Goal: Task Accomplishment & Management: Manage account settings

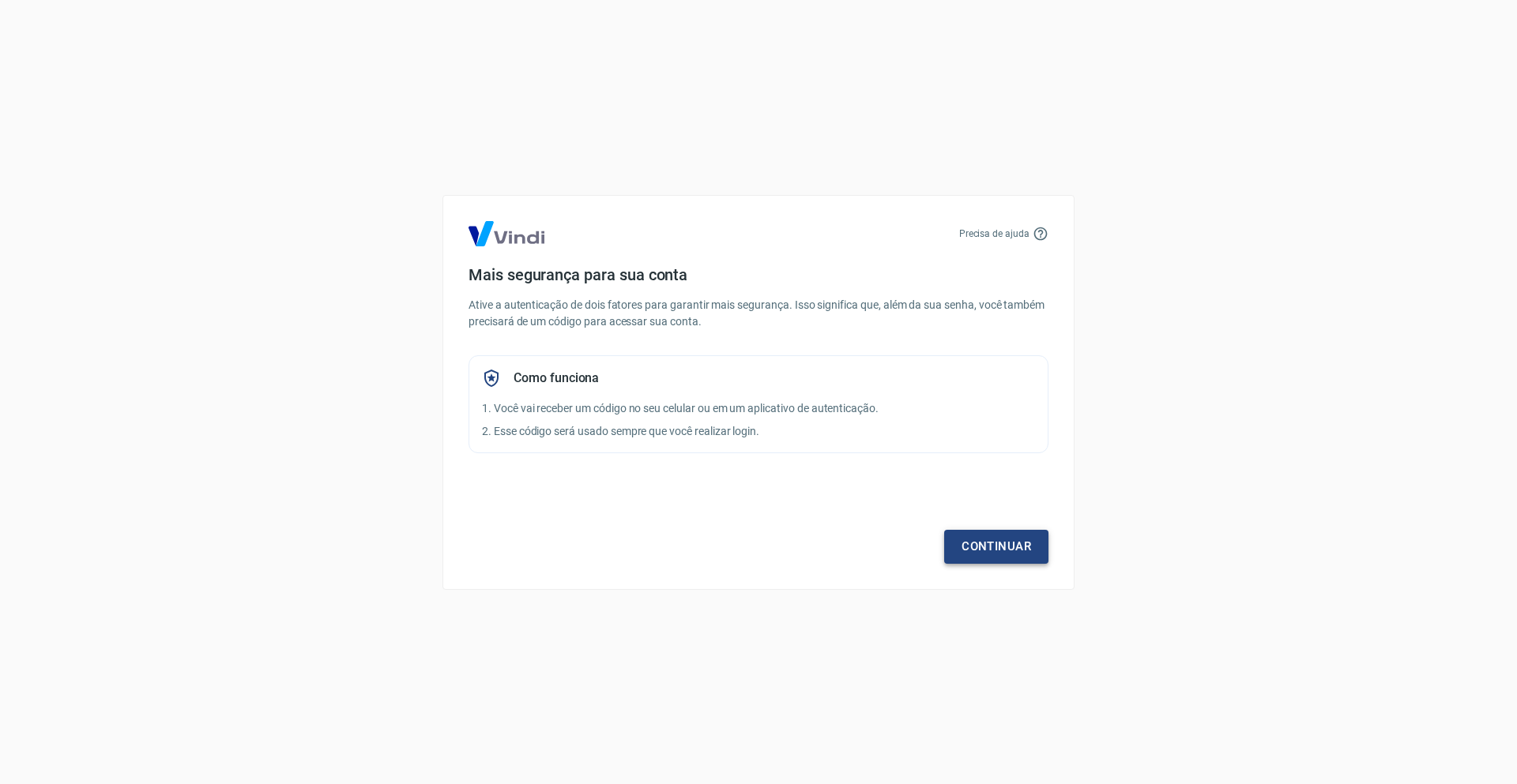
click at [1017, 552] on link "Continuar" at bounding box center [996, 547] width 105 height 33
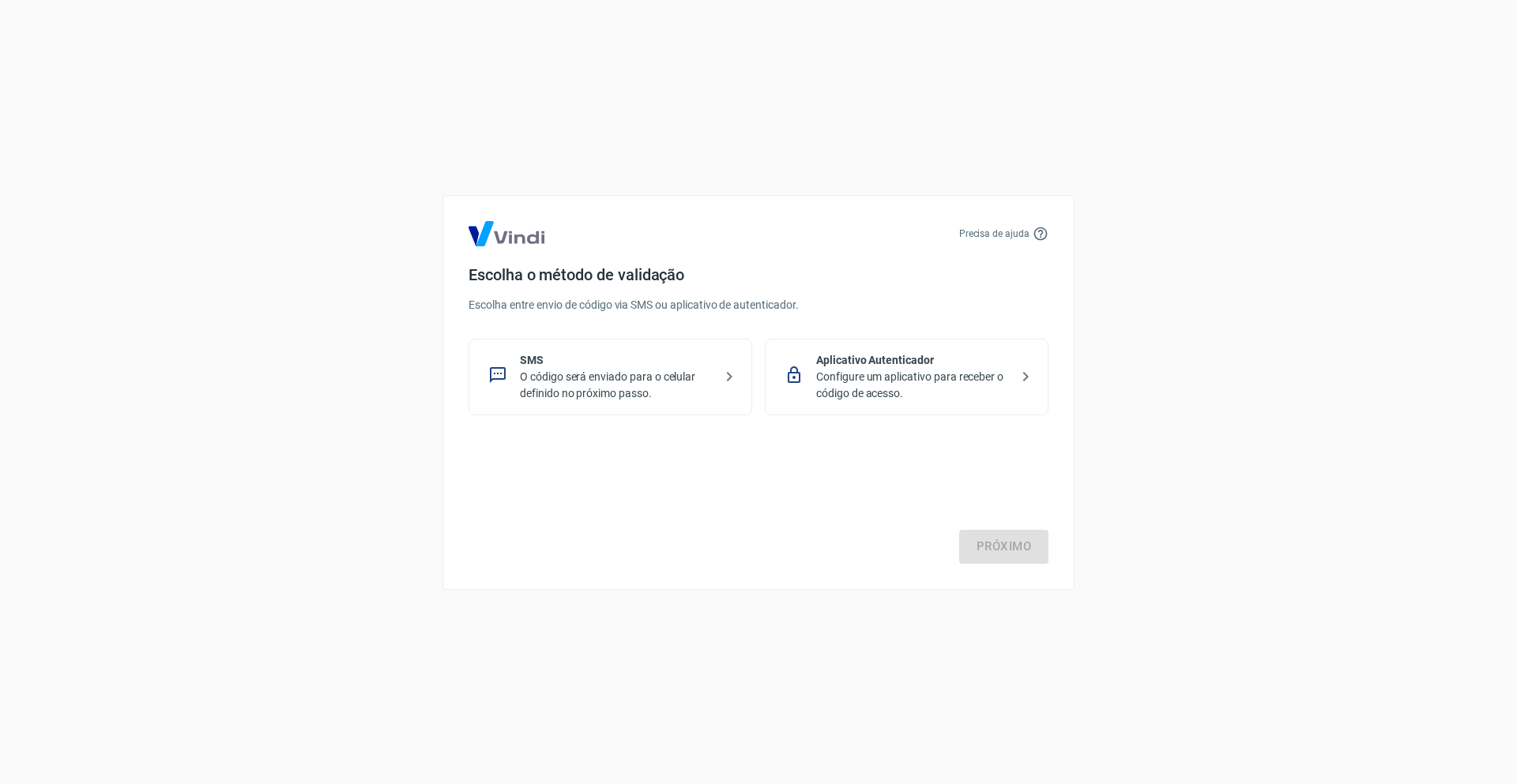
click at [695, 400] on p "O código será enviado para o celular definido no próximo passo." at bounding box center [616, 385] width 194 height 33
click at [989, 533] on link "Próximo" at bounding box center [1003, 547] width 89 height 33
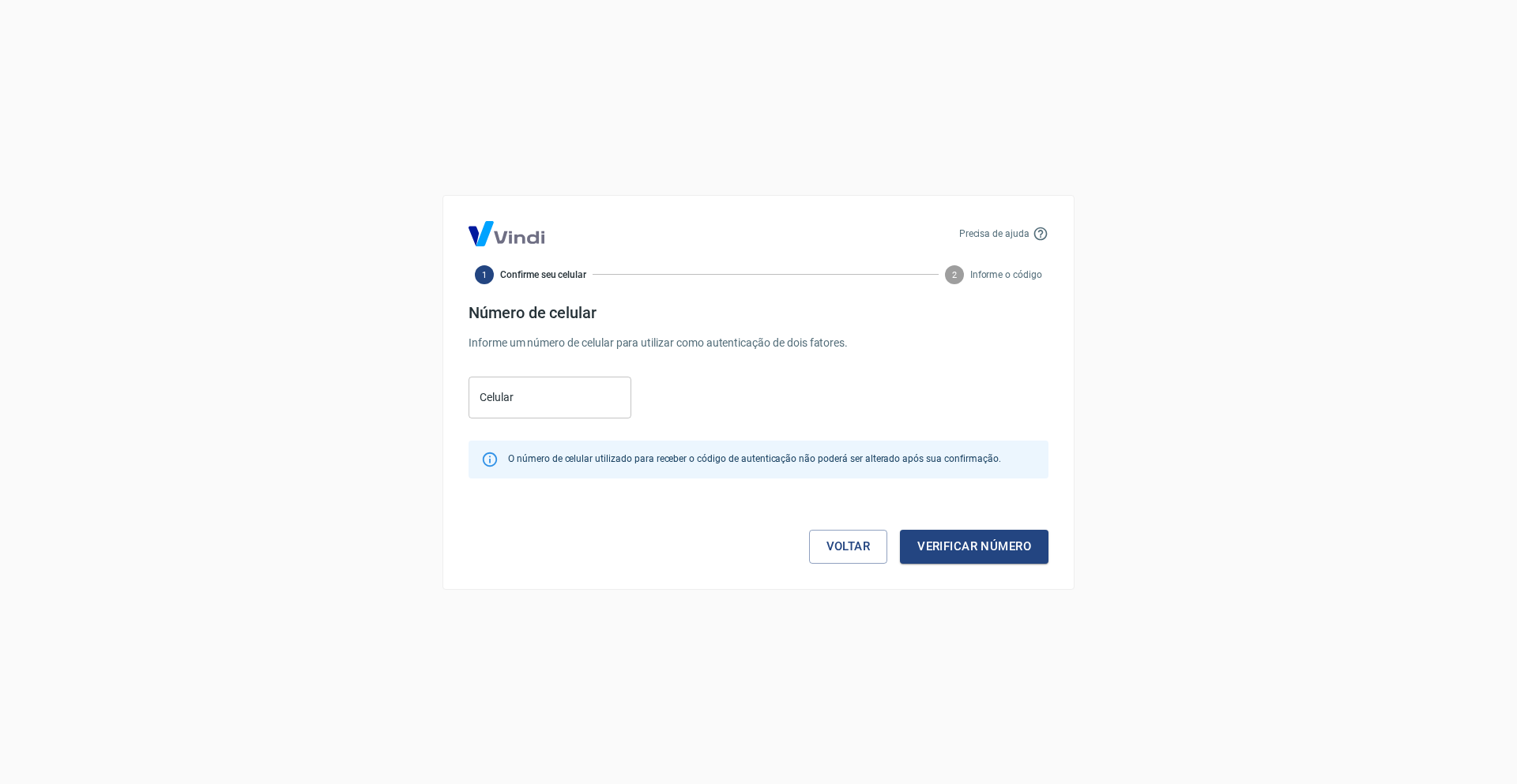
click at [527, 401] on input "Celular" at bounding box center [549, 398] width 162 height 42
paste input "(55) 71916-6100"
drag, startPoint x: 504, startPoint y: 401, endPoint x: 465, endPoint y: 402, distance: 39.0
click at [465, 402] on div "Precisa de ajuda 1 Confirme seu celular 2 Informe o código Número de celular In…" at bounding box center [758, 392] width 632 height 395
click at [581, 389] on input "(71) 9166-100" at bounding box center [549, 398] width 162 height 42
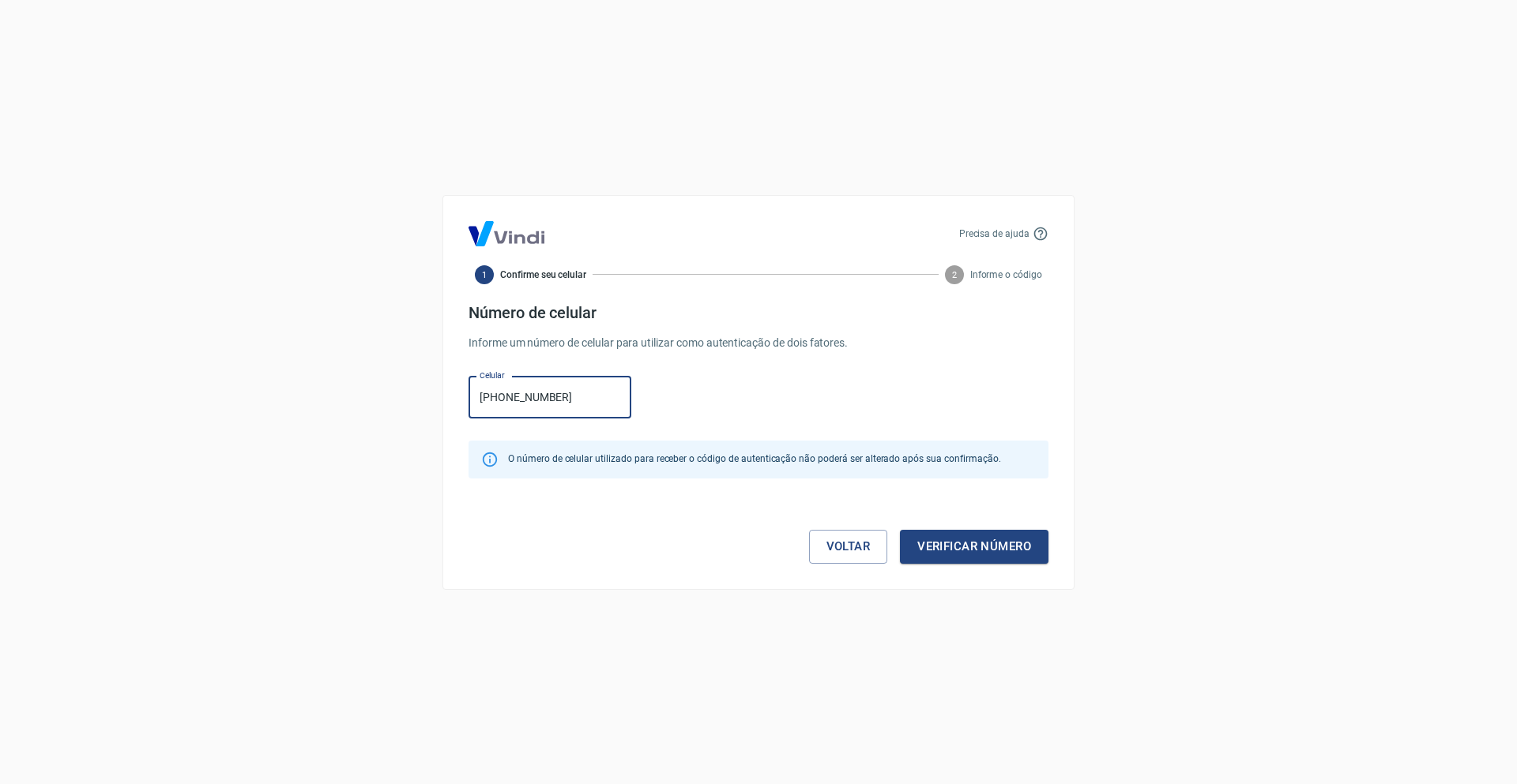
click at [364, 368] on div "Precisa de ajuda 1 Confirme seu celular 2 Informe o código Número de celular In…" at bounding box center [758, 392] width 1517 height 784
click at [1006, 548] on button "Verificar número" at bounding box center [974, 547] width 149 height 33
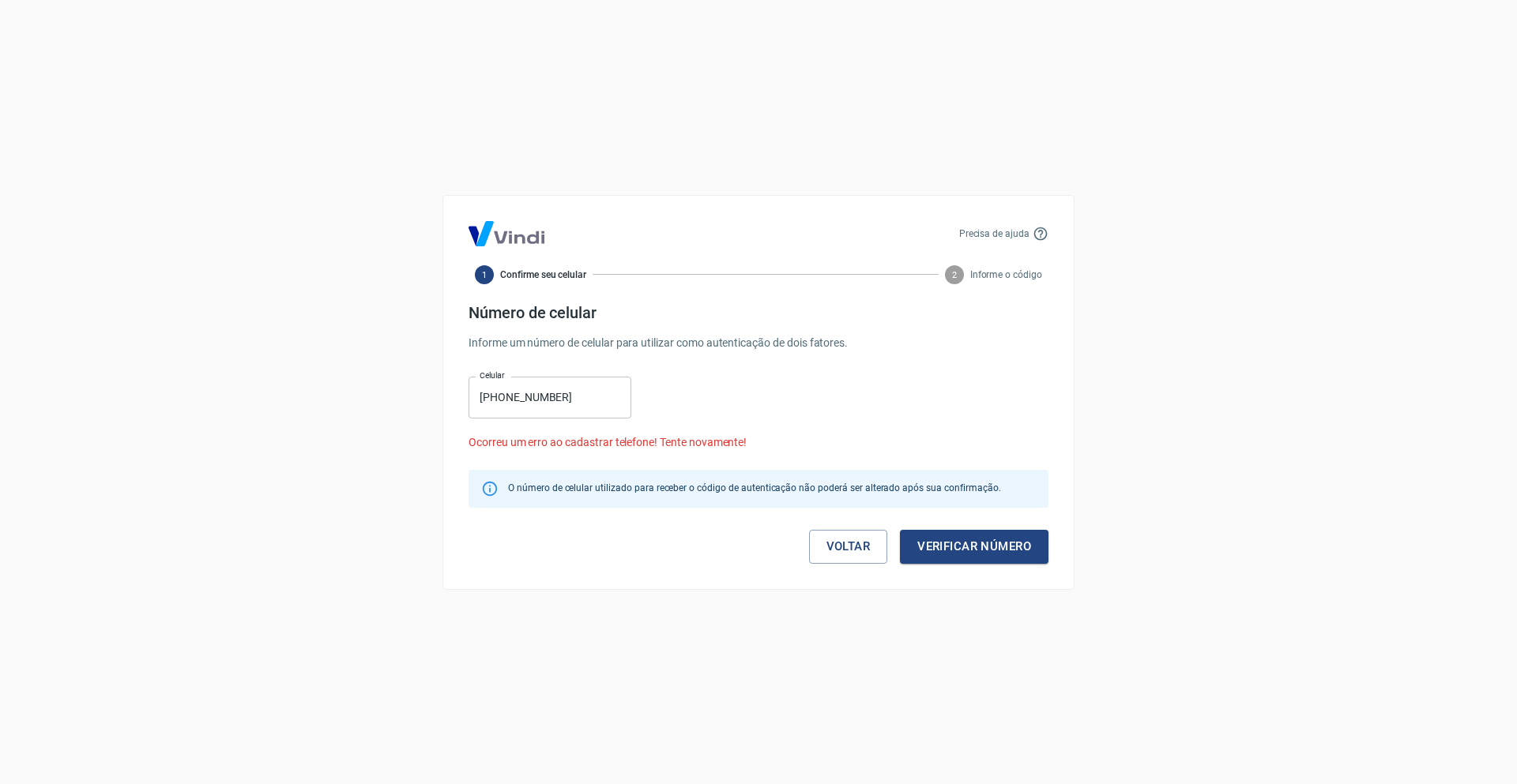
click at [570, 391] on input "(71) 9166-1000" at bounding box center [549, 398] width 162 height 42
click at [499, 395] on input "(71) 9166-1000" at bounding box center [549, 398] width 162 height 42
click at [500, 397] on input "(71) 9166-1000" at bounding box center [549, 398] width 162 height 42
type input "[PHONE_NUMBER]"
click at [958, 543] on button "Verificar número" at bounding box center [974, 547] width 149 height 33
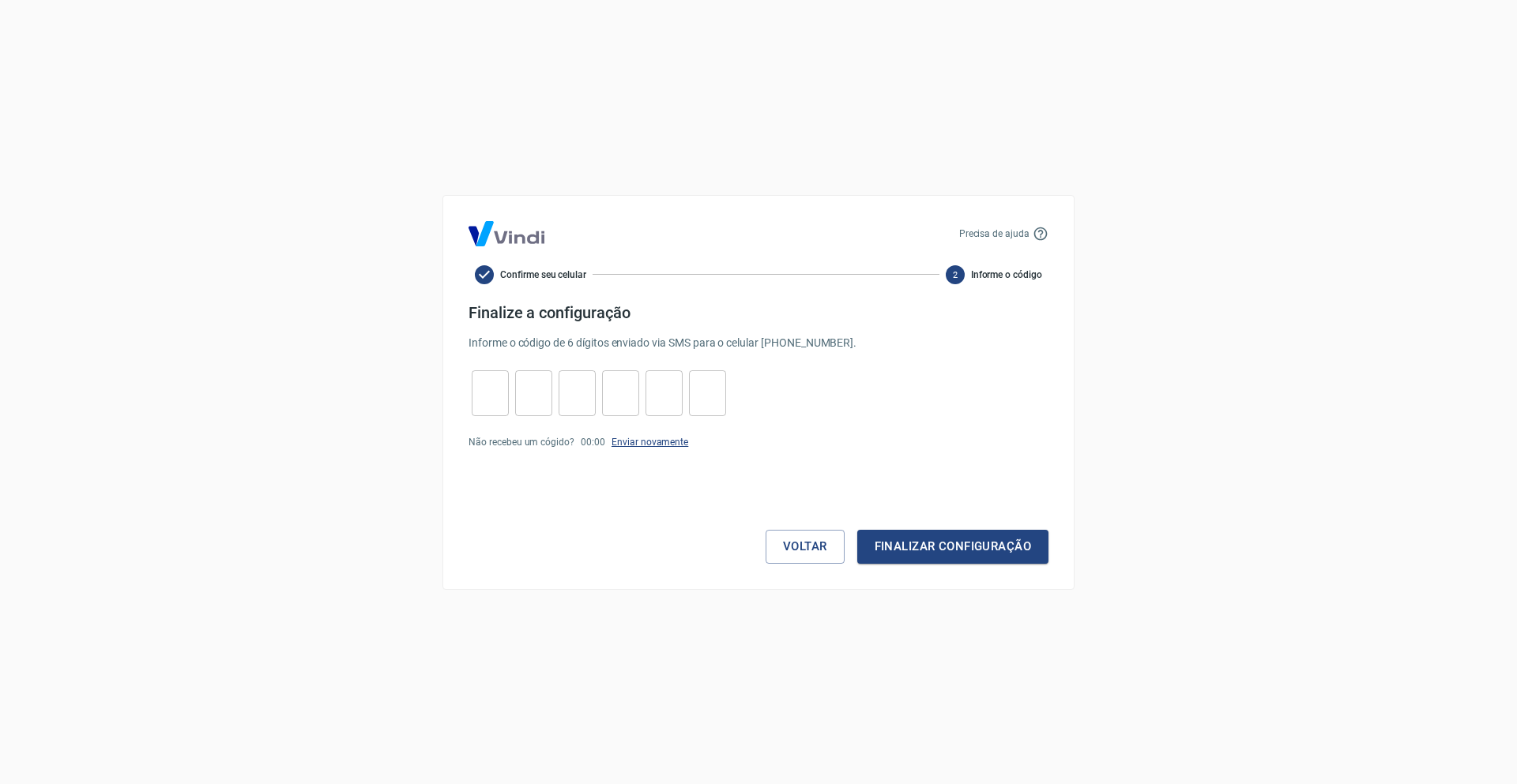
click at [652, 439] on link "Enviar novamente" at bounding box center [650, 442] width 77 height 11
click at [643, 447] on p "Enviar novamente" at bounding box center [650, 443] width 77 height 15
click at [649, 429] on form "Finalize a configuração Informe o código de 6 dígitos enviado via SMS para o ce…" at bounding box center [758, 434] width 580 height 260
click at [657, 438] on link "Enviar novamente" at bounding box center [650, 442] width 77 height 11
click at [493, 398] on input "tel" at bounding box center [490, 392] width 37 height 34
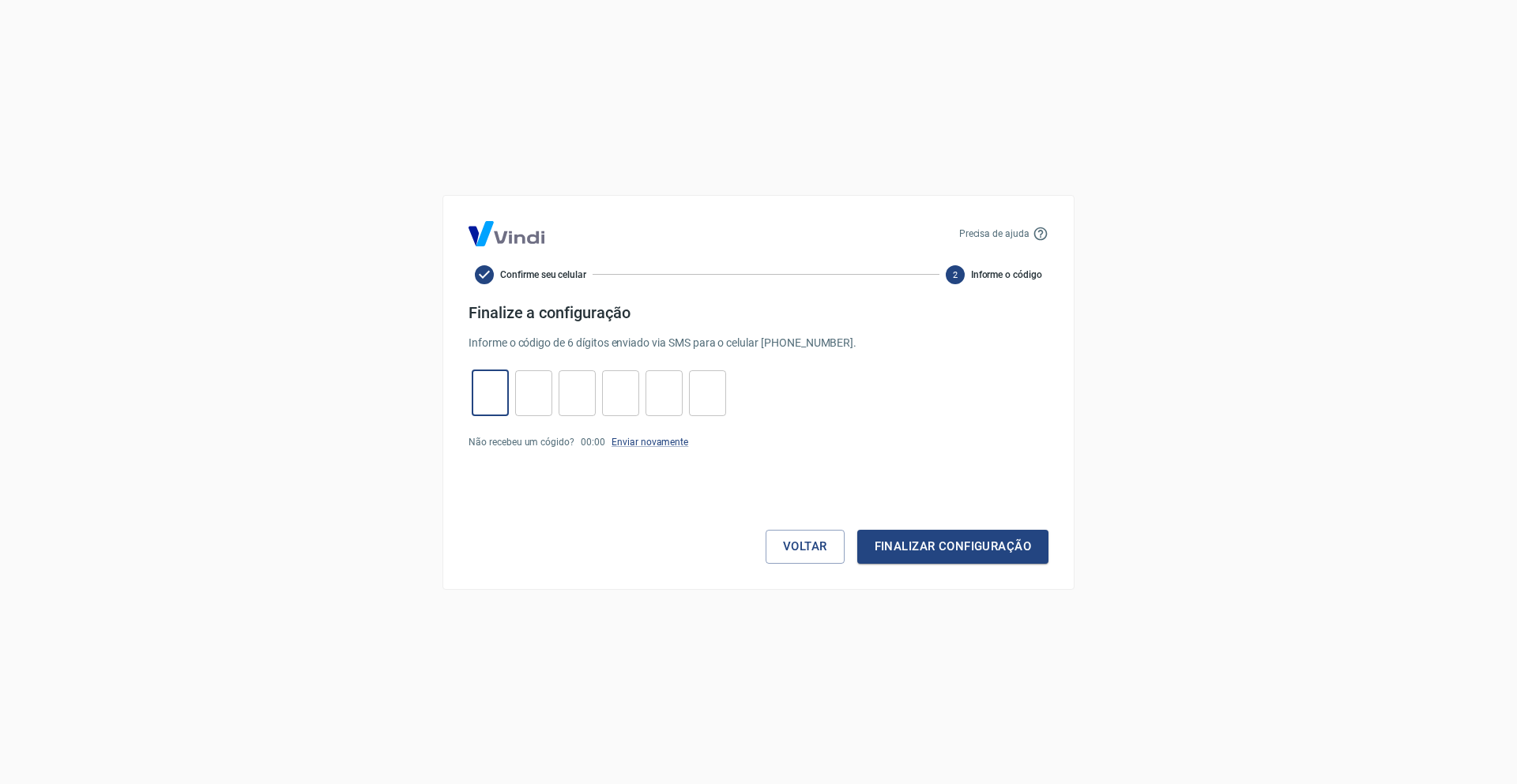
type input "4"
type input "6"
type input "5"
type input "6"
type input "7"
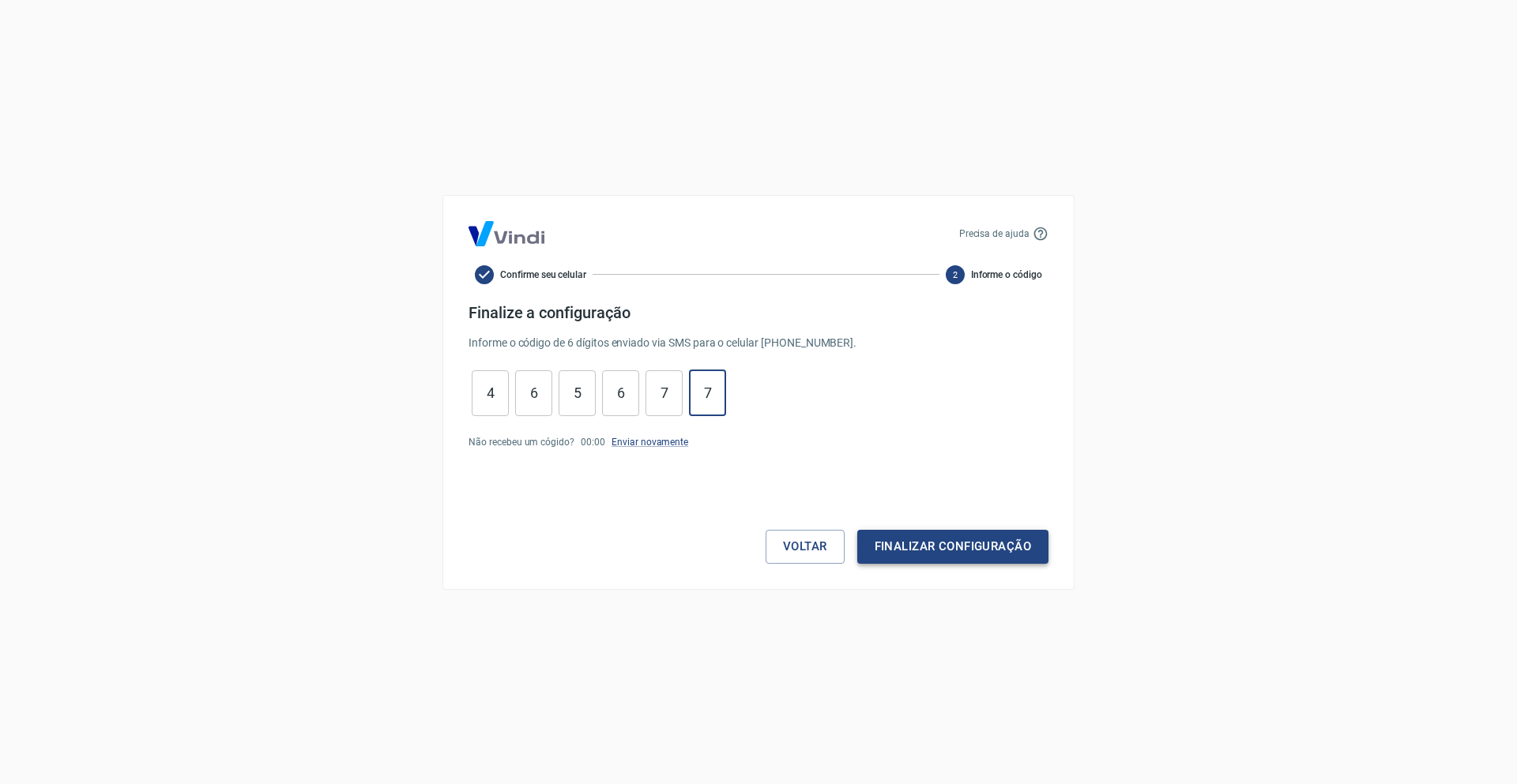
type input "7"
click at [936, 541] on button "Finalizar configuração" at bounding box center [953, 547] width 191 height 33
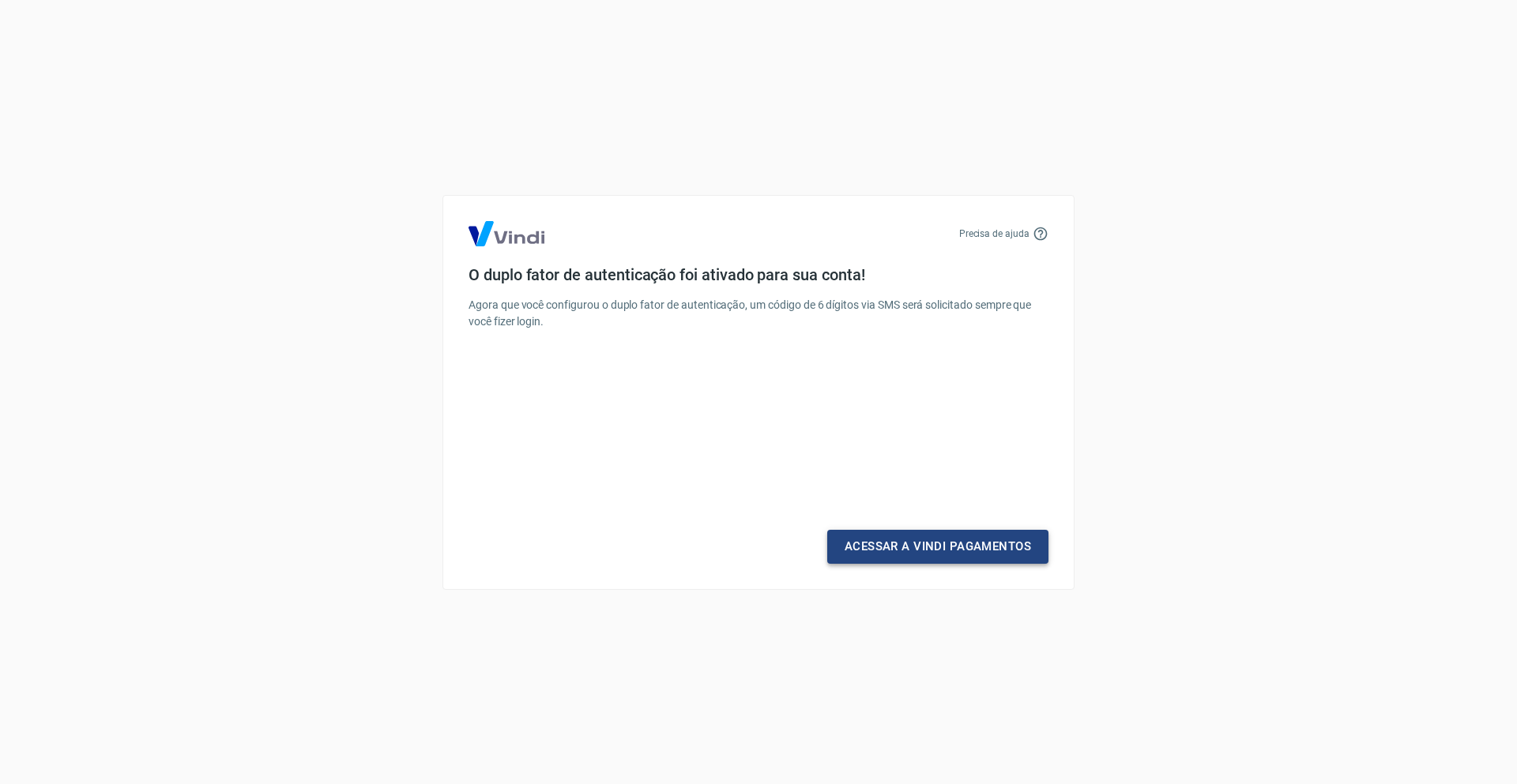
click at [944, 558] on link "Acessar a Vindi Pagamentos" at bounding box center [937, 547] width 221 height 33
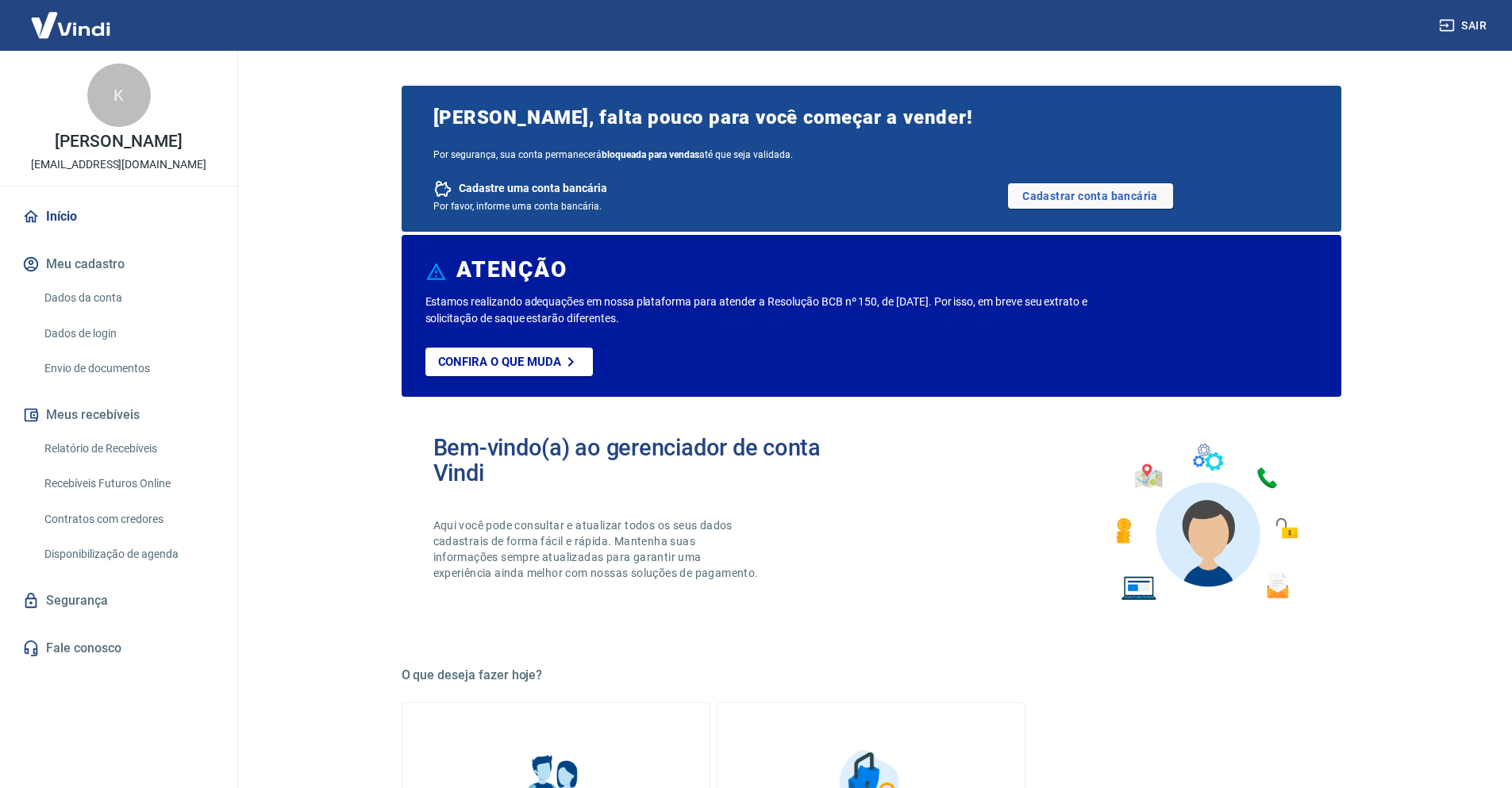
click at [100, 282] on button "Meu cadastro" at bounding box center [119, 265] width 199 height 35
click at [100, 314] on link "Dados da conta" at bounding box center [128, 298] width 181 height 32
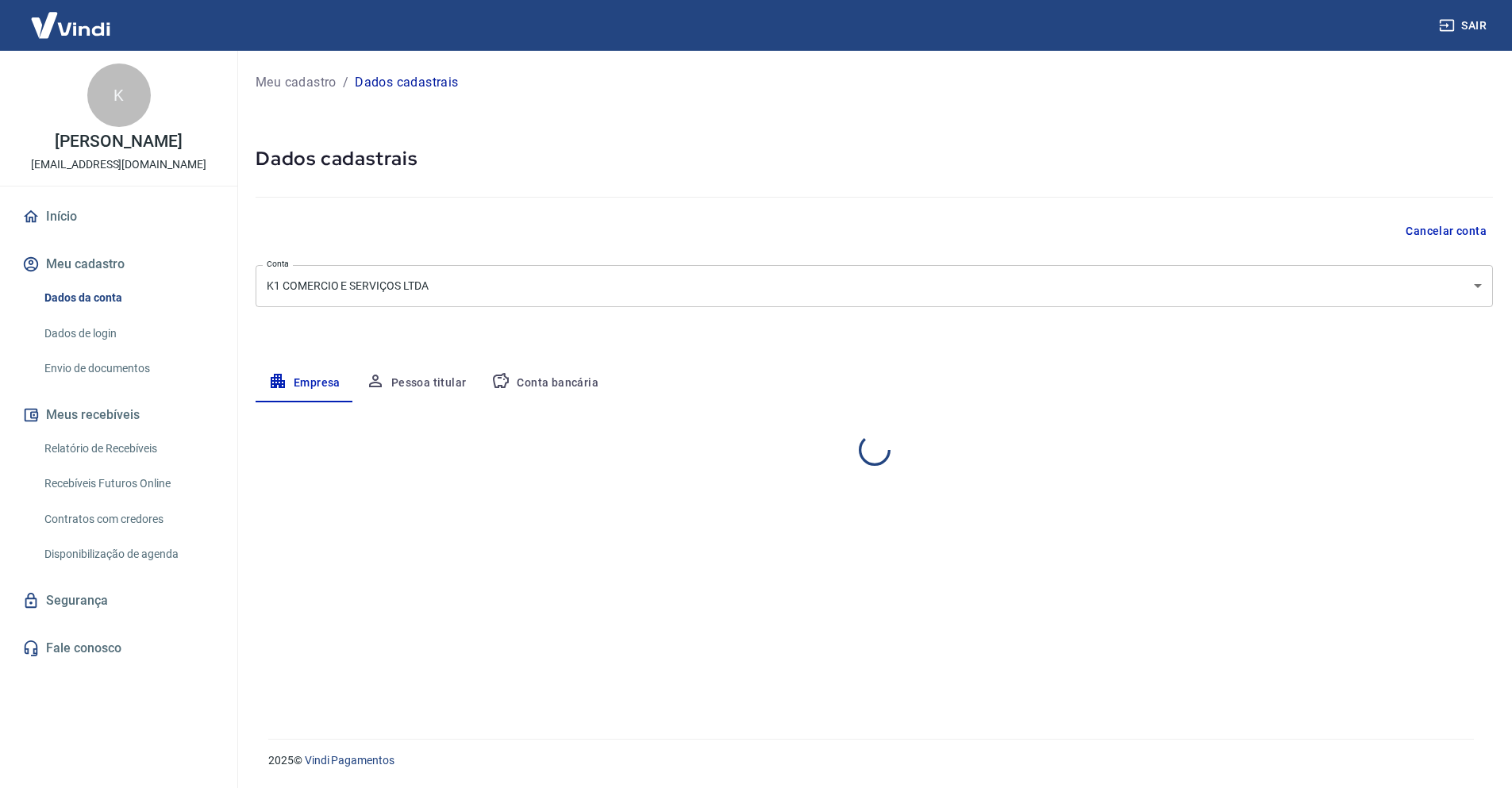
select select "BA"
select select "business"
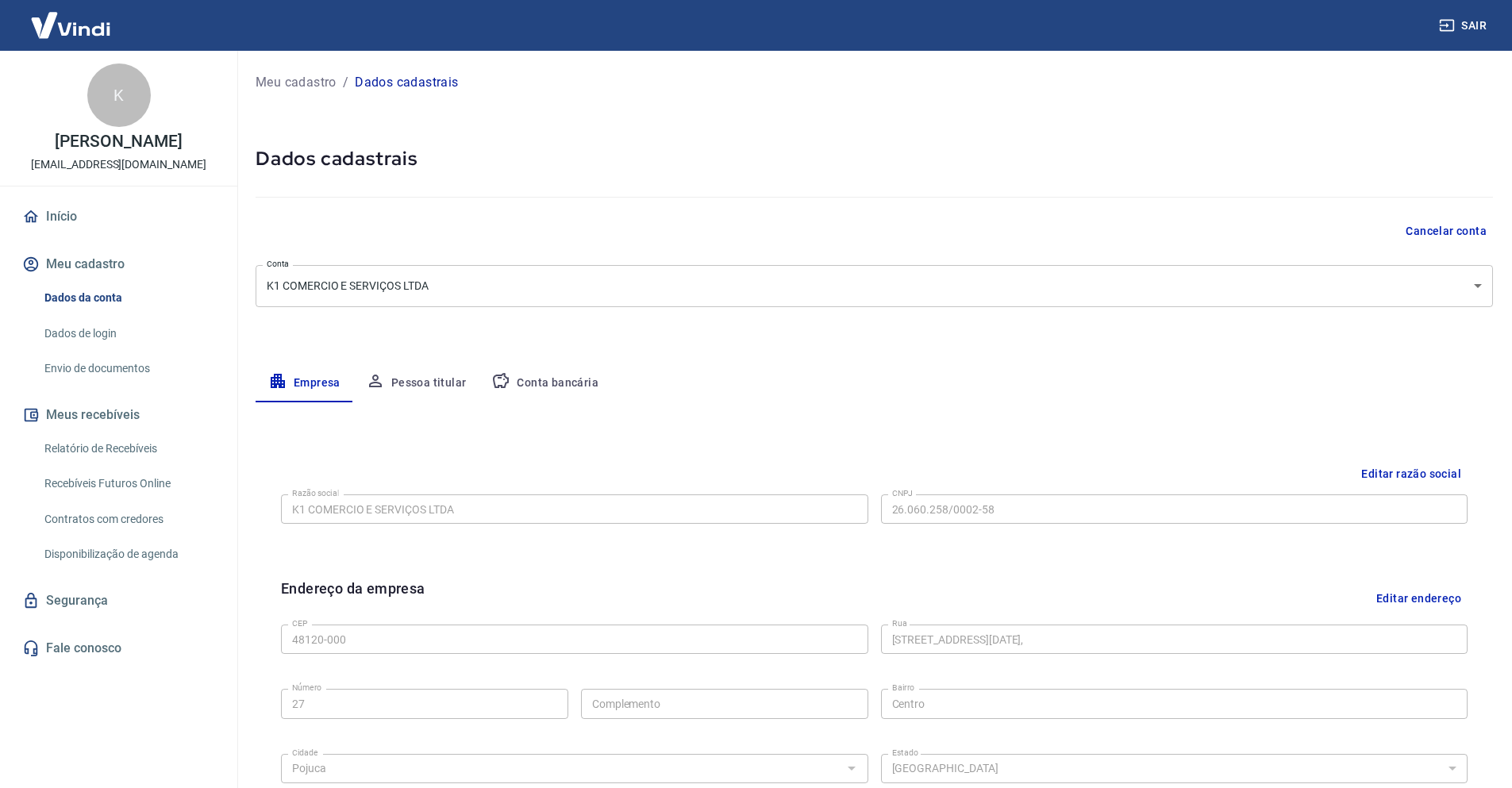
click at [92, 341] on link "Dados de login" at bounding box center [128, 334] width 181 height 32
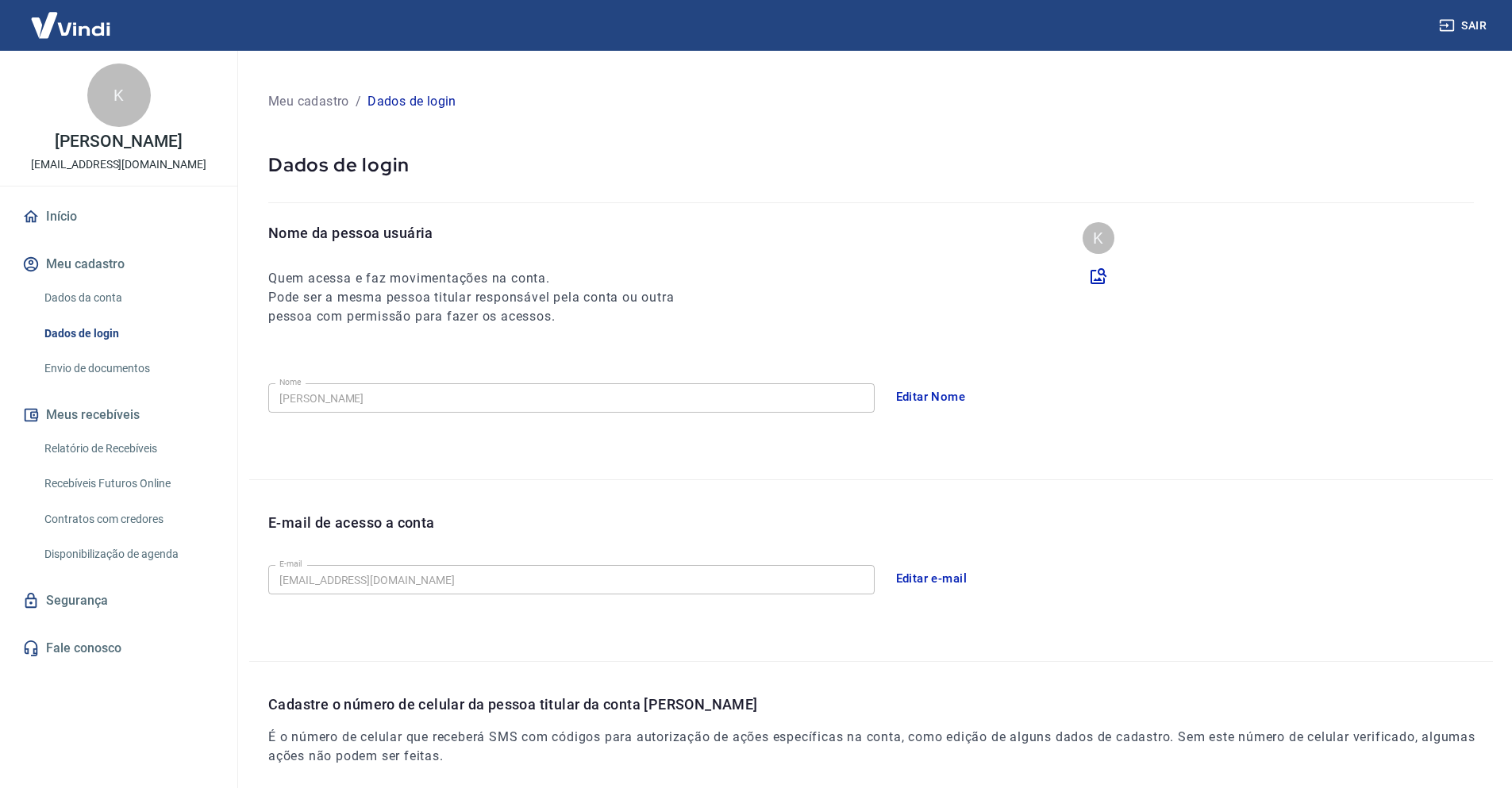
click at [90, 382] on link "Envio de documentos" at bounding box center [128, 368] width 181 height 32
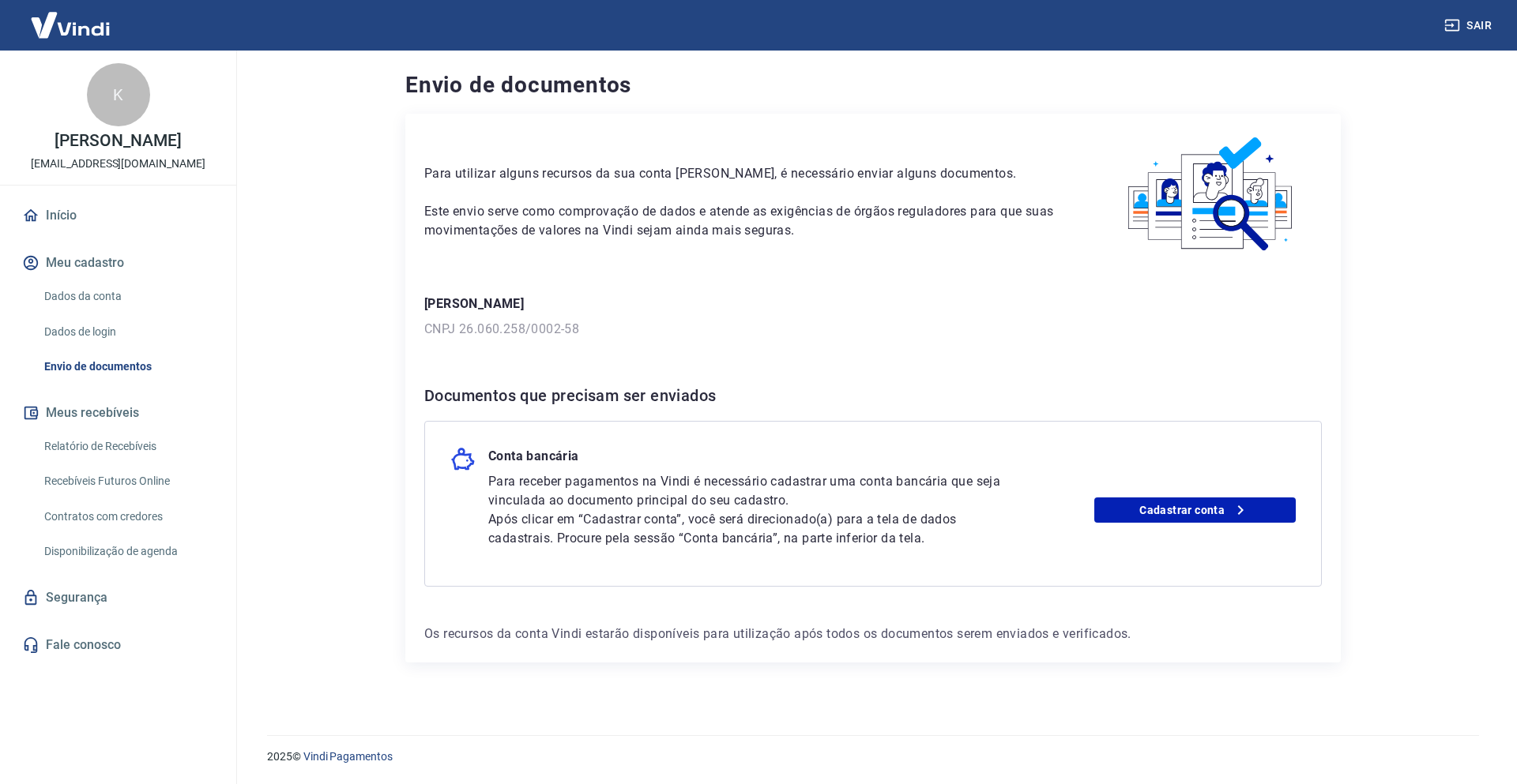
click at [110, 463] on link "Relatório de Recebíveis" at bounding box center [127, 446] width 180 height 32
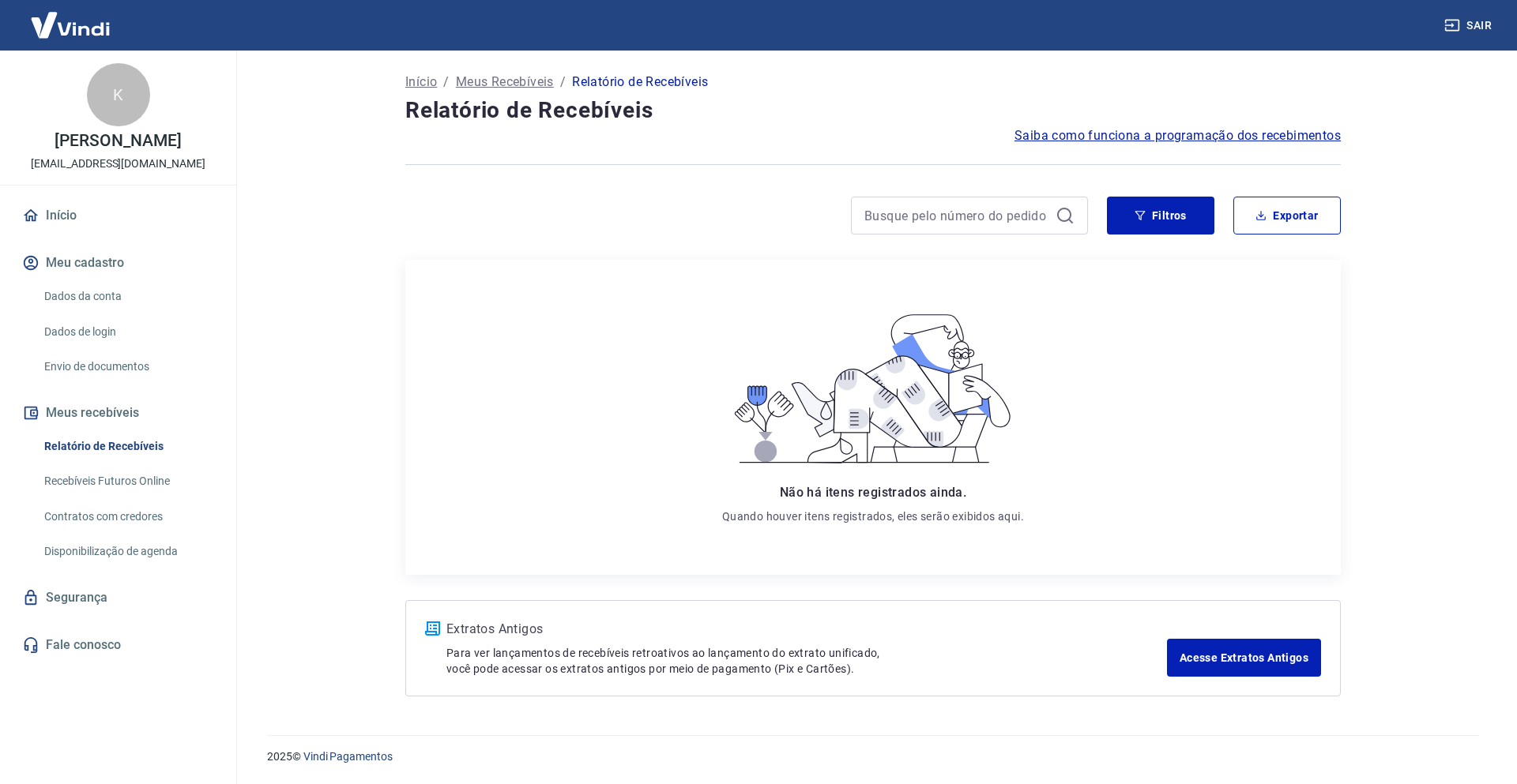
click at [134, 496] on link "Recebíveis Futuros Online" at bounding box center [127, 480] width 180 height 32
click at [505, 79] on p "Meus Recebíveis" at bounding box center [504, 82] width 98 height 19
click at [90, 307] on link "Dados da conta" at bounding box center [127, 296] width 180 height 32
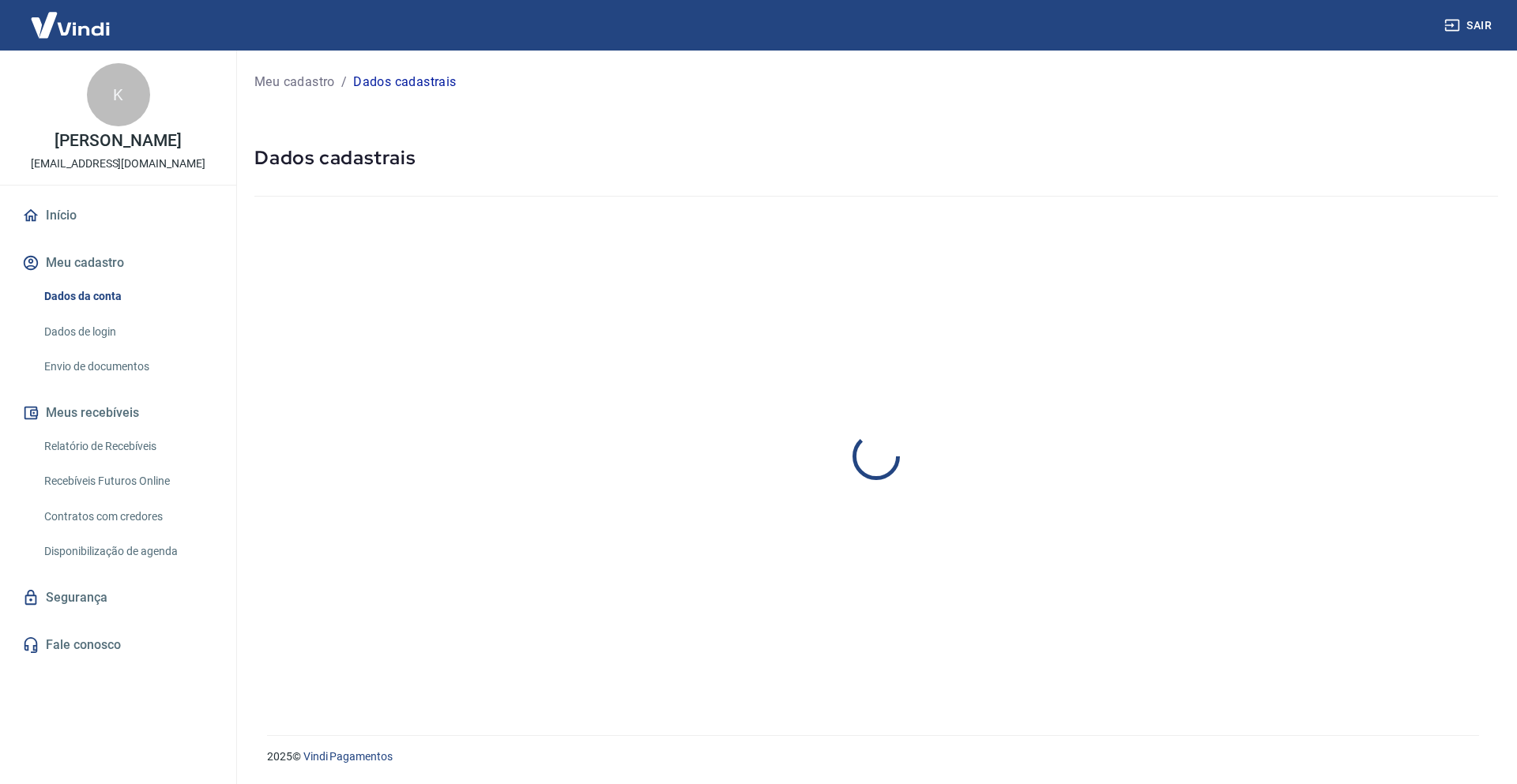
select select "BA"
select select "business"
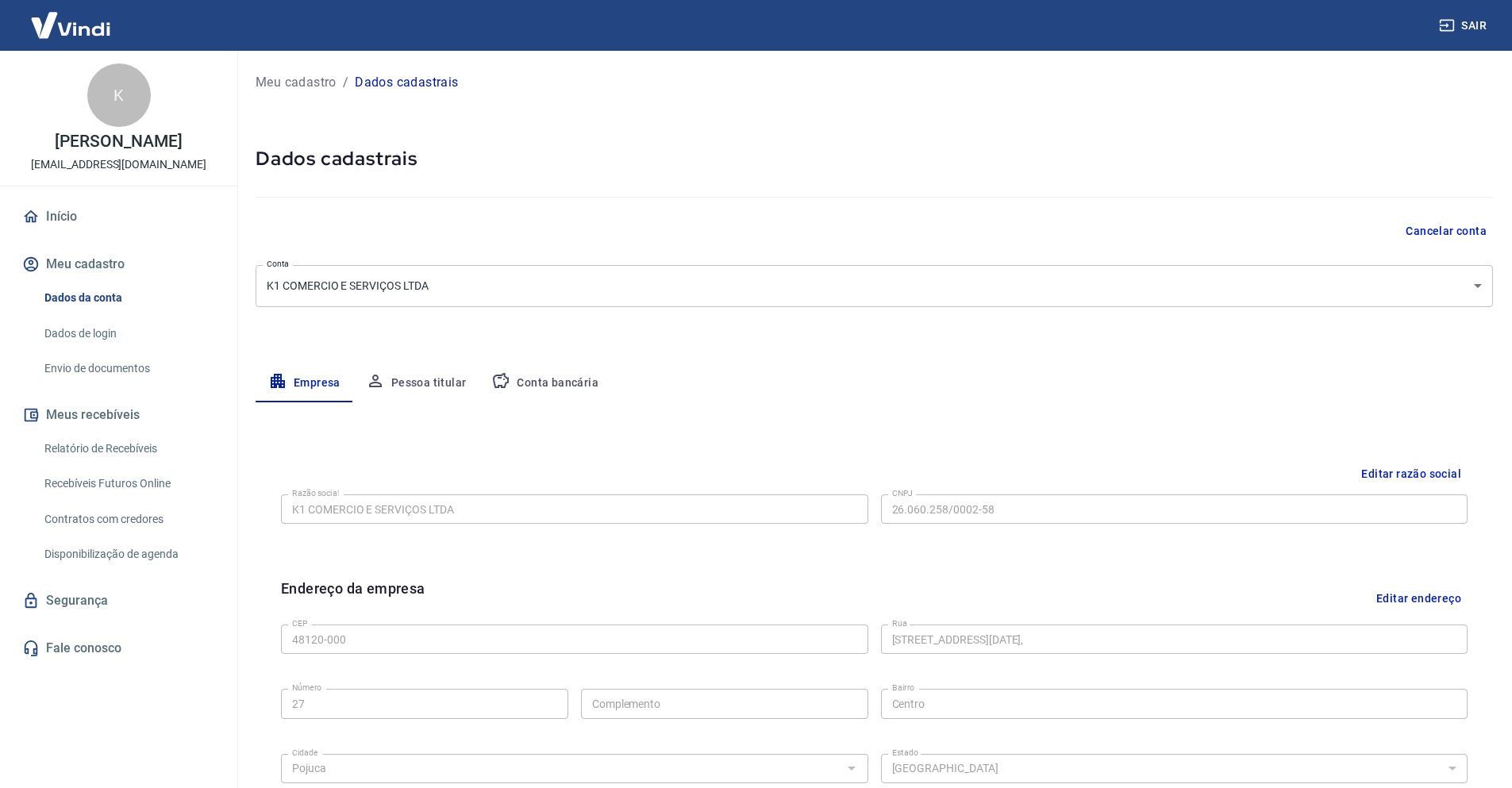
click at [567, 374] on button "Conta bancária" at bounding box center [545, 382] width 133 height 38
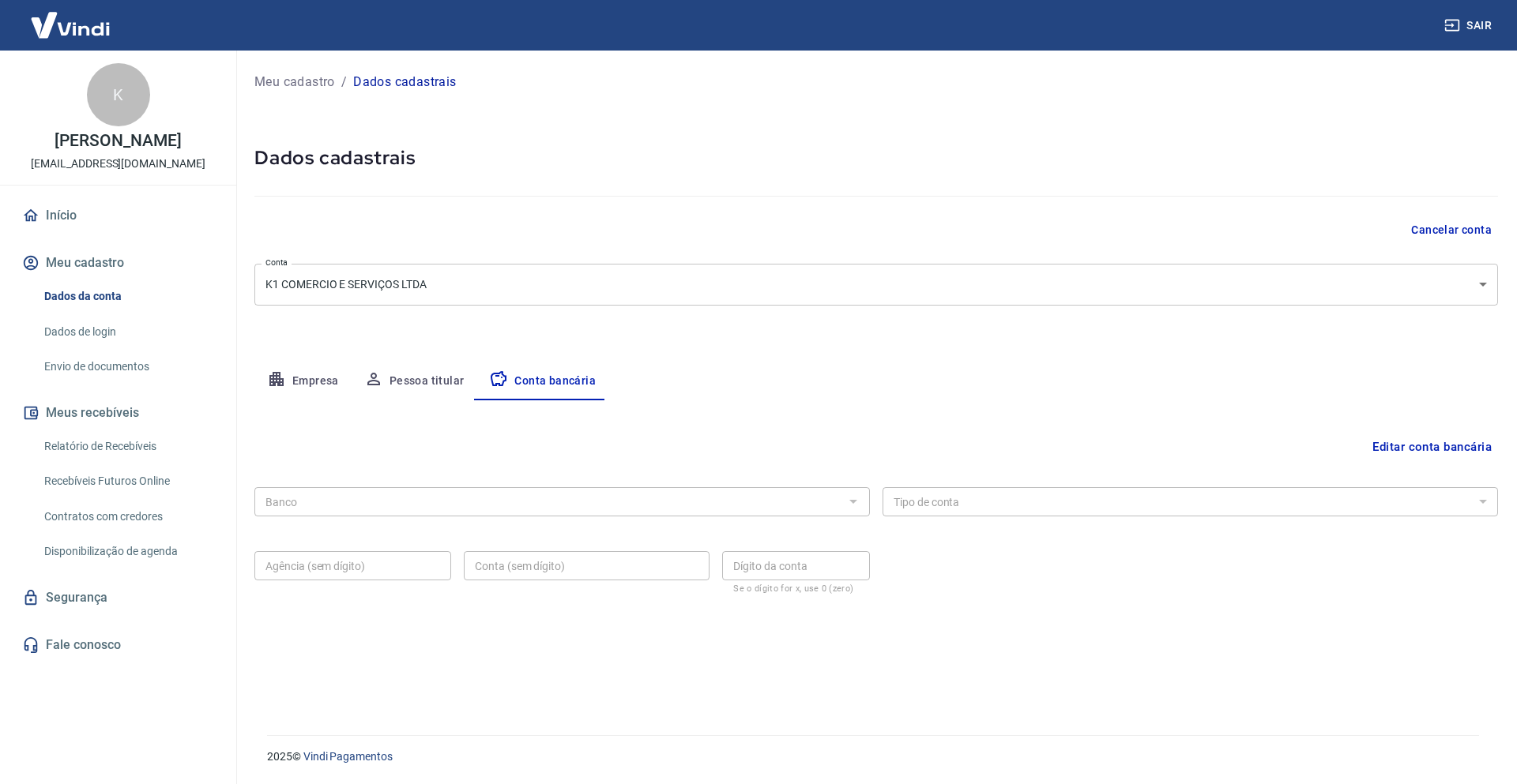
click at [856, 504] on div at bounding box center [852, 502] width 20 height 22
click at [846, 508] on div at bounding box center [852, 502] width 20 height 22
click at [1425, 450] on button "Editar conta bancária" at bounding box center [1432, 447] width 132 height 30
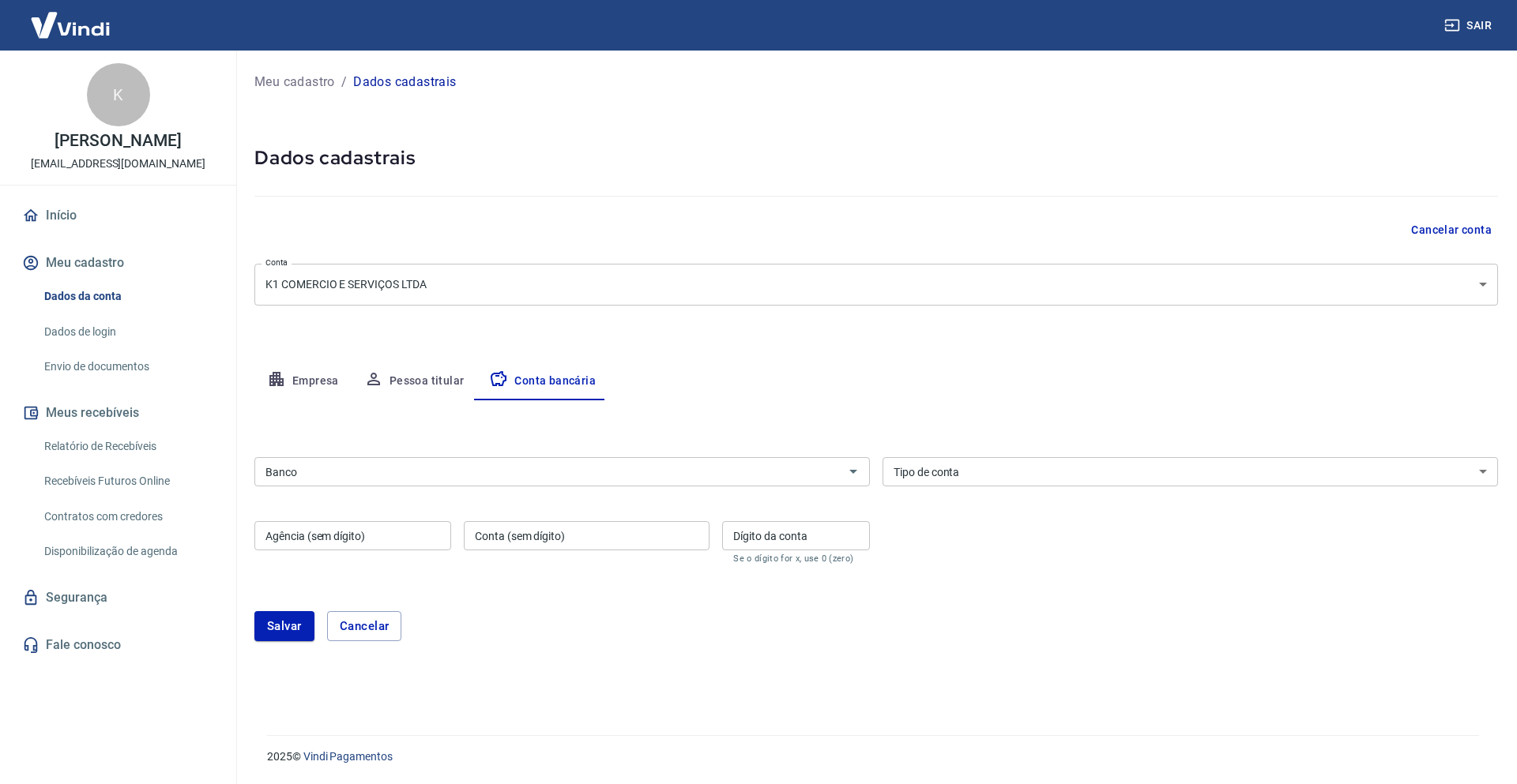
click at [631, 477] on input "Banco" at bounding box center [549, 472] width 580 height 20
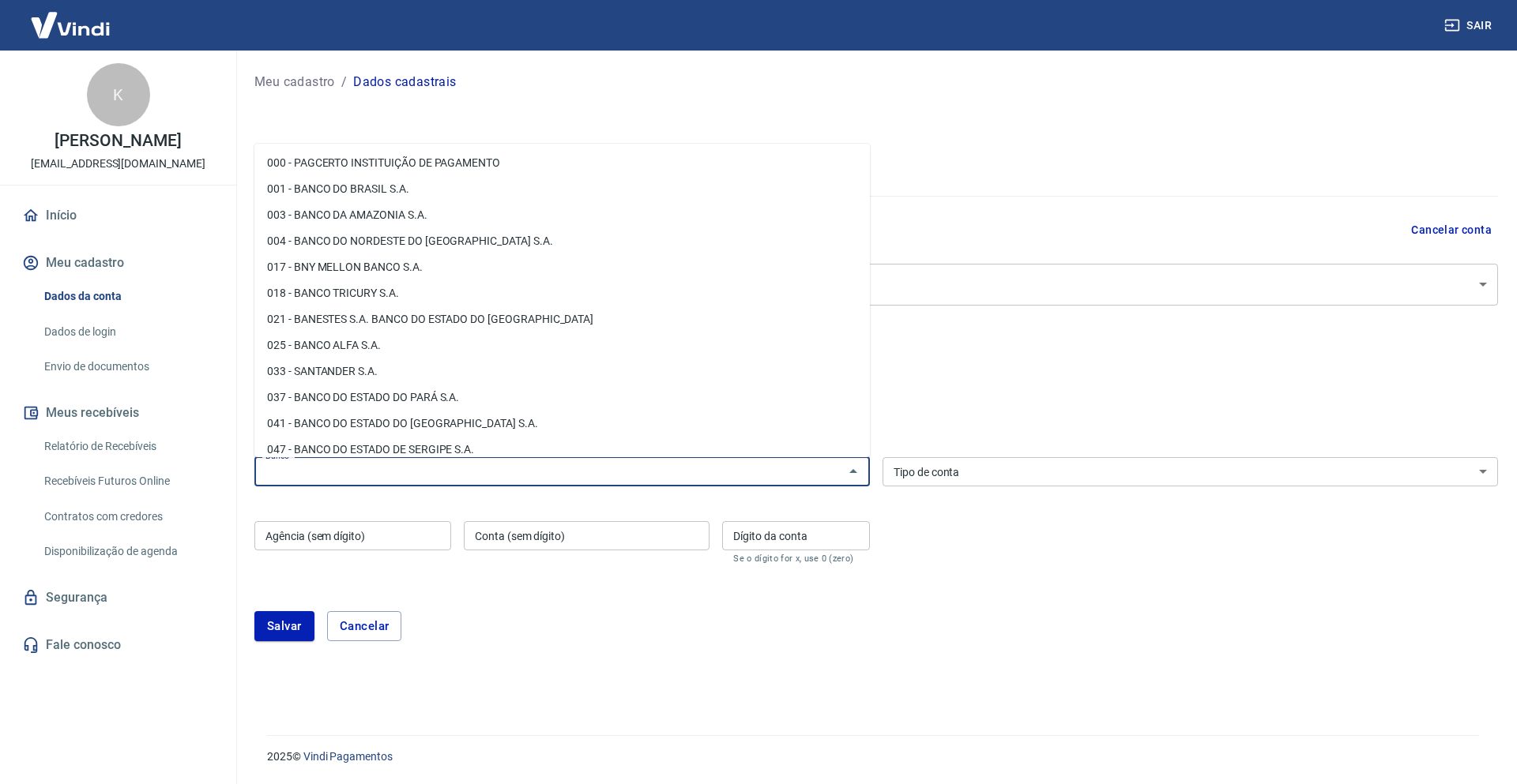
click at [1069, 144] on div "Meu cadastro / Dados cadastrais Dados cadastrais Cancelar conta Conta K1 COMERC…" at bounding box center [876, 383] width 1281 height 666
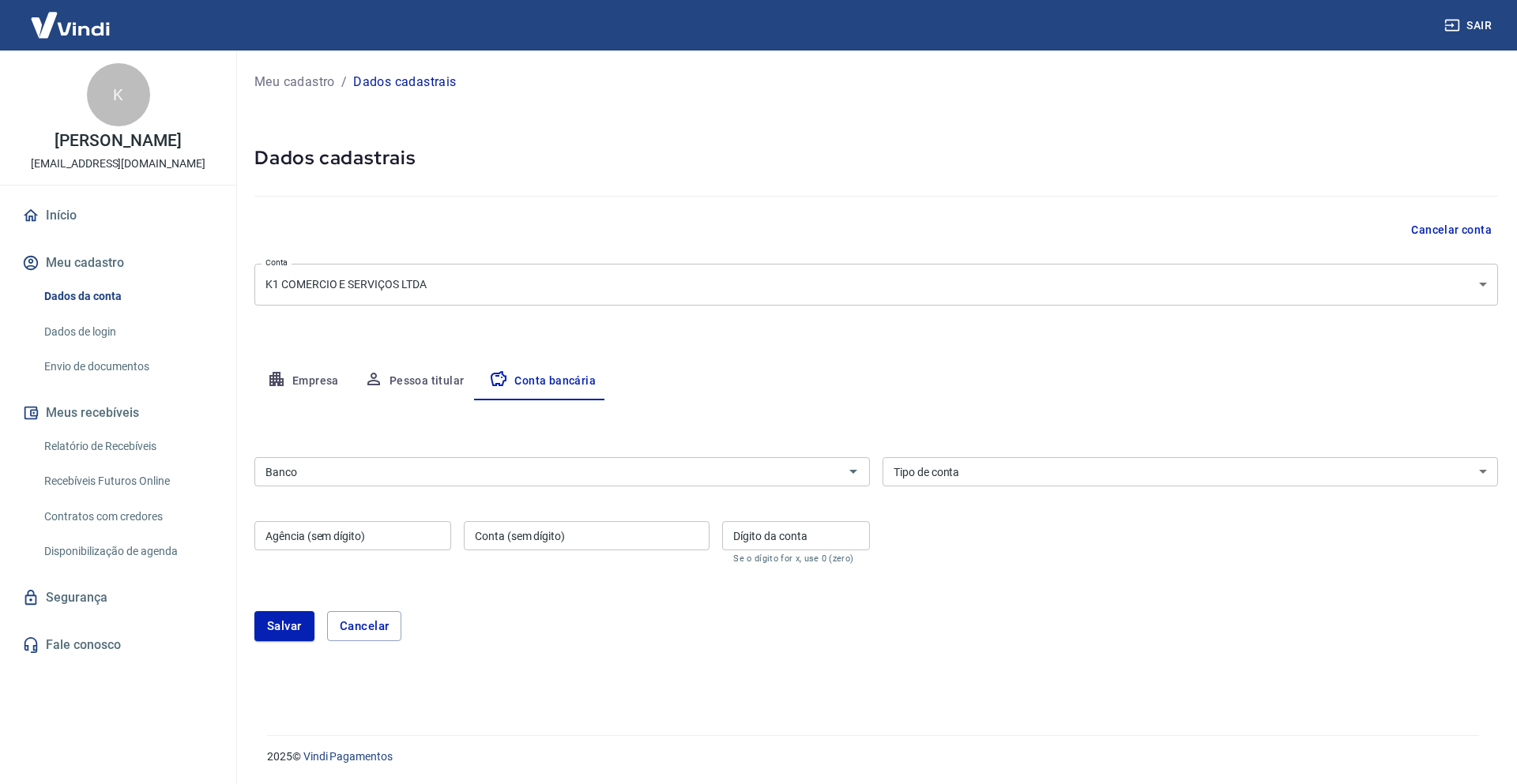
click at [96, 493] on link "Recebíveis Futuros Online" at bounding box center [127, 480] width 180 height 32
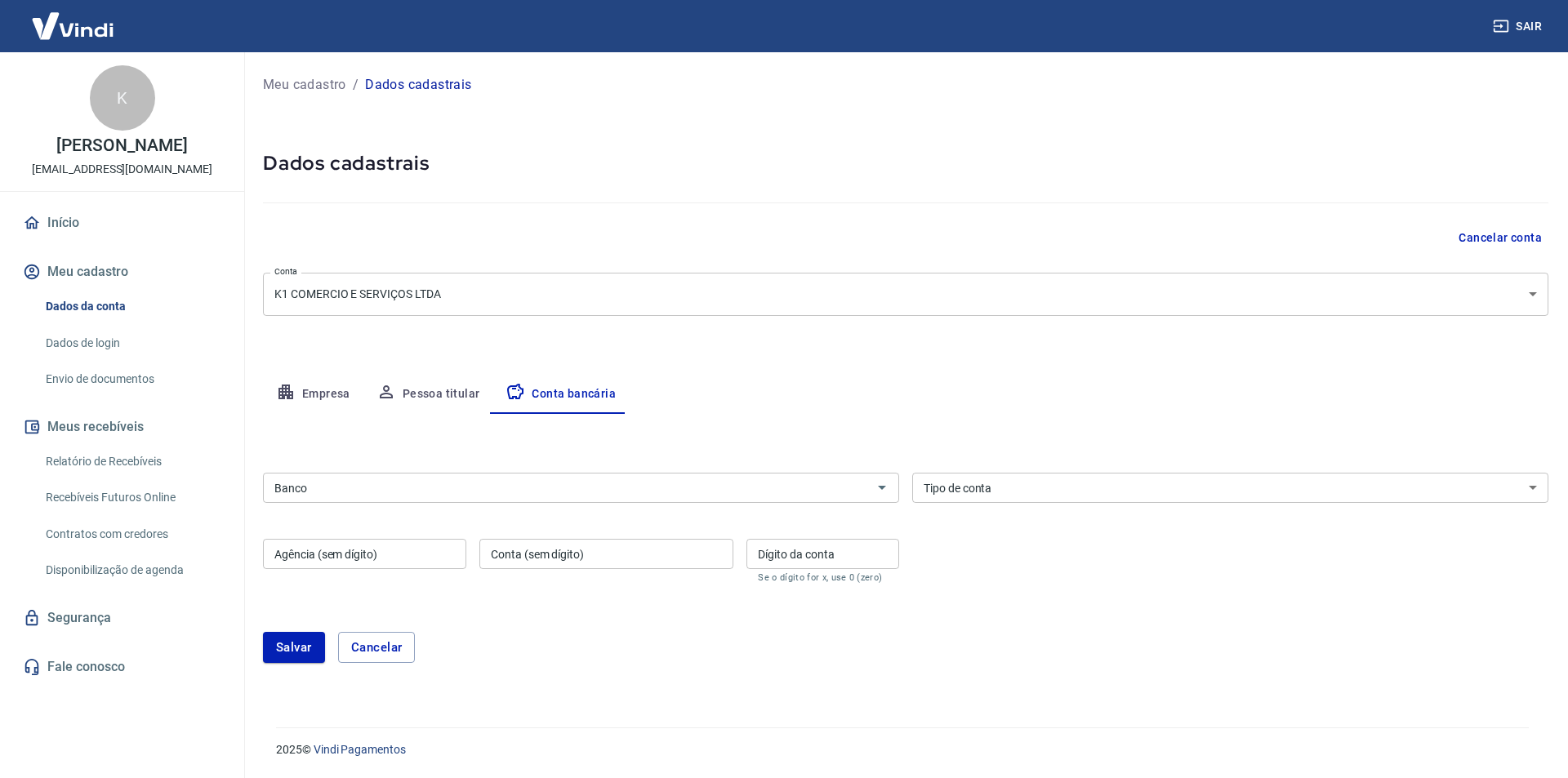
click at [319, 391] on button "Empresa" at bounding box center [313, 393] width 100 height 39
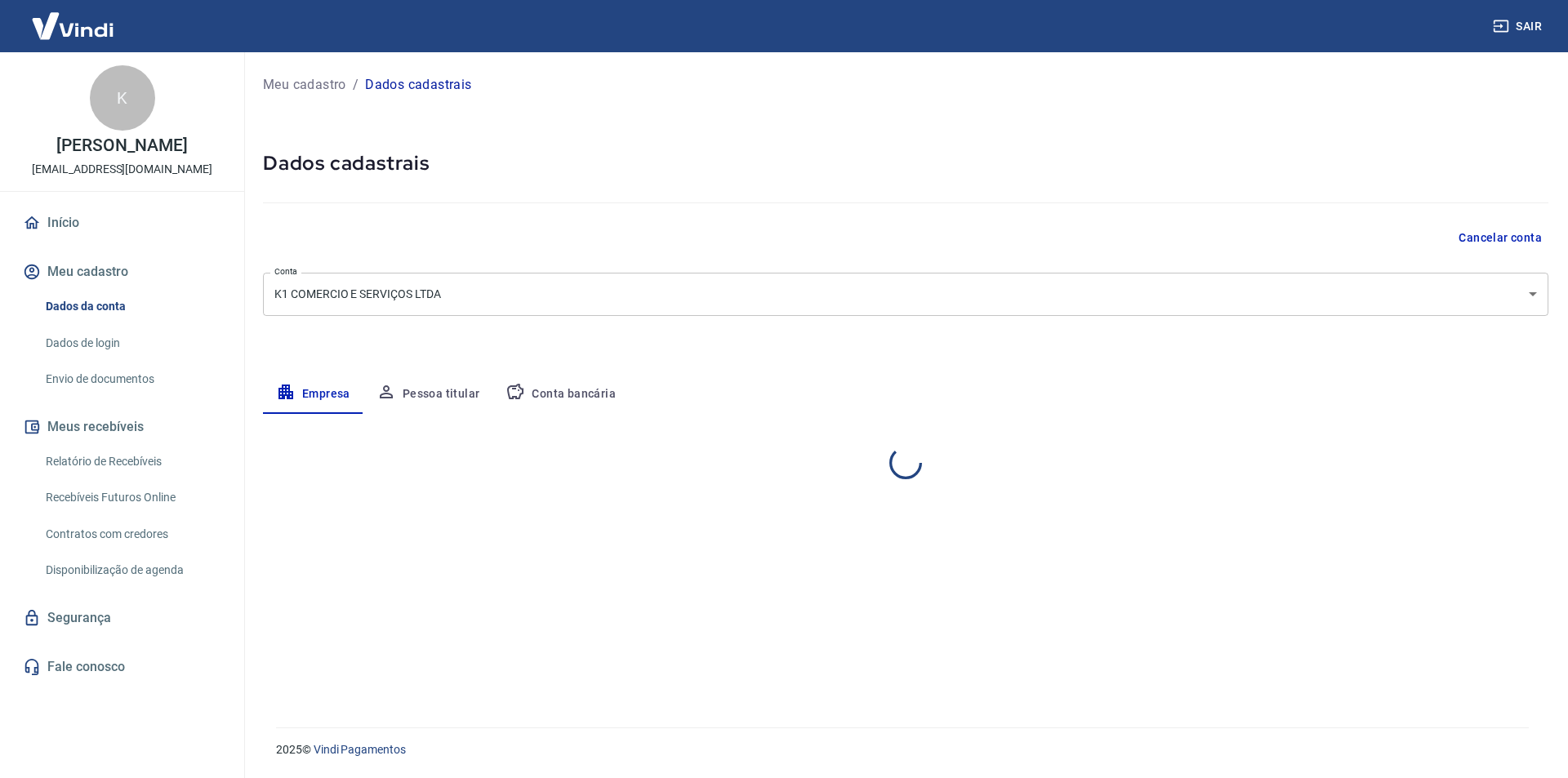
select select "BA"
select select "business"
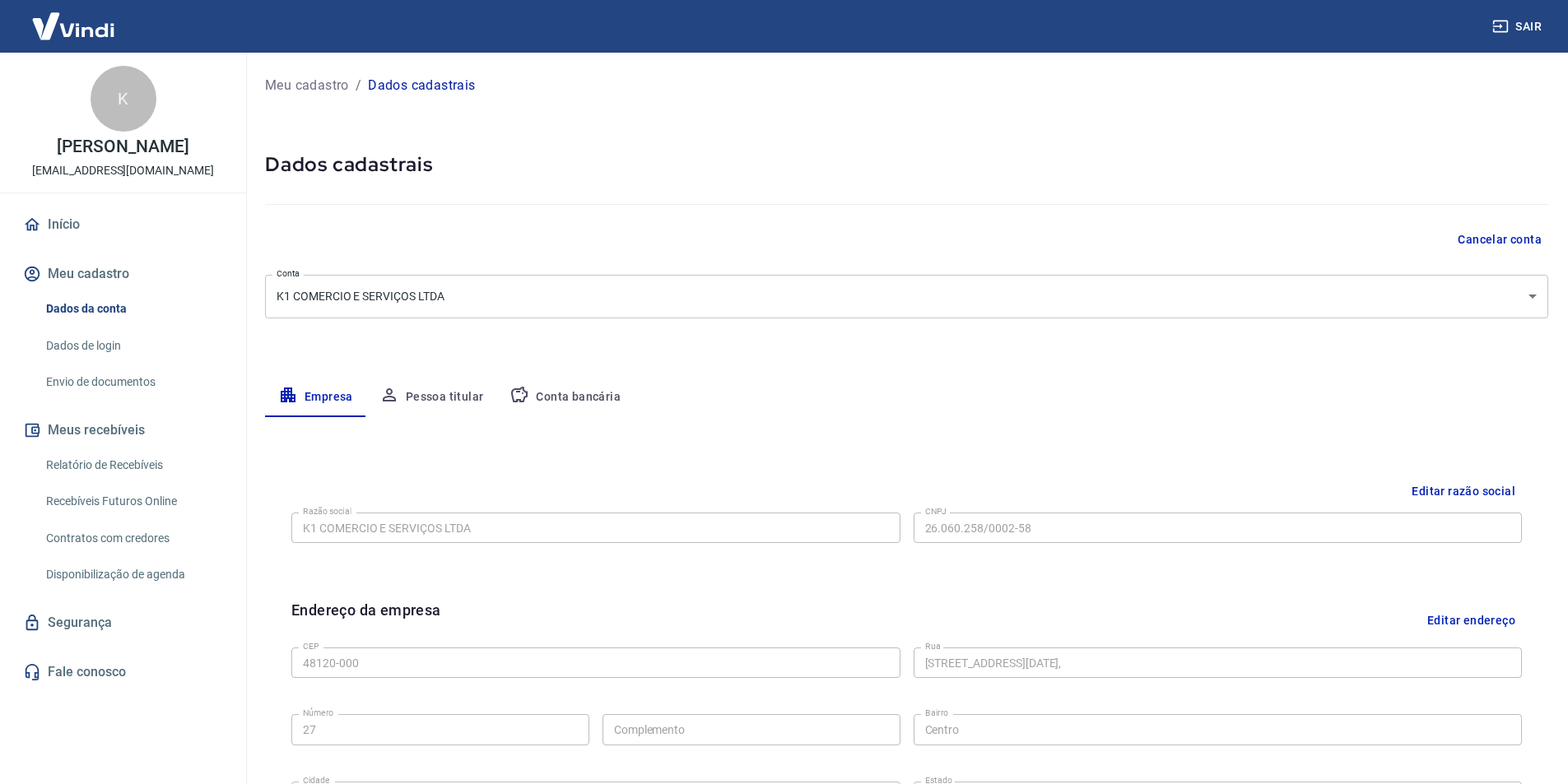
click at [467, 386] on button "Pessoa titular" at bounding box center [431, 396] width 131 height 39
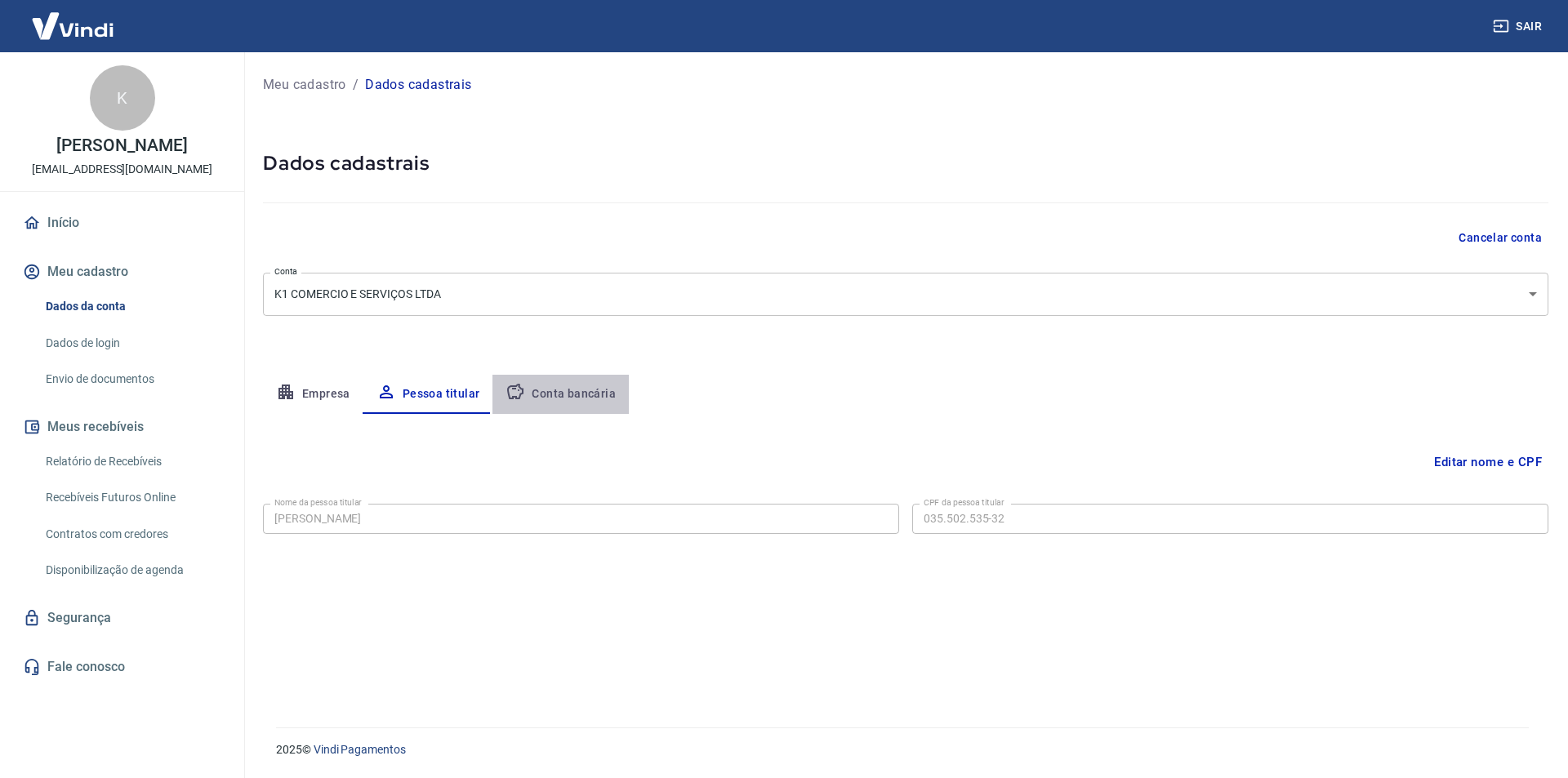
click at [569, 383] on button "Conta bancária" at bounding box center [560, 393] width 137 height 39
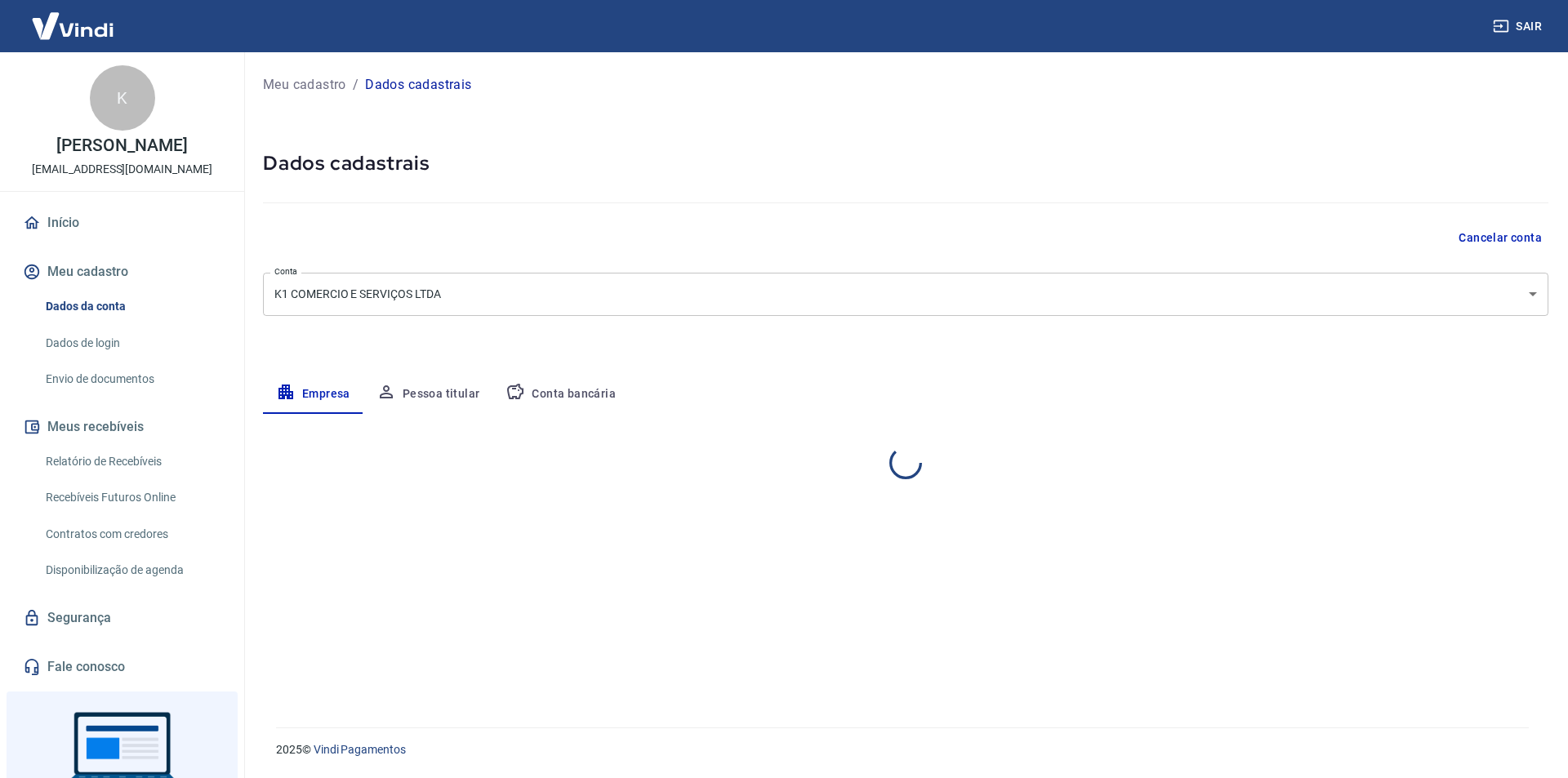
select select "BA"
select select "business"
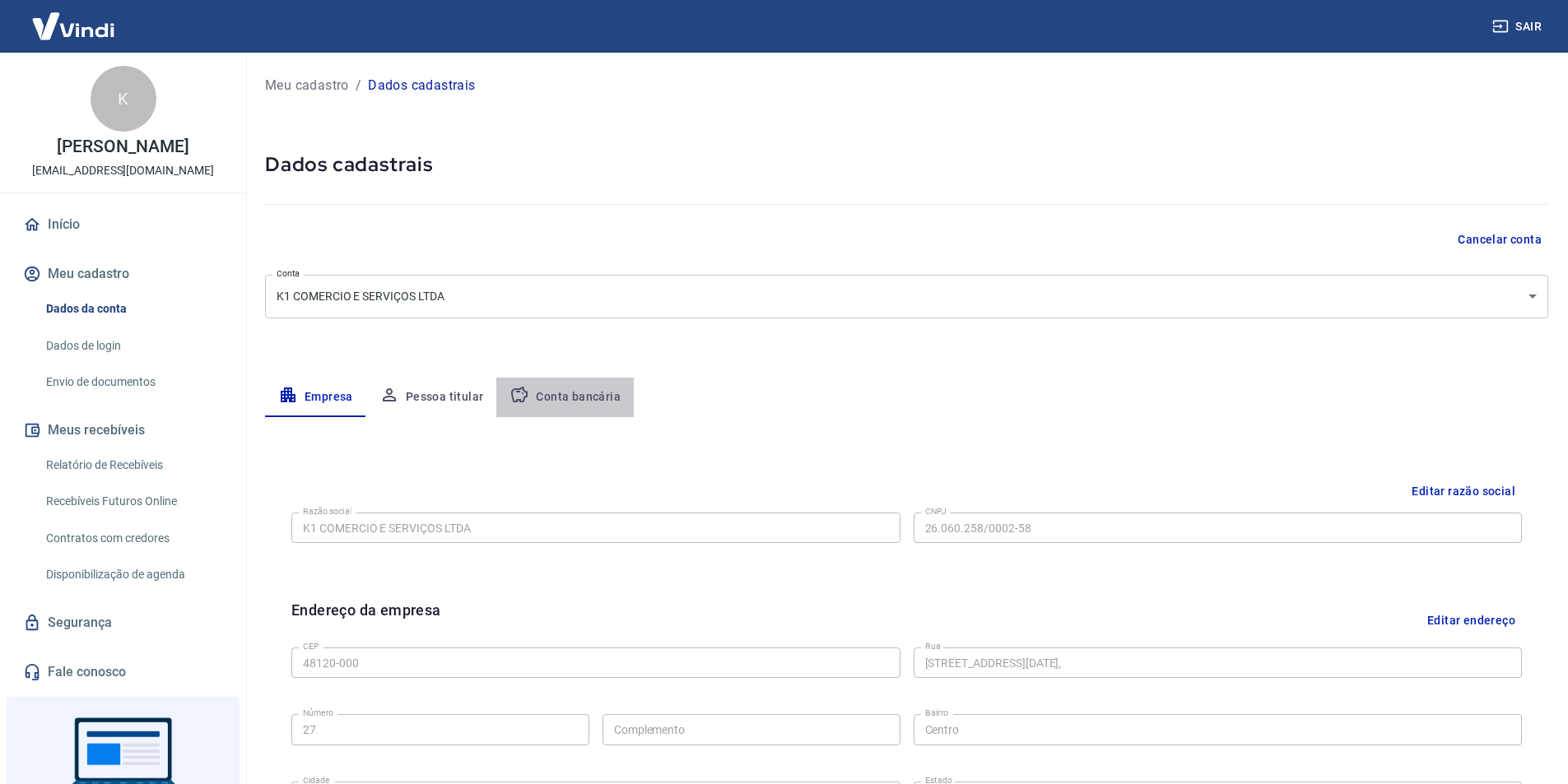
click at [580, 405] on button "Conta bancária" at bounding box center [565, 396] width 138 height 39
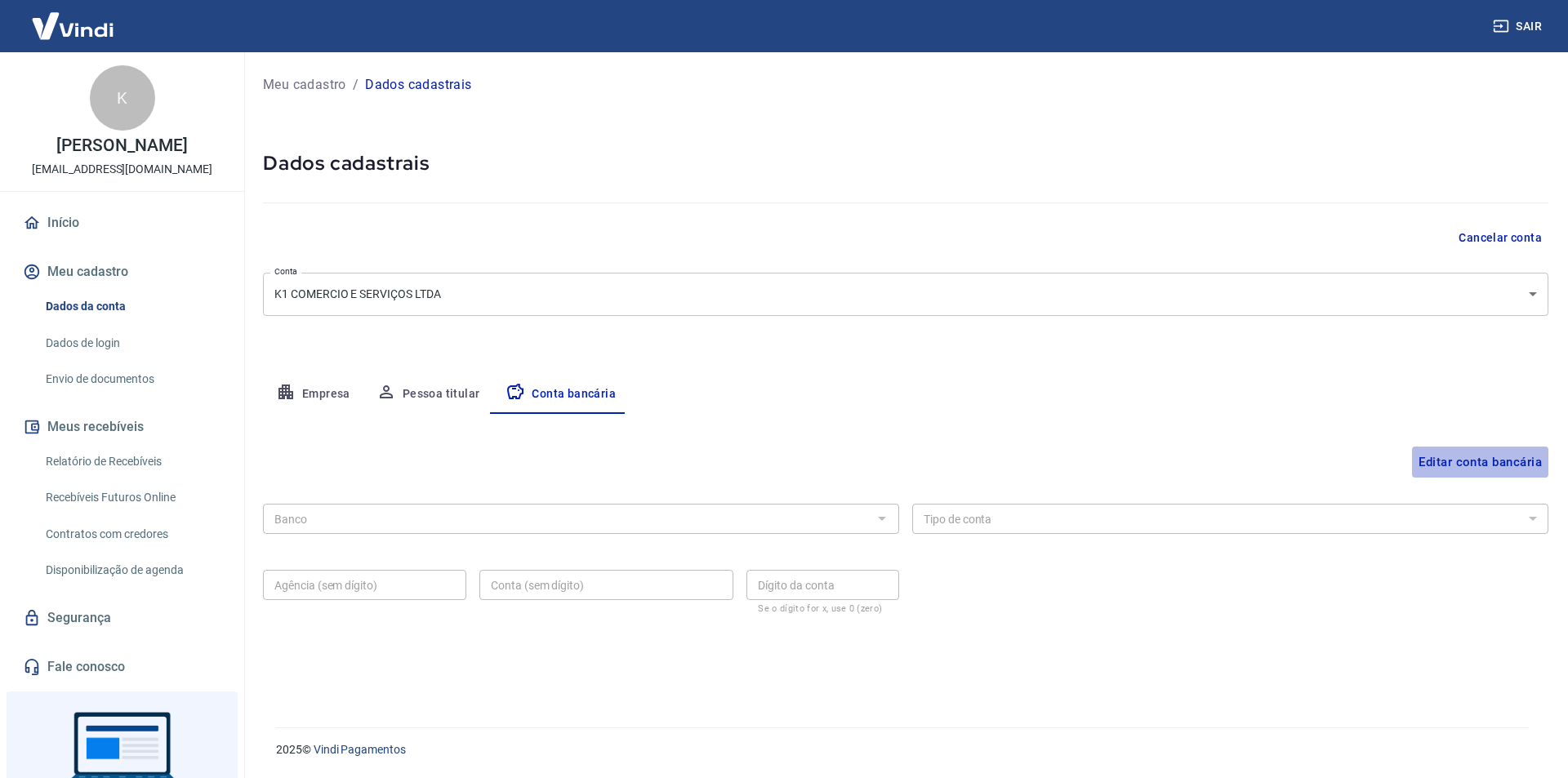
click at [1469, 462] on button "Editar conta bancária" at bounding box center [1480, 461] width 137 height 31
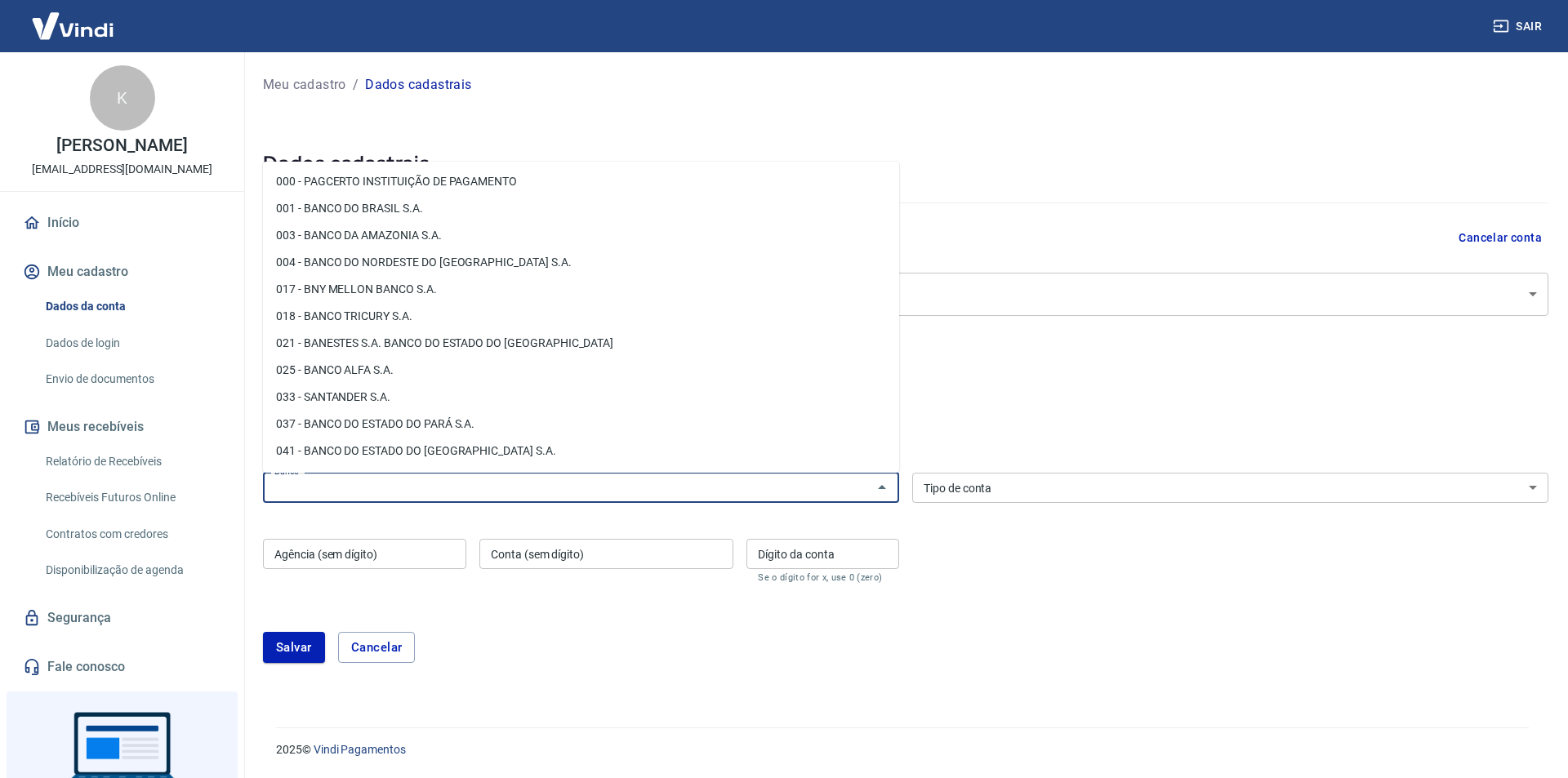
click at [511, 485] on input "Banco" at bounding box center [568, 488] width 599 height 21
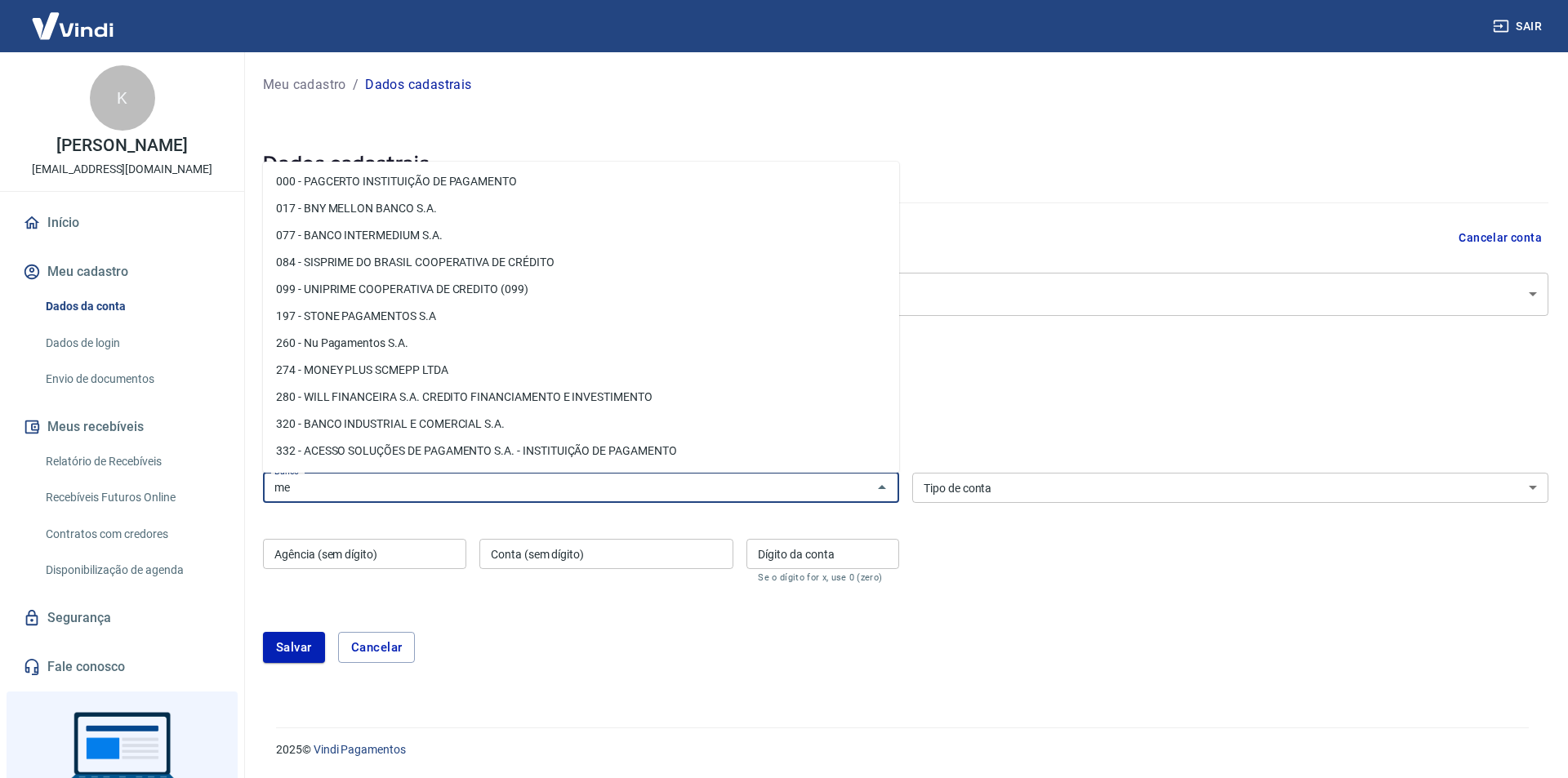
click at [477, 342] on li "260 - Nu Pagamentos S.A." at bounding box center [580, 343] width 636 height 27
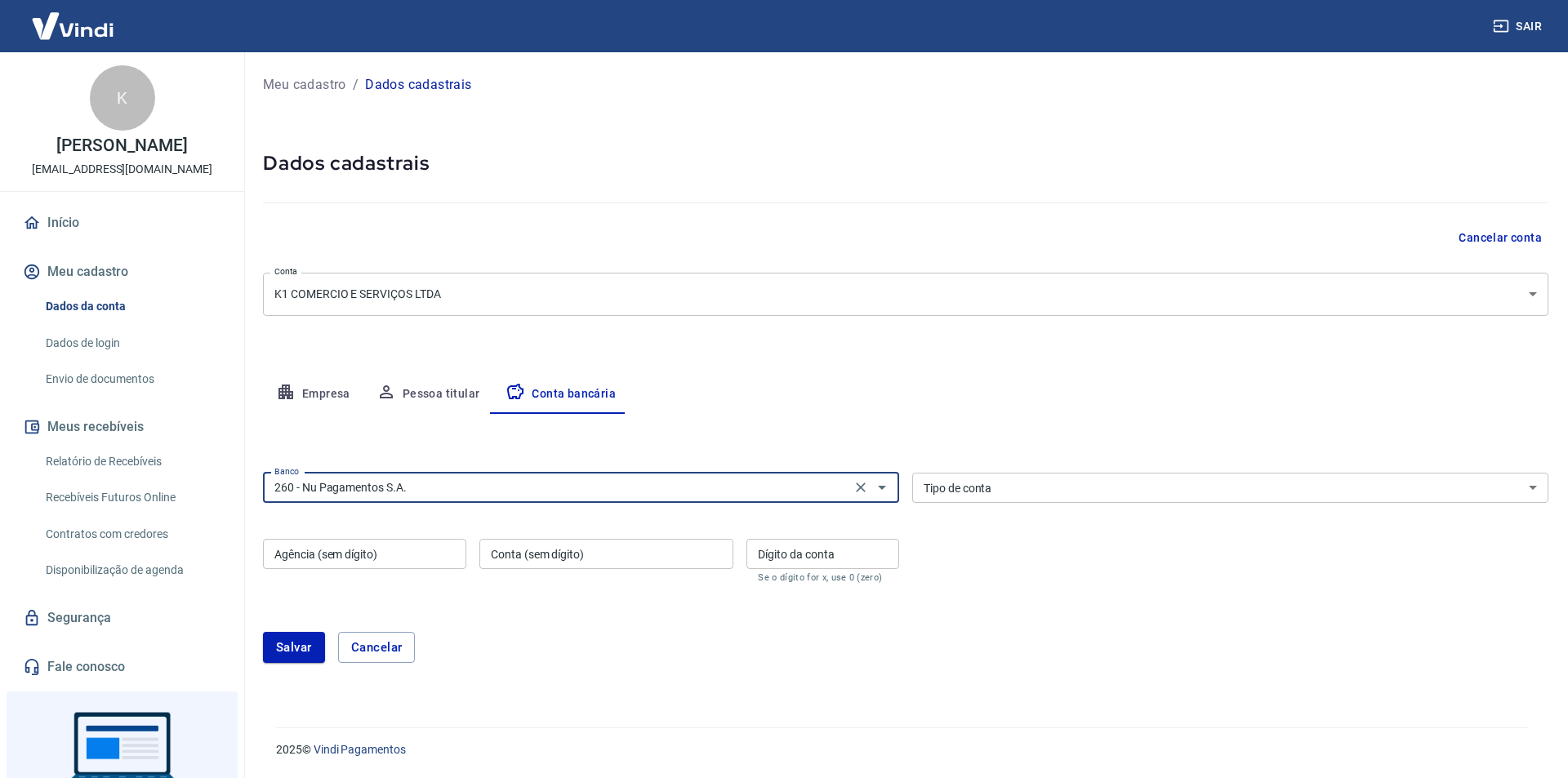
click at [521, 473] on div "260 - Nu Pagamentos S.A. Banco" at bounding box center [580, 488] width 636 height 30
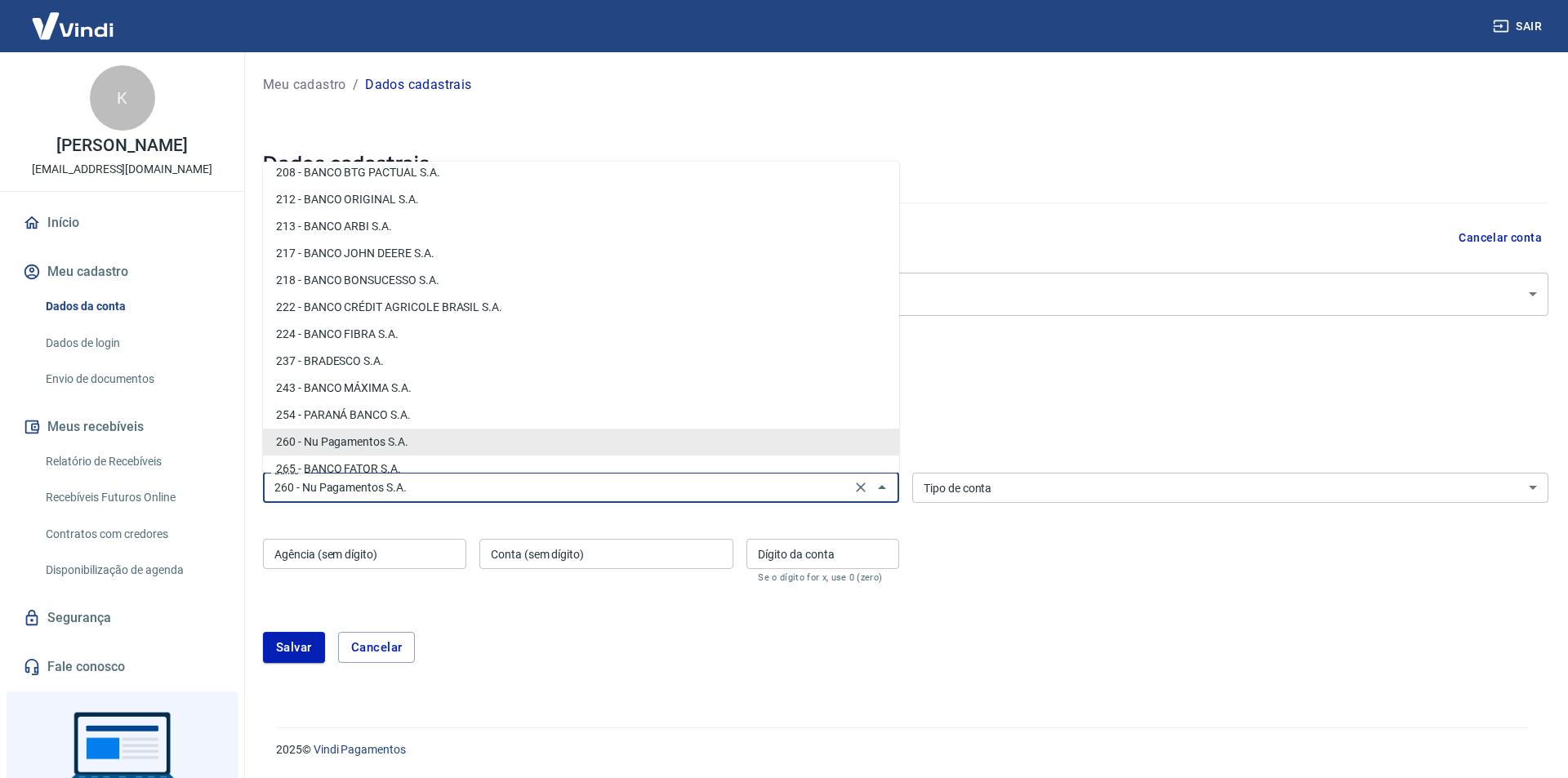
click at [521, 473] on div "260 - Nu Pagamentos S.A. Banco" at bounding box center [580, 488] width 636 height 30
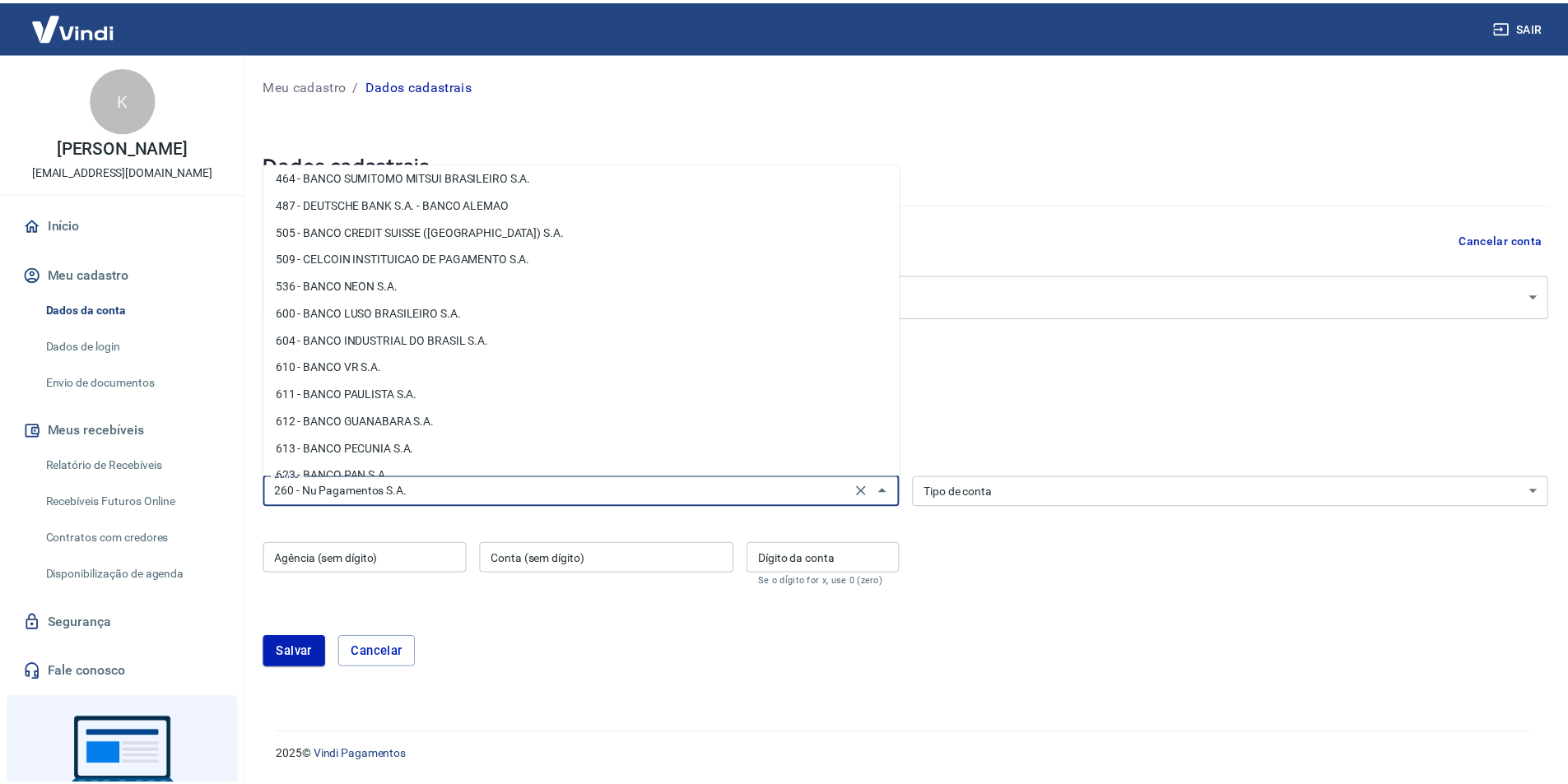
scroll to position [1973, 0]
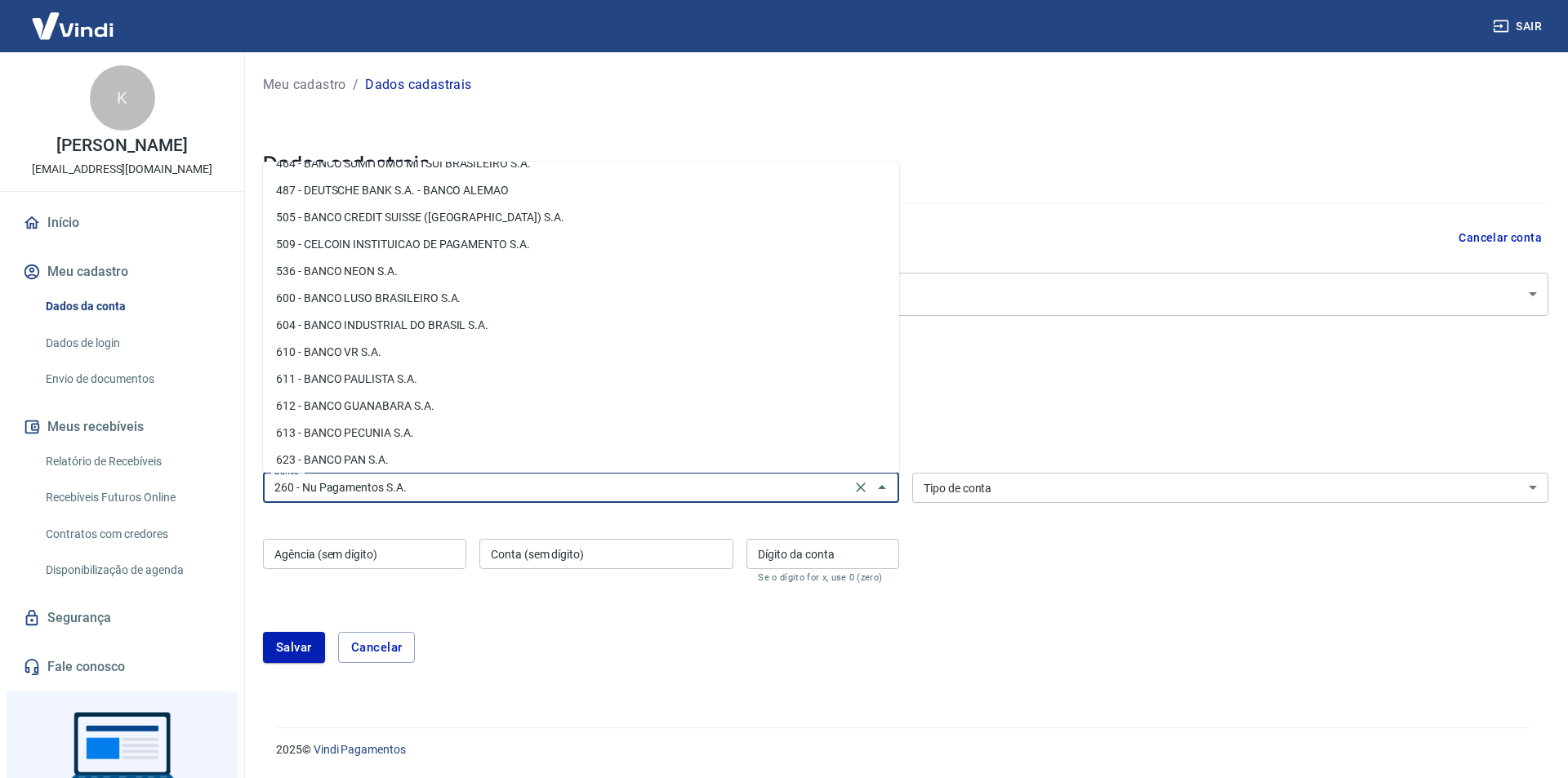
type input "260 - Nu Pagamentos S.A."
click at [630, 617] on div "Salvar Cancelar" at bounding box center [905, 647] width 1285 height 70
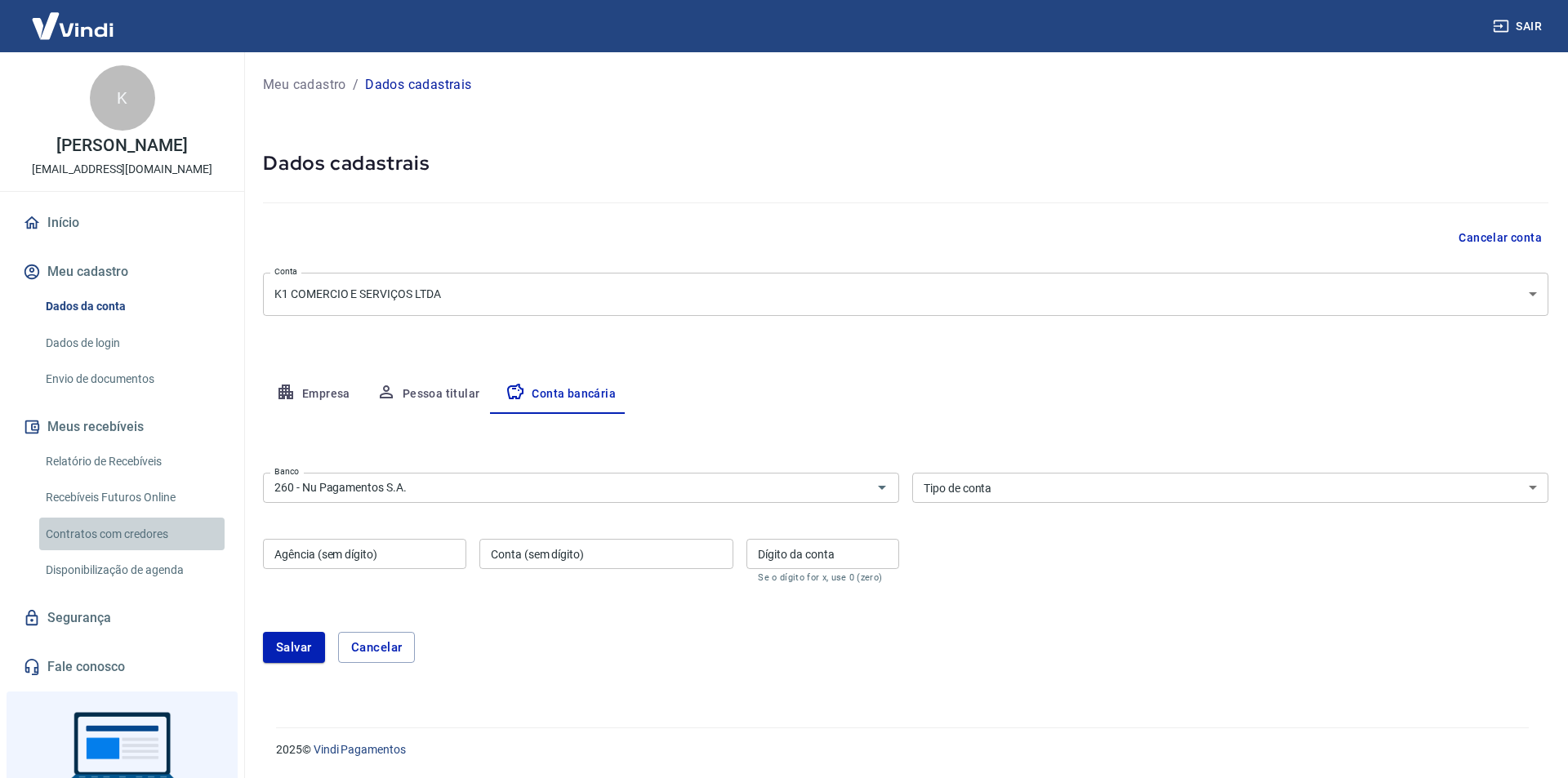
click at [154, 543] on link "Contratos com credores" at bounding box center [132, 534] width 186 height 33
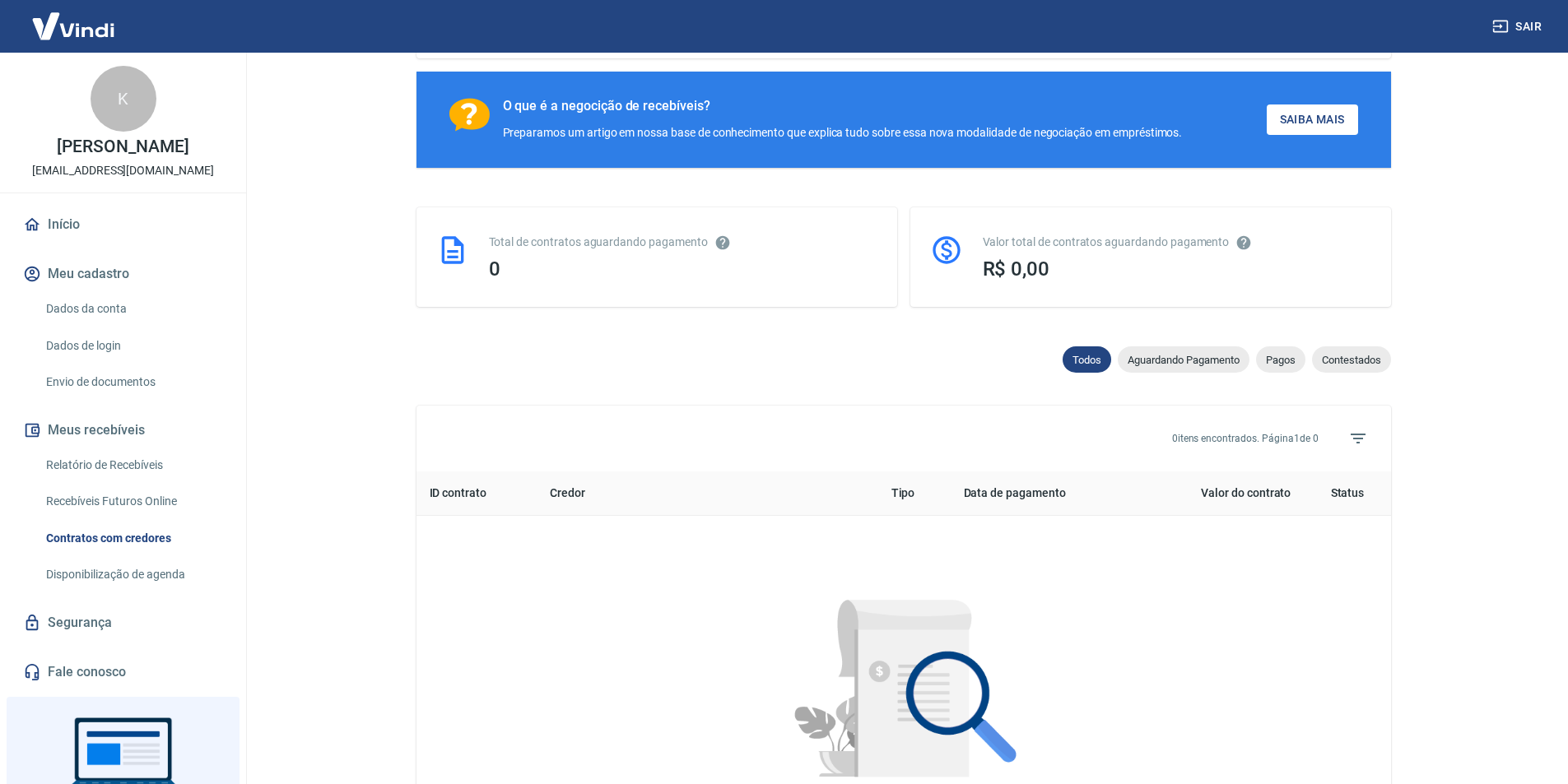
scroll to position [576, 0]
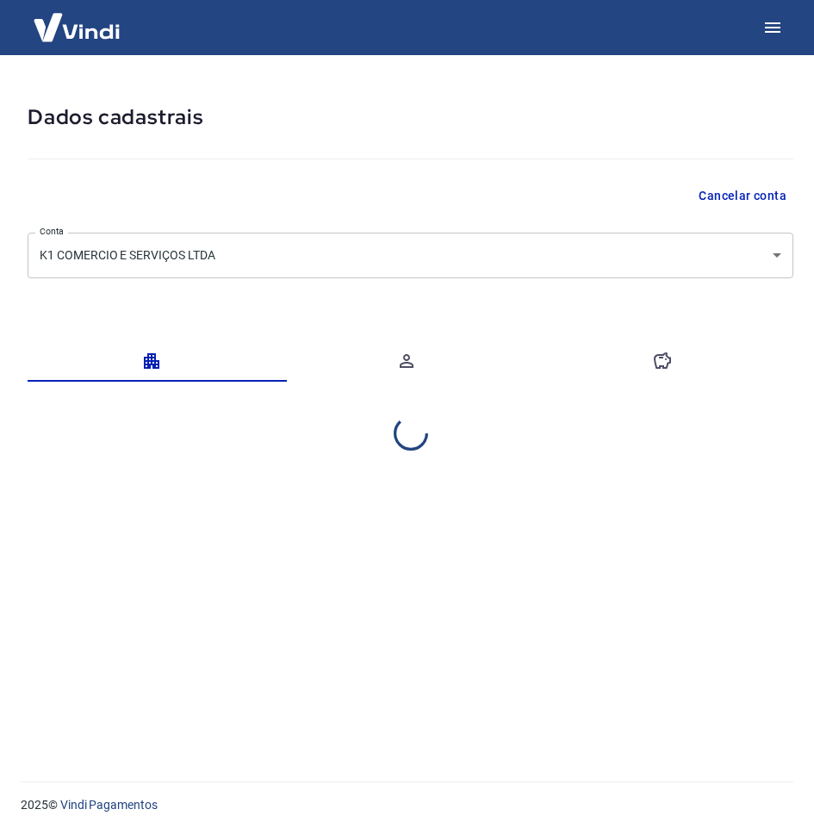
select select "BA"
select select "business"
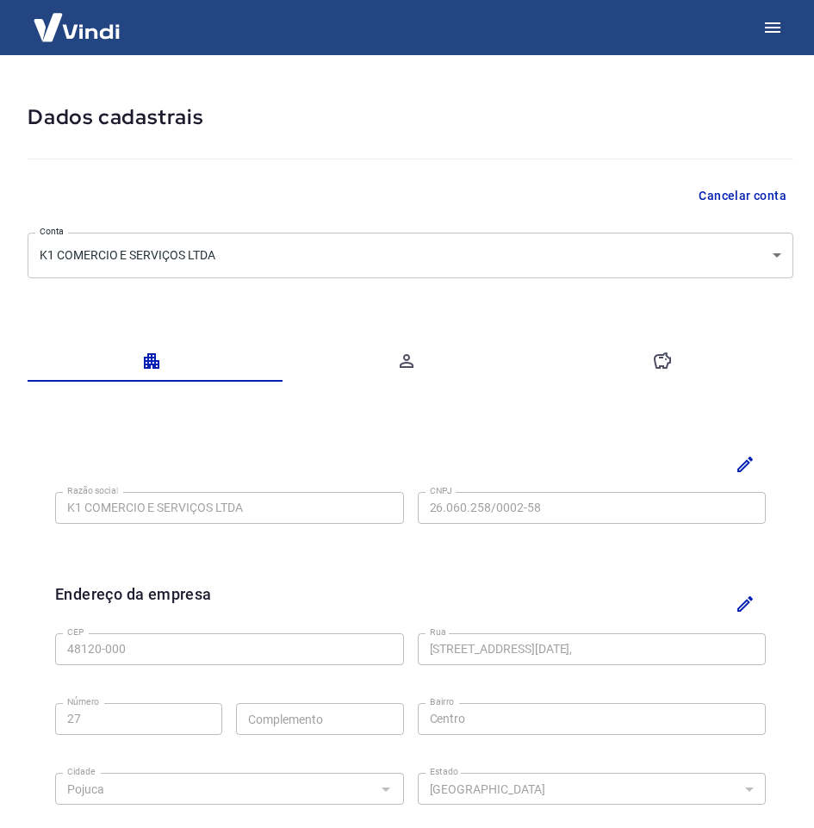
click at [684, 369] on button "button" at bounding box center [665, 360] width 255 height 41
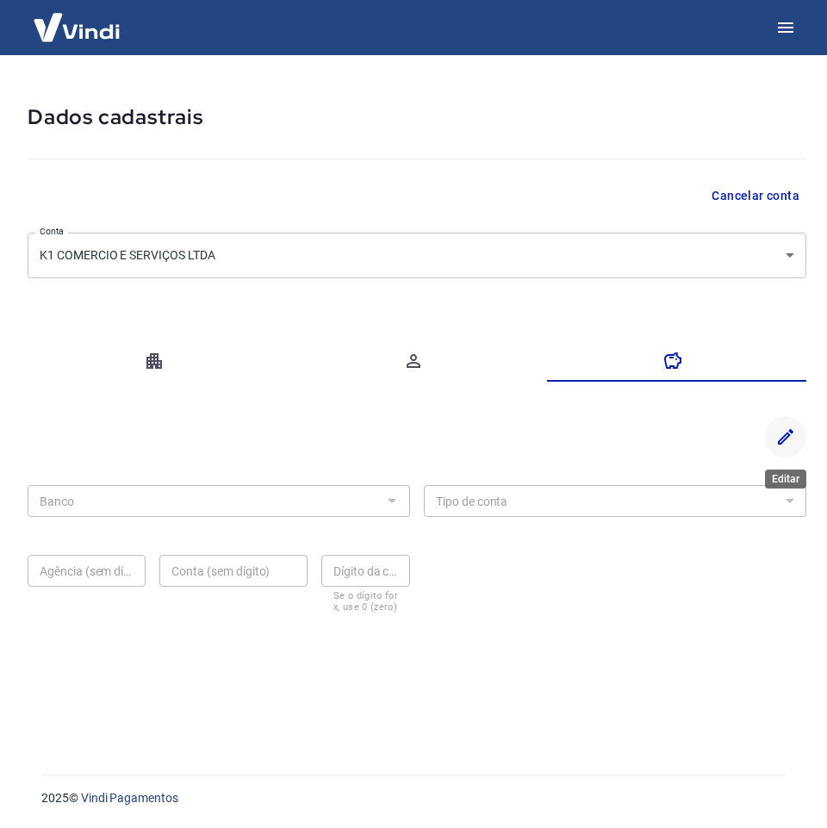
click at [787, 432] on icon "Editar" at bounding box center [786, 437] width 16 height 16
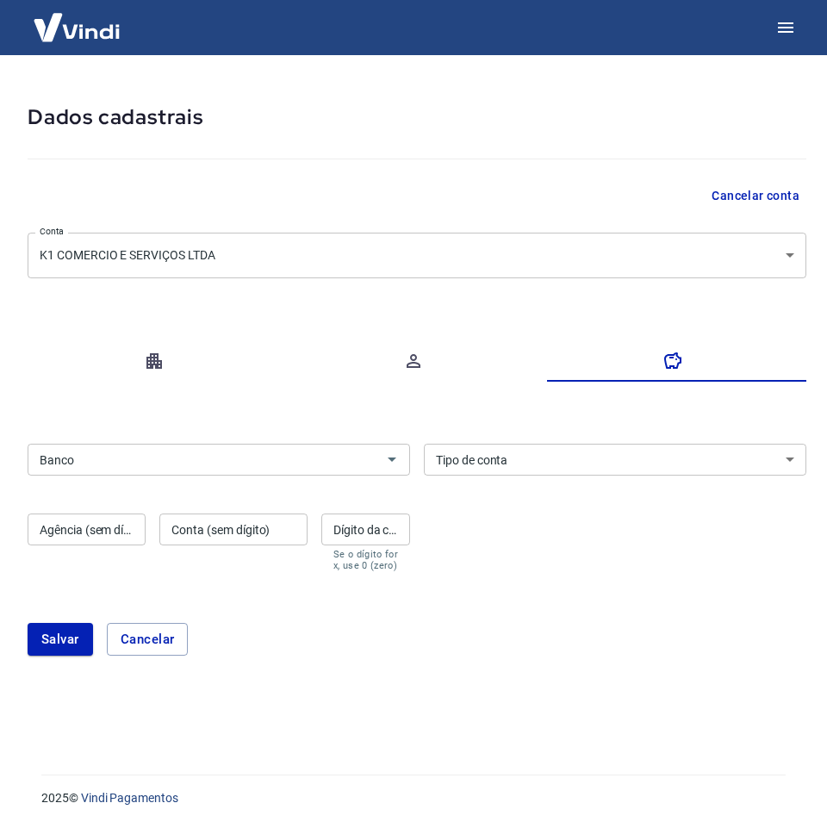
click at [295, 460] on input "Banco" at bounding box center [205, 460] width 344 height 22
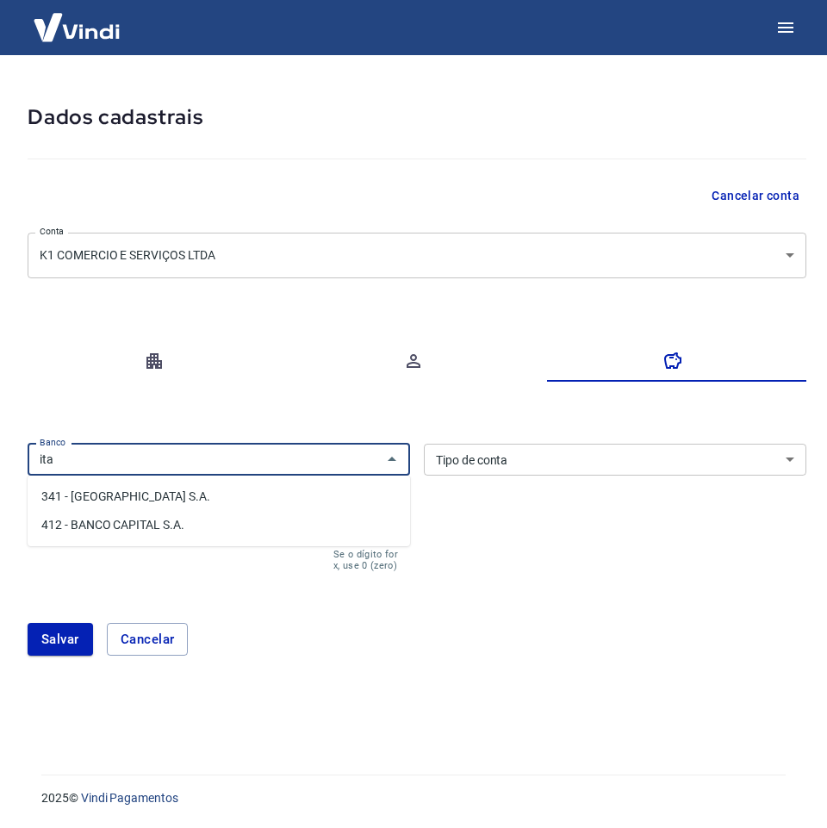
click at [144, 493] on li "341 - [GEOGRAPHIC_DATA] S.A." at bounding box center [219, 496] width 382 height 28
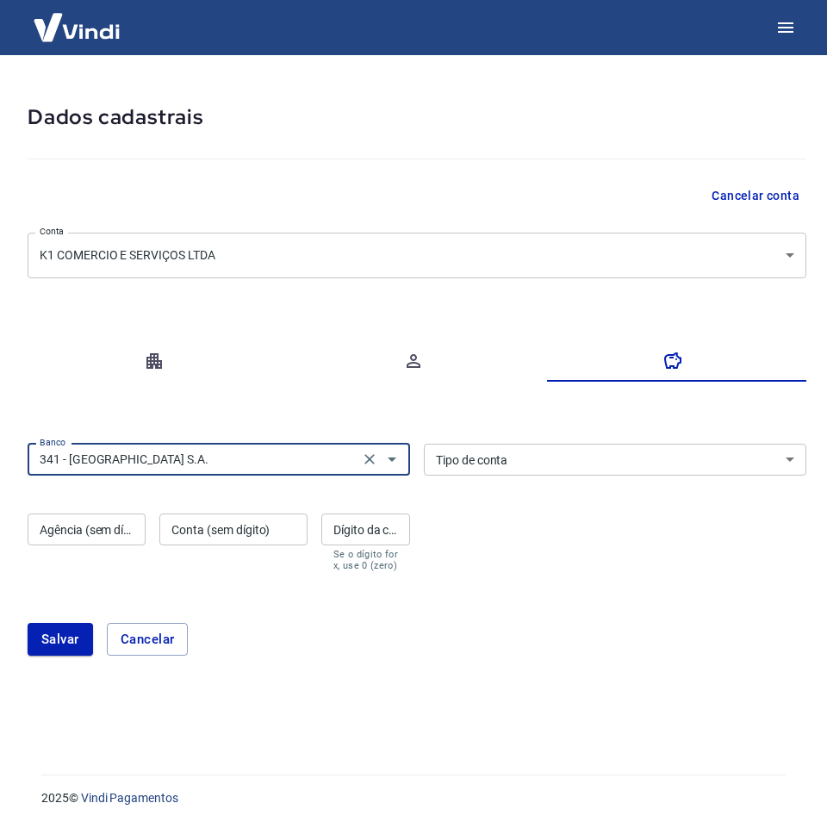
type input "341 - [GEOGRAPHIC_DATA] S.A."
click at [483, 458] on div "Tipo de conta Conta Corrente Conta Poupança Tipo de conta" at bounding box center [615, 460] width 382 height 32
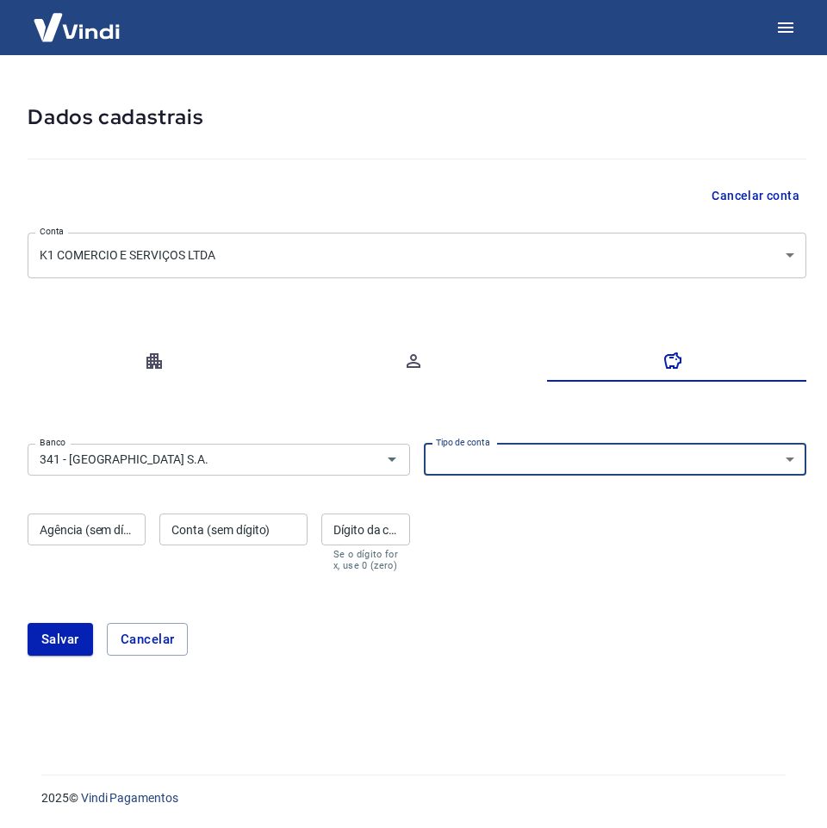
select select "1"
click at [424, 444] on select "Conta Corrente Conta Poupança" at bounding box center [615, 460] width 382 height 32
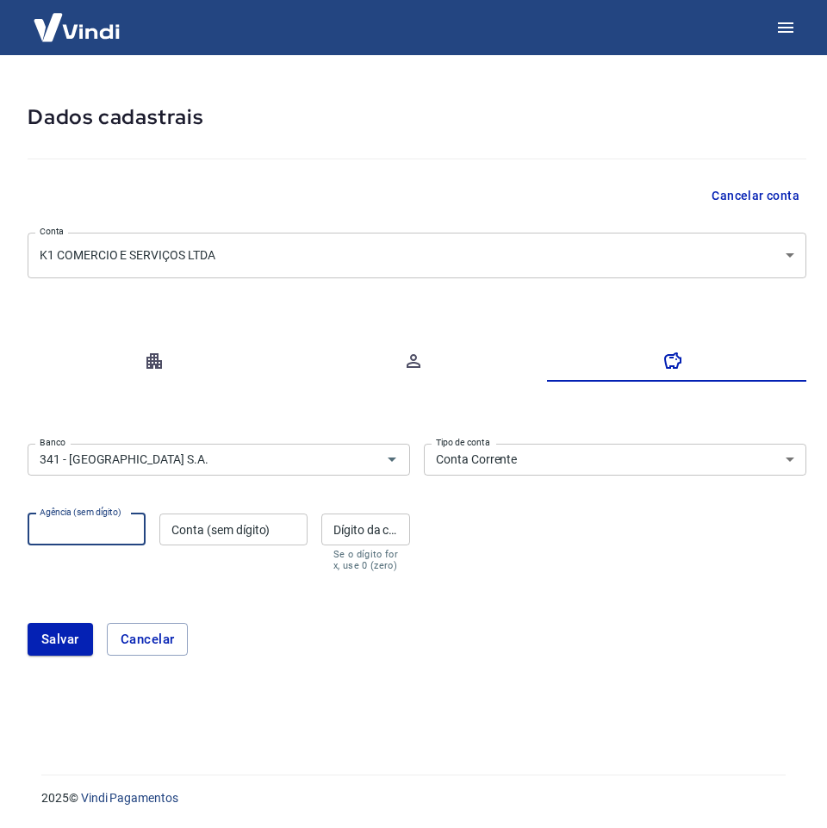
click at [115, 519] on div "Agência (sem dígito) Agência (sem dígito)" at bounding box center [87, 542] width 118 height 58
type input "0334"
click at [246, 534] on input "Conta (sem dígito)" at bounding box center [233, 529] width 148 height 32
click at [246, 534] on input "993466" at bounding box center [233, 529] width 148 height 32
type input "993466"
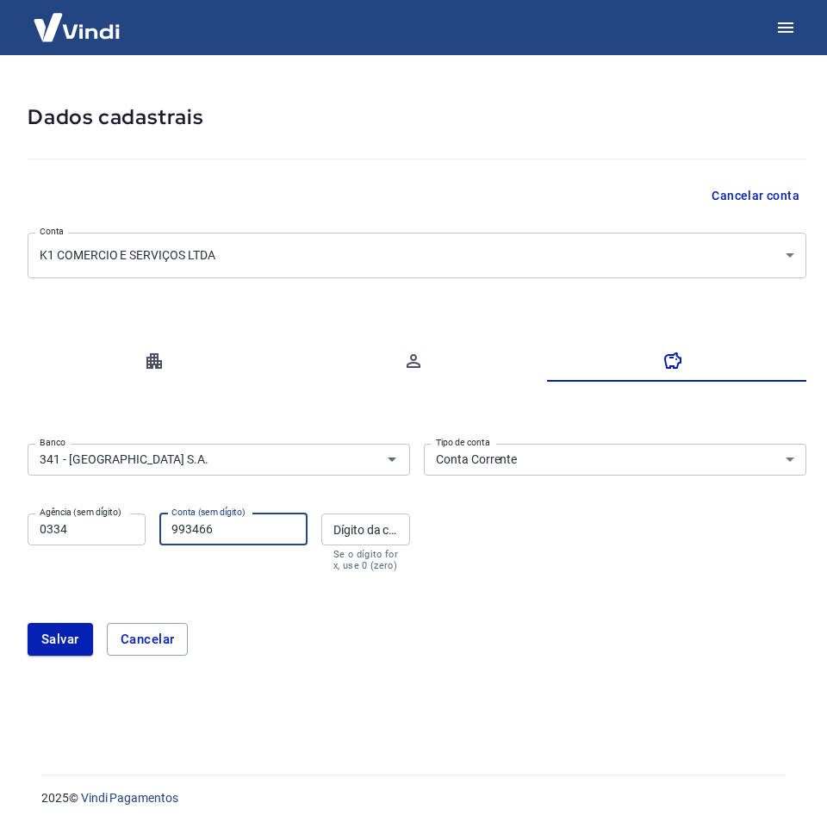
click at [377, 537] on input "Dígito da conta" at bounding box center [365, 529] width 89 height 32
type input "0"
click at [482, 570] on div "Banco 341 - ITAÚ UNIBANCO S.A. Banco Tipo de conta Conta Corrente Conta Poupanç…" at bounding box center [417, 506] width 779 height 138
click at [45, 629] on button "Salvar" at bounding box center [60, 639] width 65 height 33
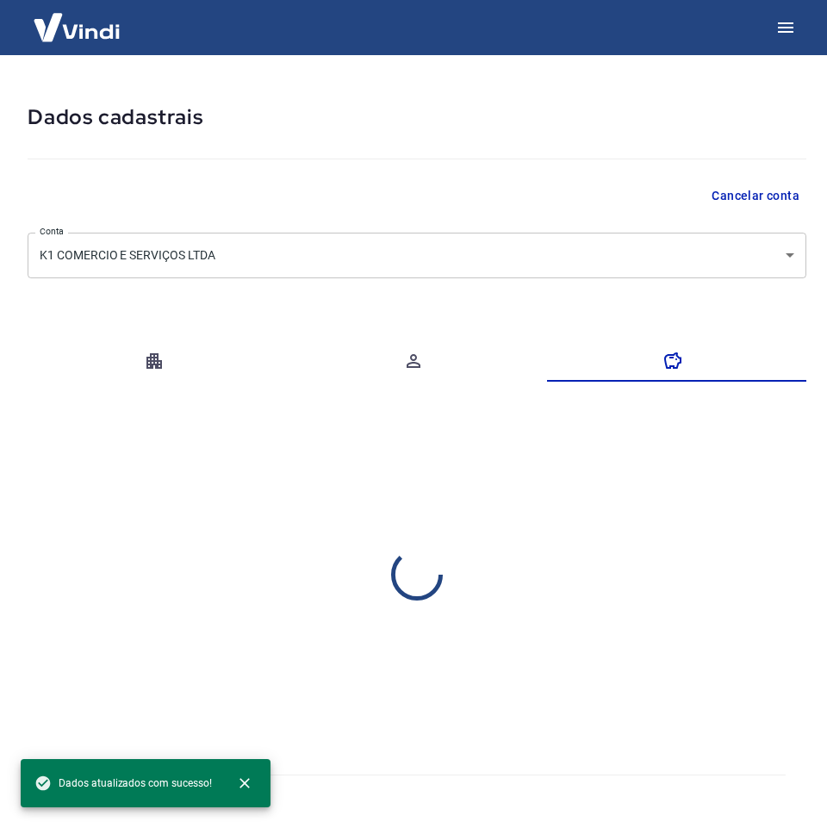
select select "1"
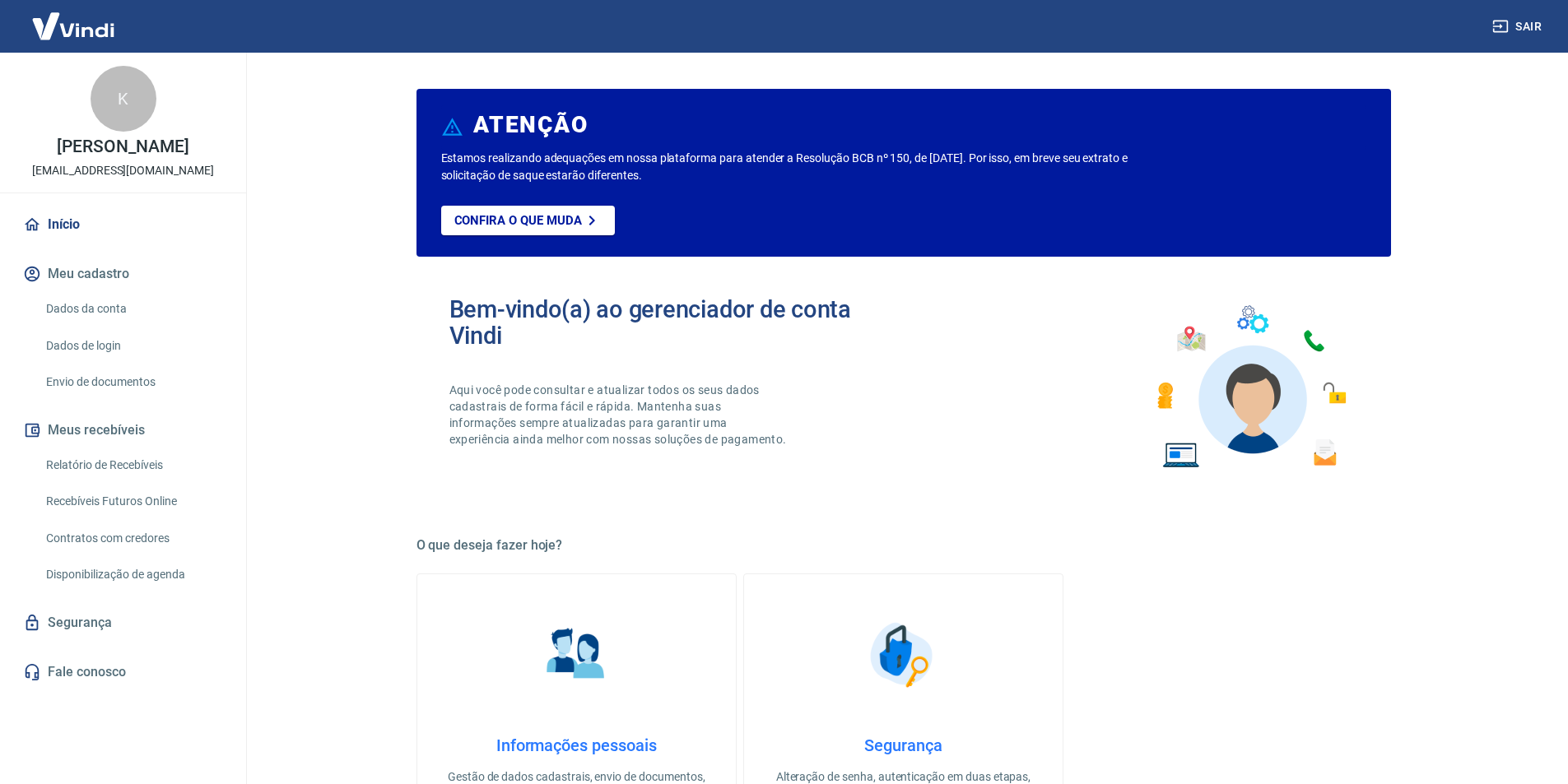
click at [115, 324] on link "Dados da conta" at bounding box center [133, 308] width 187 height 33
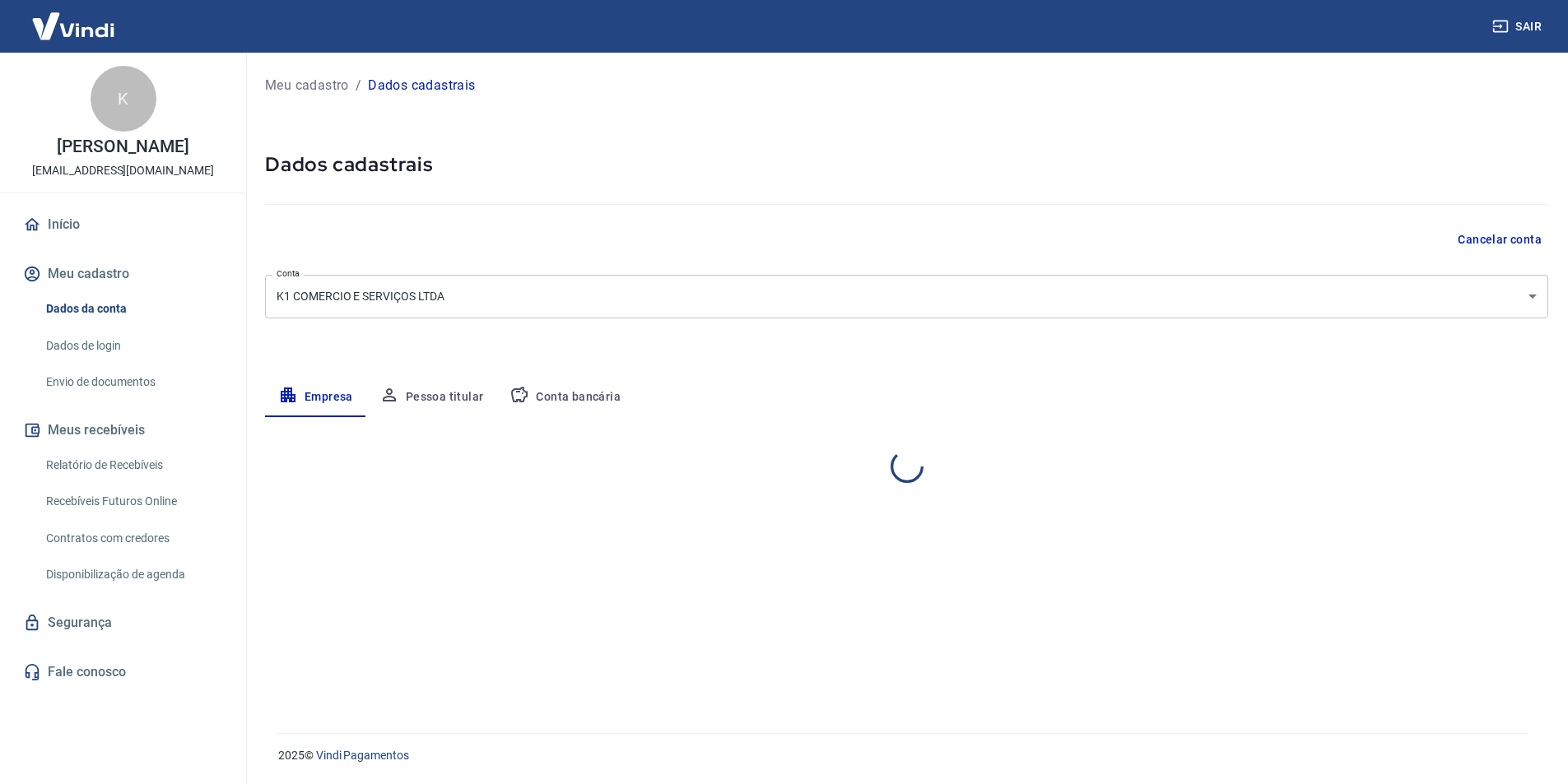
select select "BA"
select select "business"
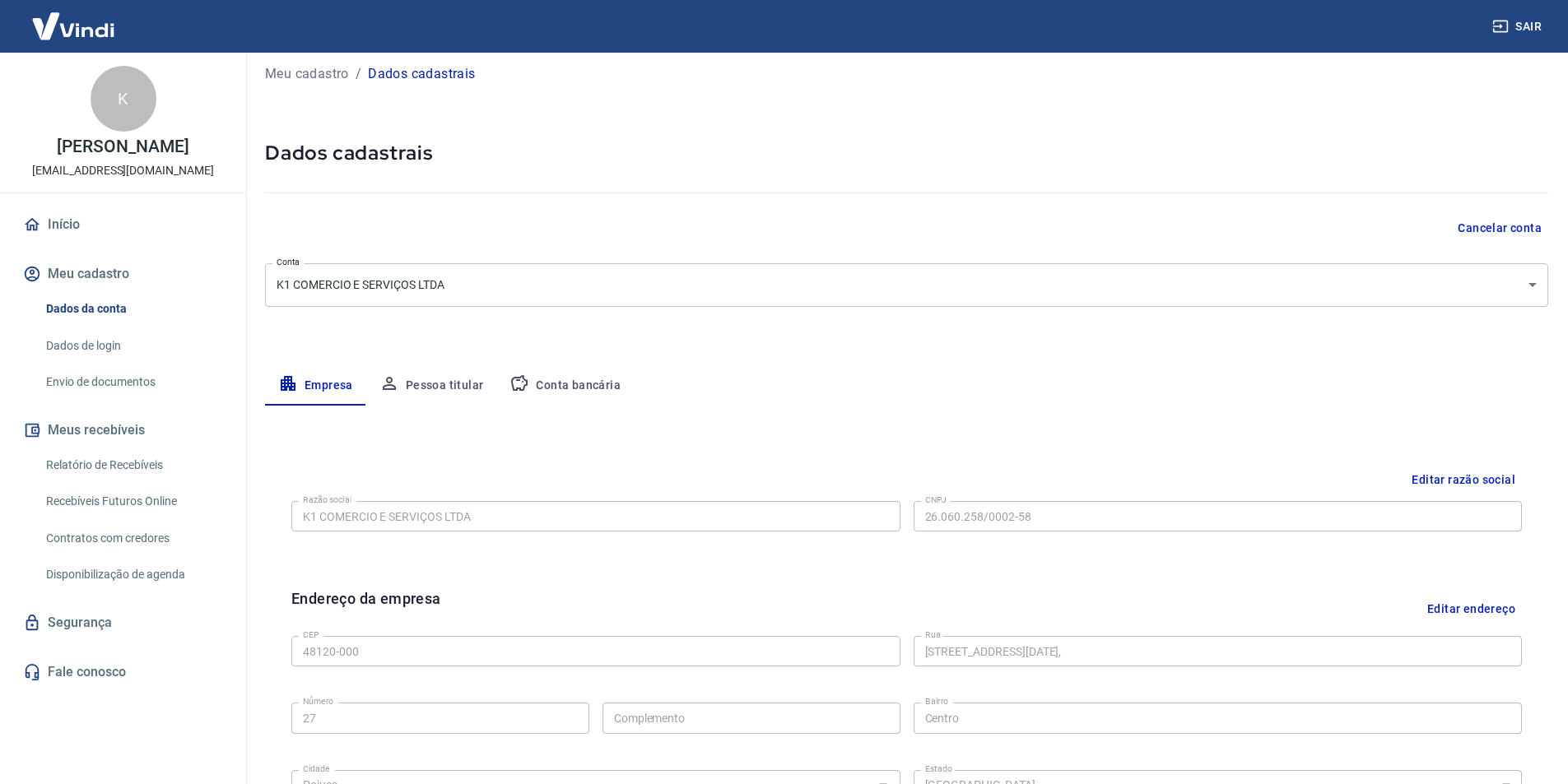
scroll to position [82, 0]
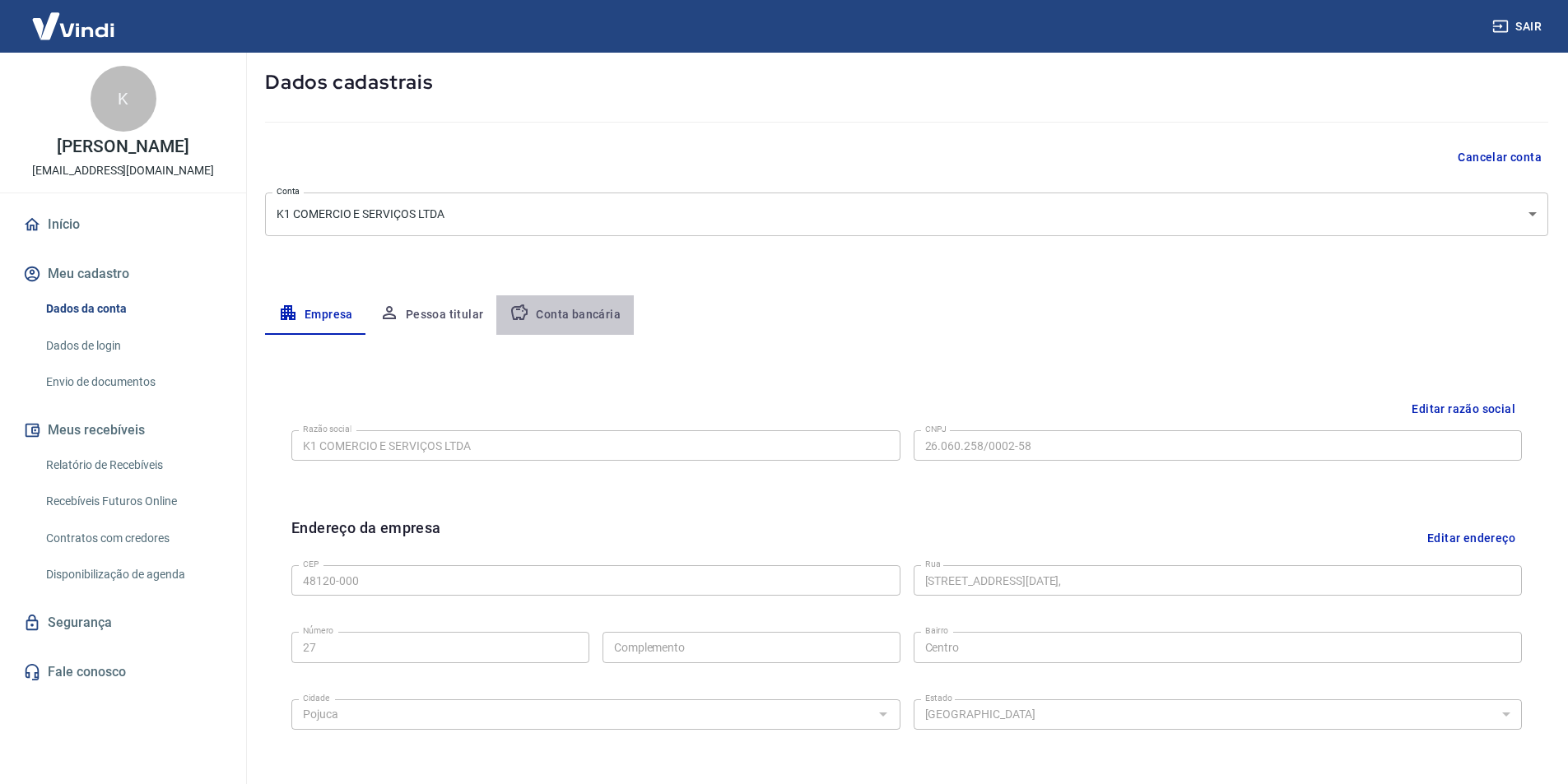
click at [585, 321] on button "Conta bancária" at bounding box center [565, 314] width 138 height 39
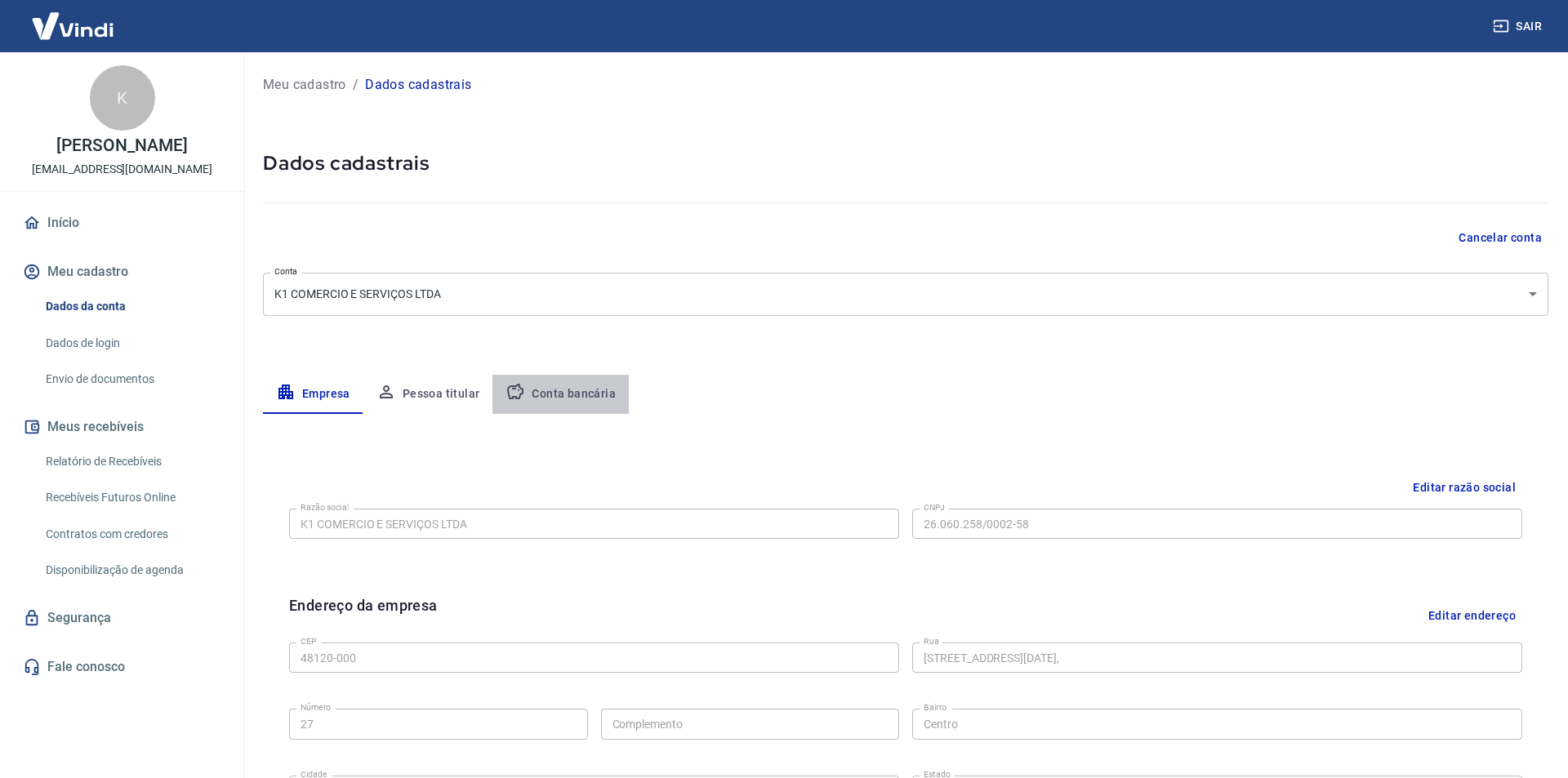
select select "1"
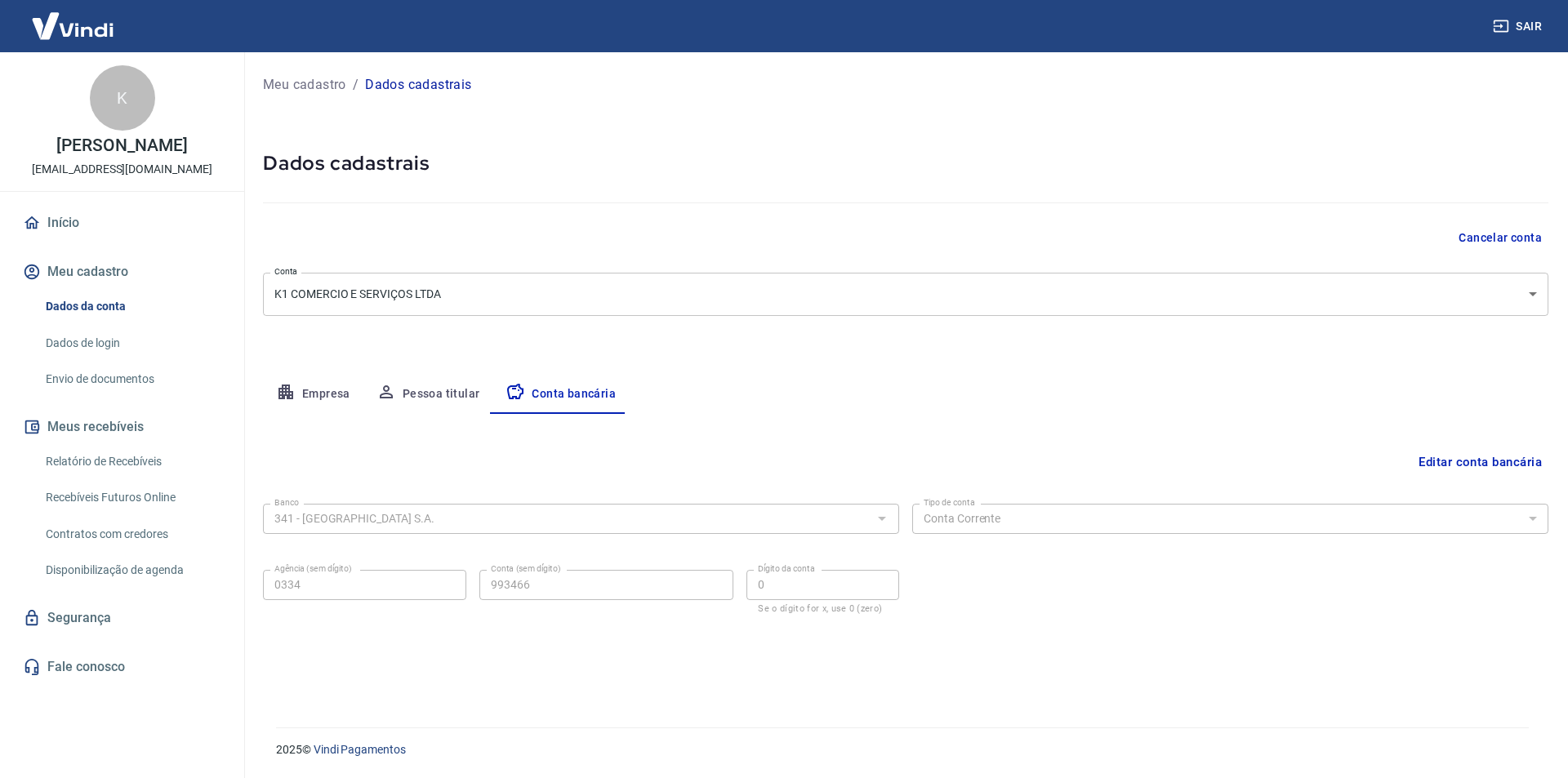
click at [1499, 453] on button "Editar conta bancária" at bounding box center [1480, 461] width 137 height 31
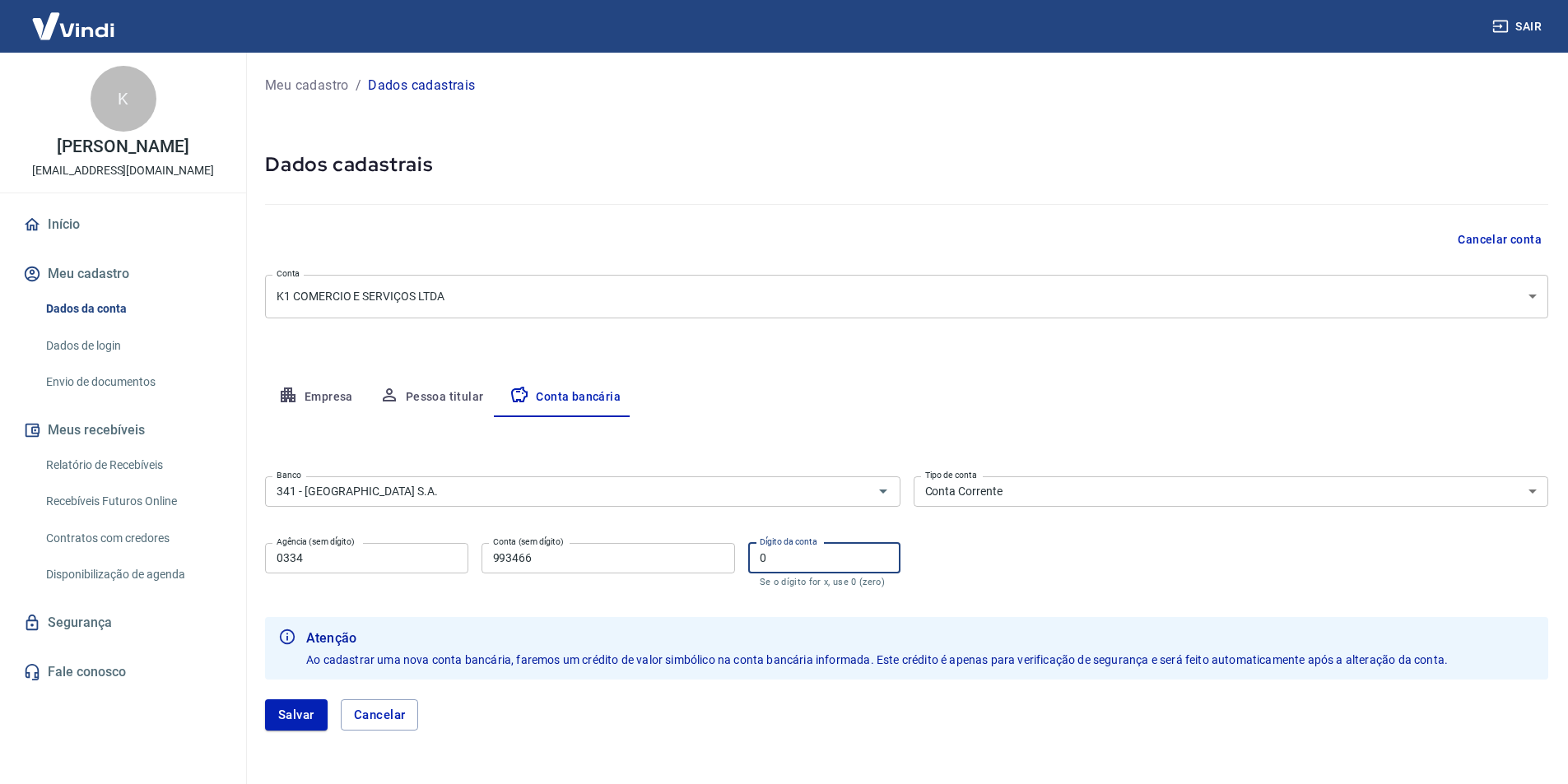
drag, startPoint x: 784, startPoint y: 557, endPoint x: 667, endPoint y: 553, distance: 117.1
click at [667, 553] on div "Agência (sem dígito) 0334 Agência (sem dígito) Conta (sem dígito) 993466 Conta …" at bounding box center [582, 563] width 635 height 54
click at [993, 563] on div "Banco 341 - ITAÚ UNIBANCO S.A. Banco Tipo de conta Conta Corrente Conta Poupanç…" at bounding box center [906, 530] width 1283 height 121
click at [308, 703] on button "Salvar" at bounding box center [295, 714] width 62 height 32
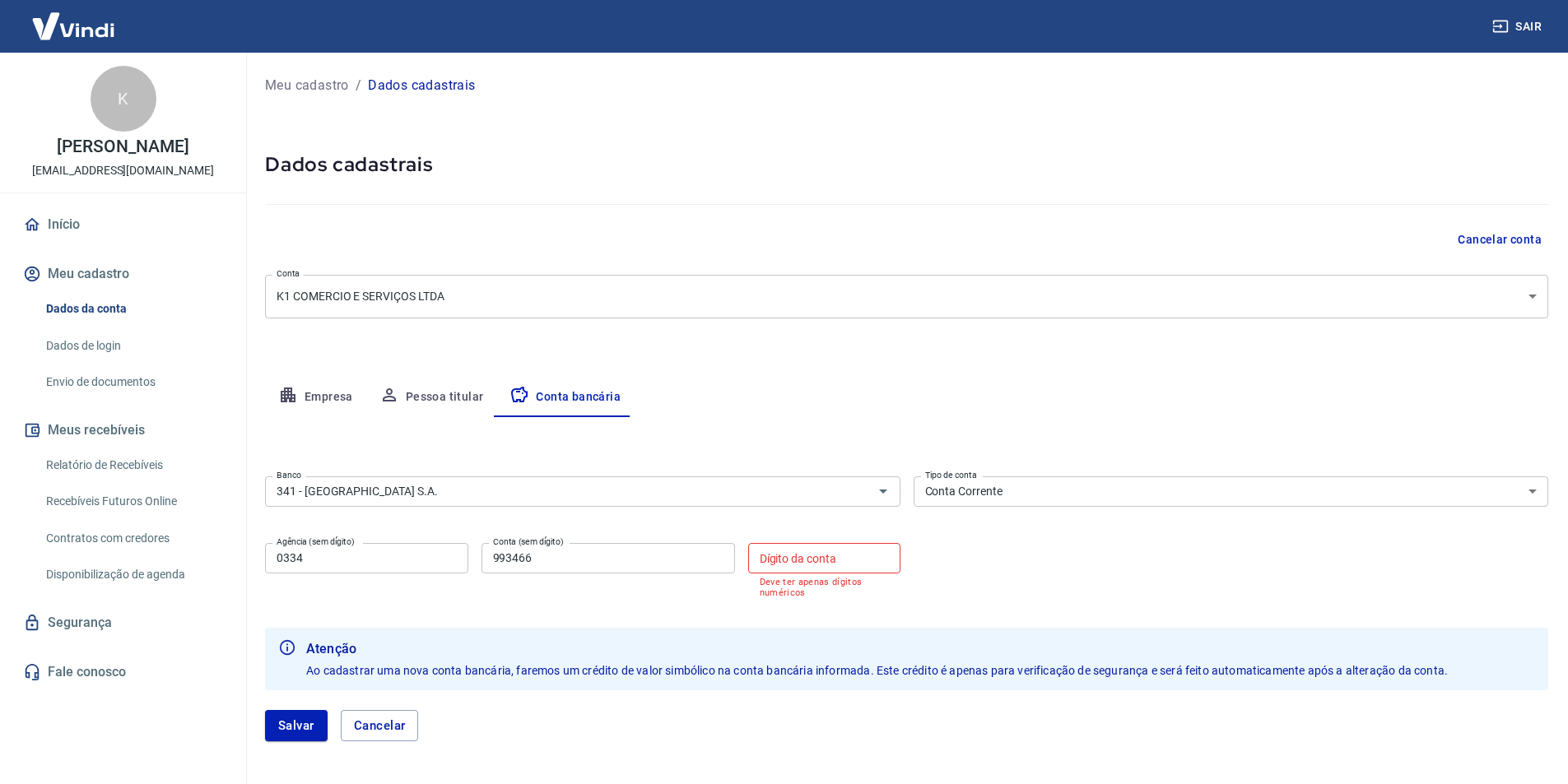
click at [985, 549] on div "Banco 341 - ITAÚ UNIBANCO S.A. Banco Tipo de conta Conta Corrente Conta Poupanç…" at bounding box center [906, 536] width 1283 height 132
click at [1072, 487] on select "Conta Corrente Conta Poupança" at bounding box center [1231, 492] width 635 height 31
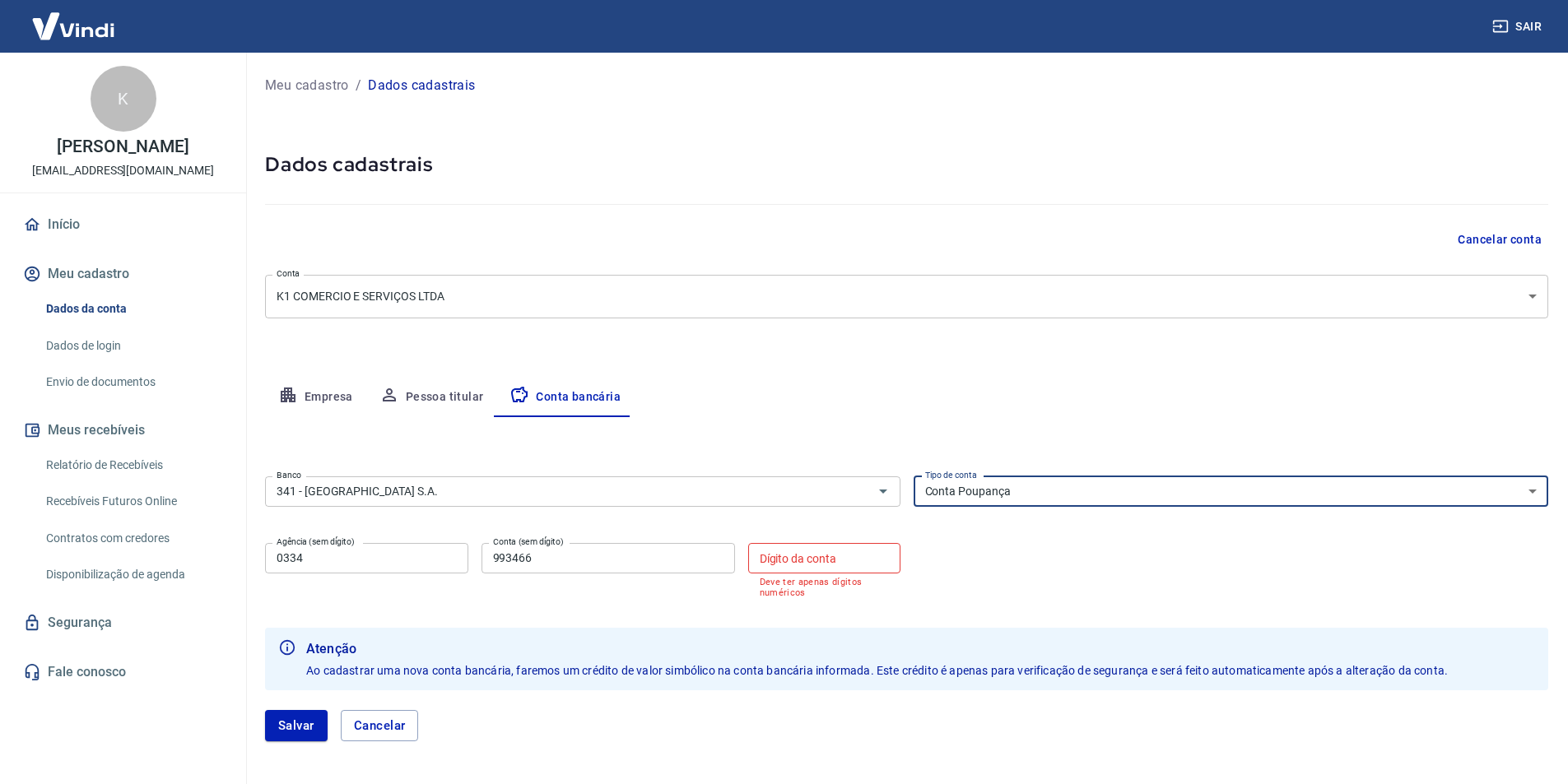
click at [913, 477] on select "Conta Corrente Conta Poupança" at bounding box center [1231, 492] width 635 height 31
click at [1013, 493] on select "Conta Corrente Conta Poupança" at bounding box center [1231, 492] width 635 height 31
select select "1"
click at [913, 477] on select "Conta Corrente Conta Poupança" at bounding box center [1231, 492] width 635 height 31
click at [814, 555] on input "Dígito da conta" at bounding box center [824, 559] width 152 height 31
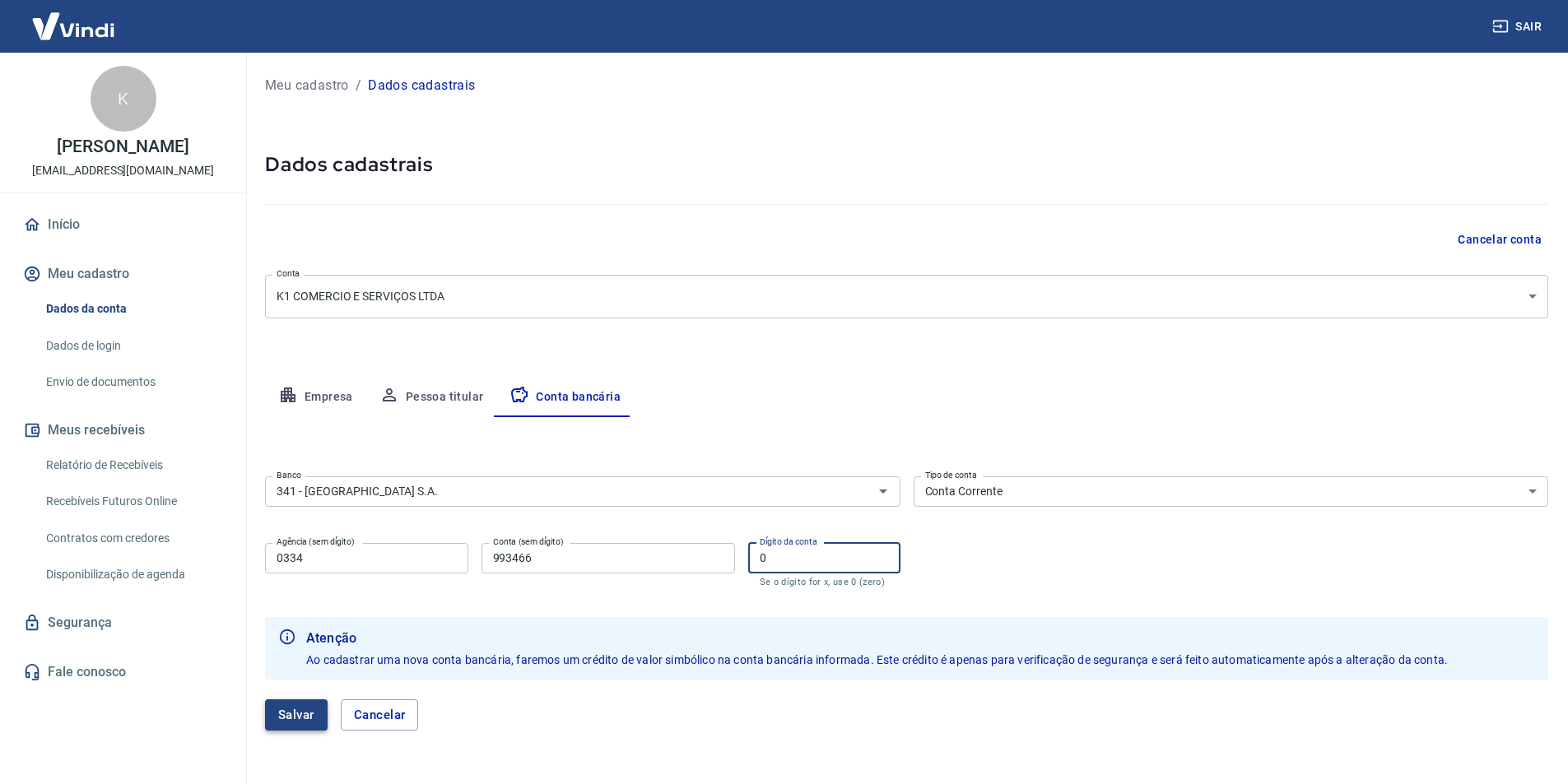
type input "0"
click at [300, 711] on button "Salvar" at bounding box center [295, 714] width 62 height 32
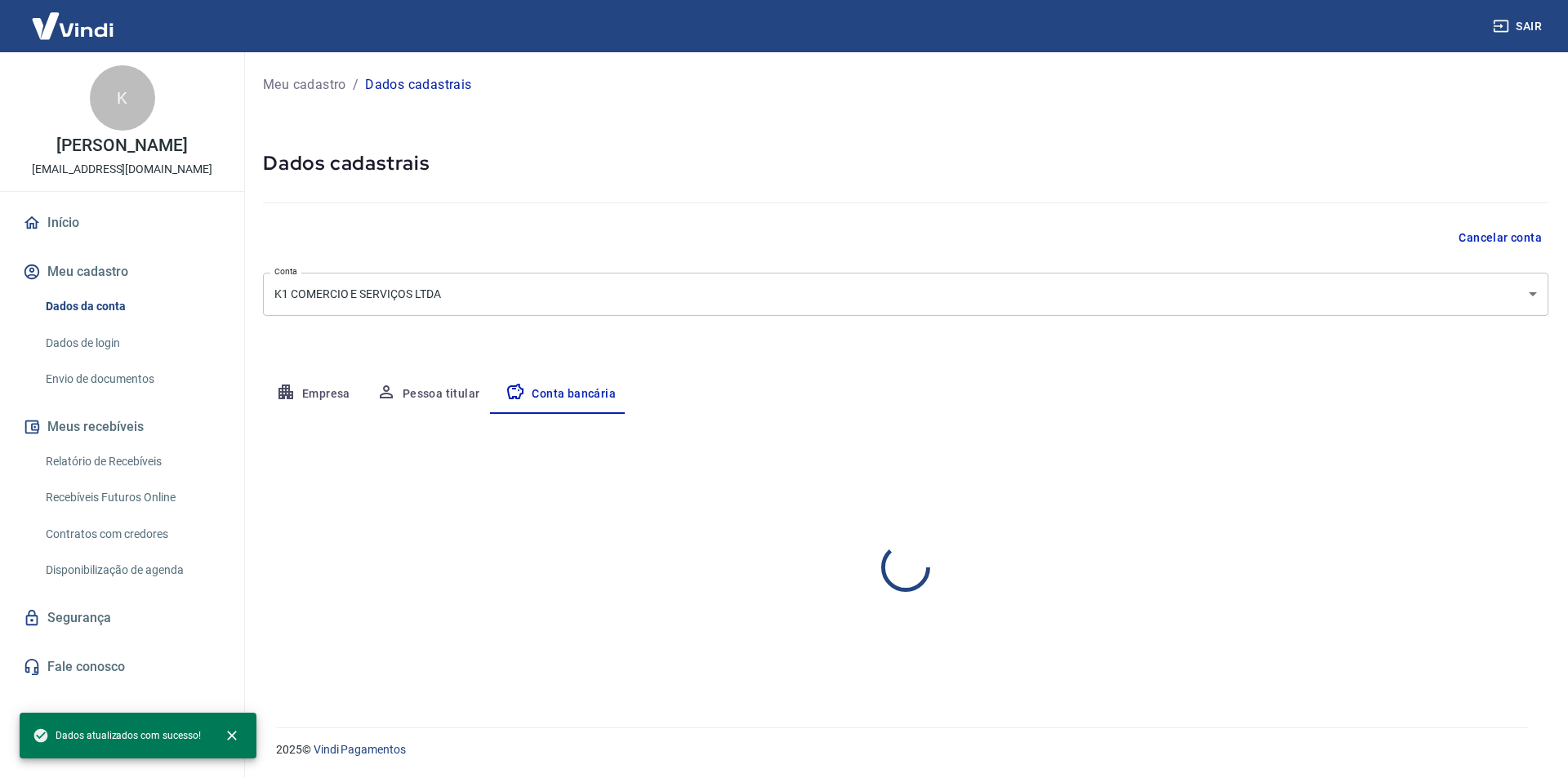
select select "1"
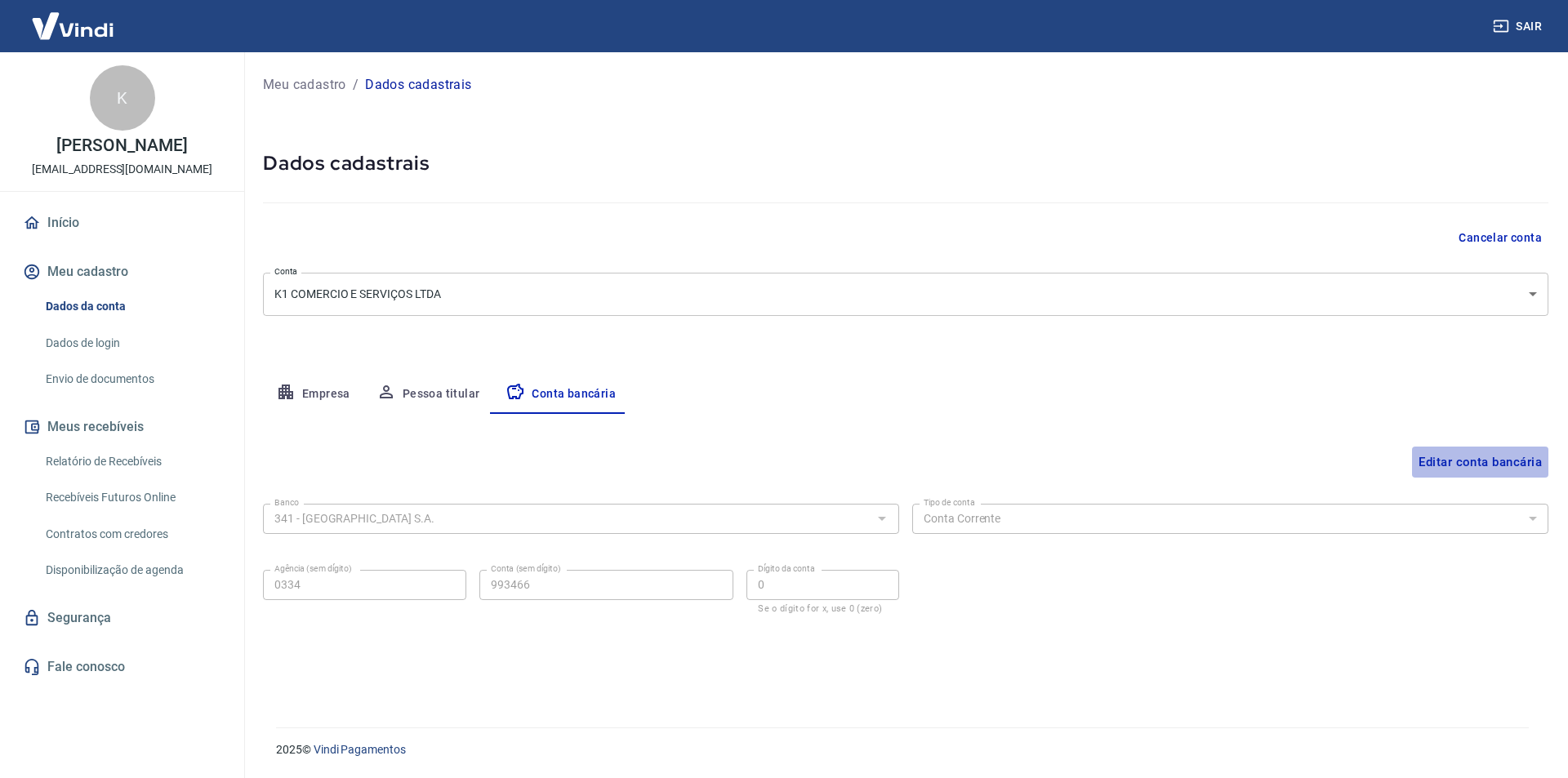
click at [1476, 455] on button "Editar conta bancária" at bounding box center [1480, 461] width 137 height 31
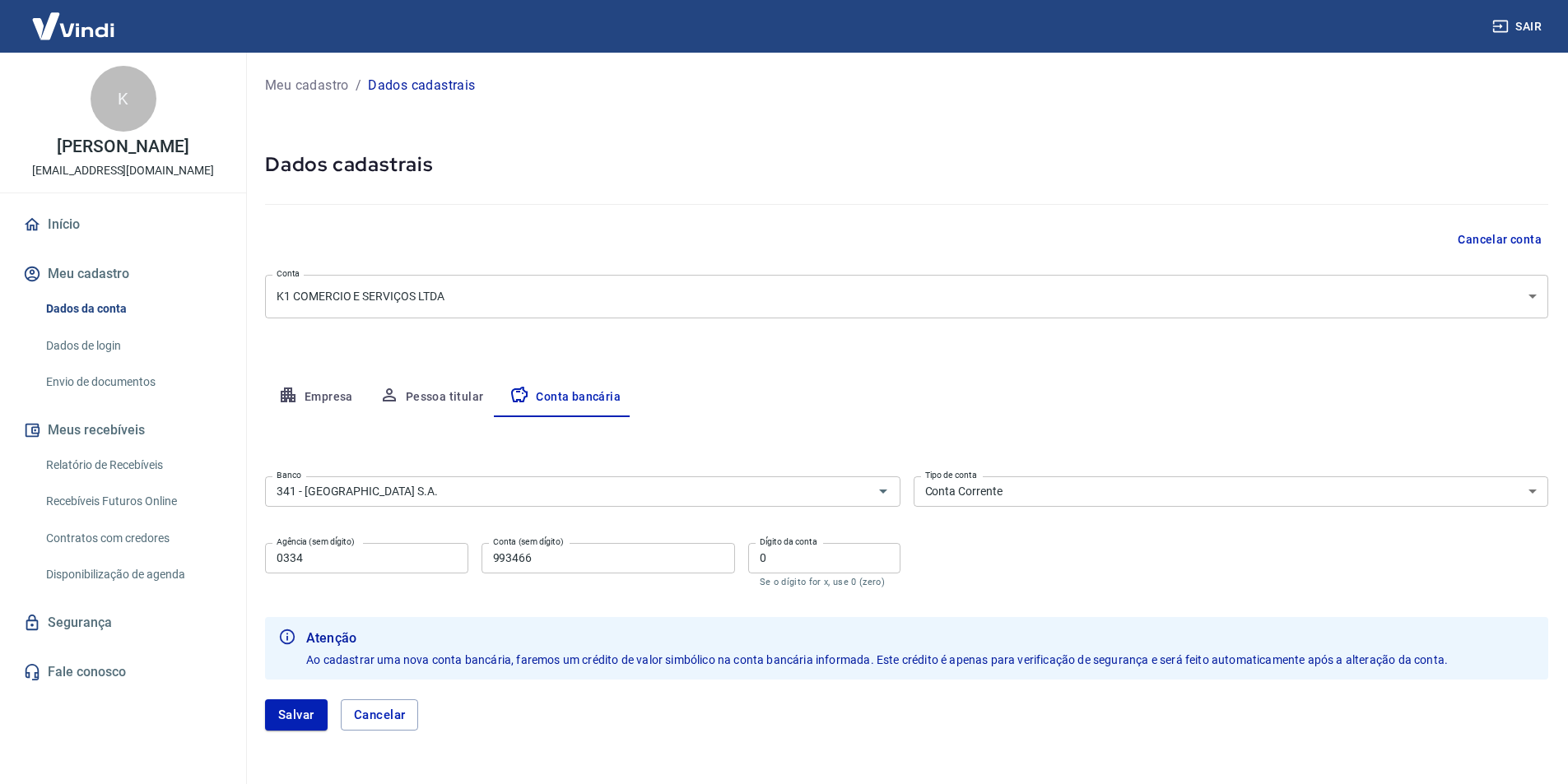
click at [592, 563] on input "993466" at bounding box center [608, 559] width 253 height 31
type input "99346"
click at [823, 547] on input "0" at bounding box center [824, 559] width 152 height 31
type input "6"
click at [283, 718] on button "Salvar" at bounding box center [295, 714] width 62 height 32
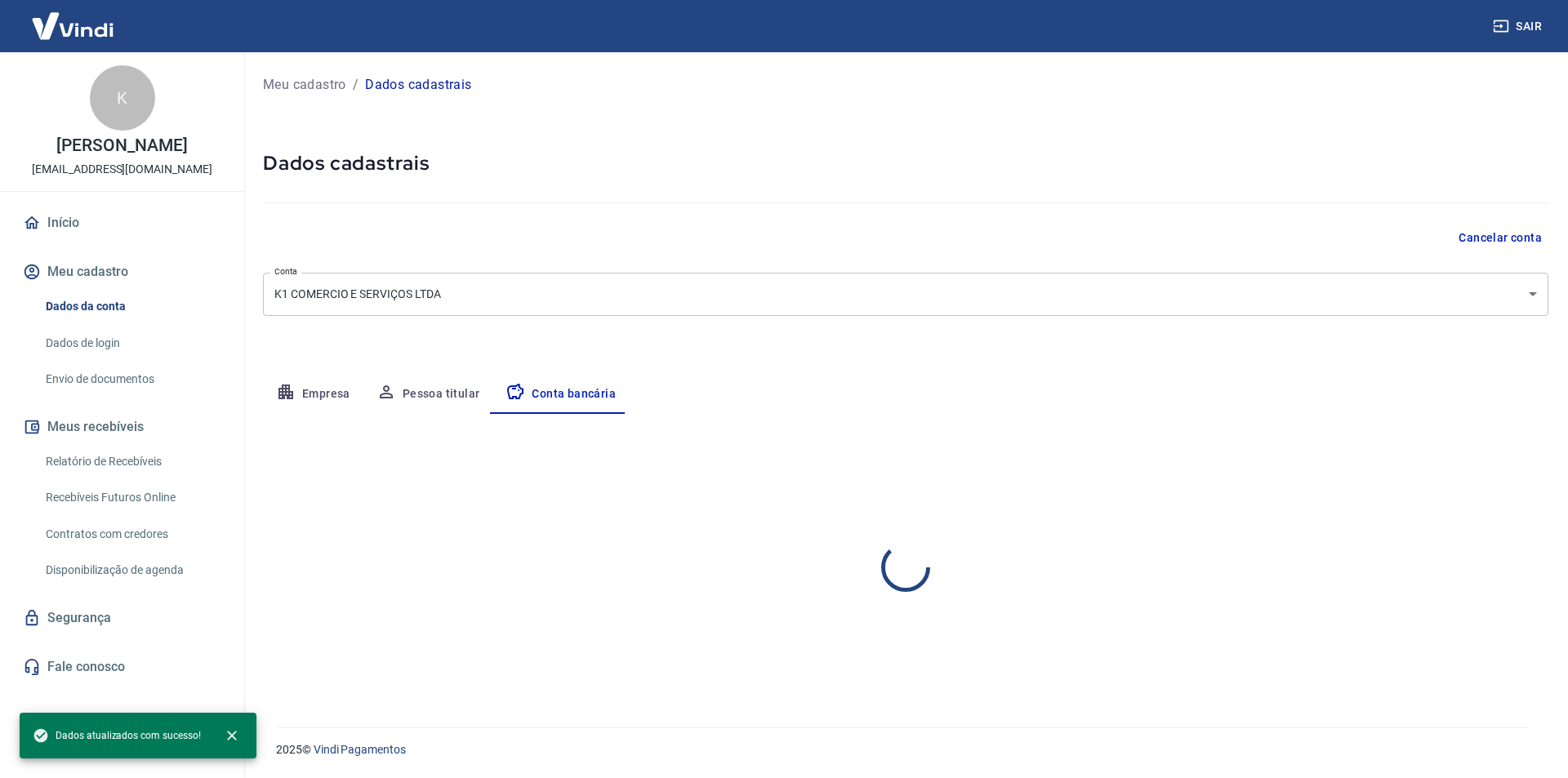
select select "1"
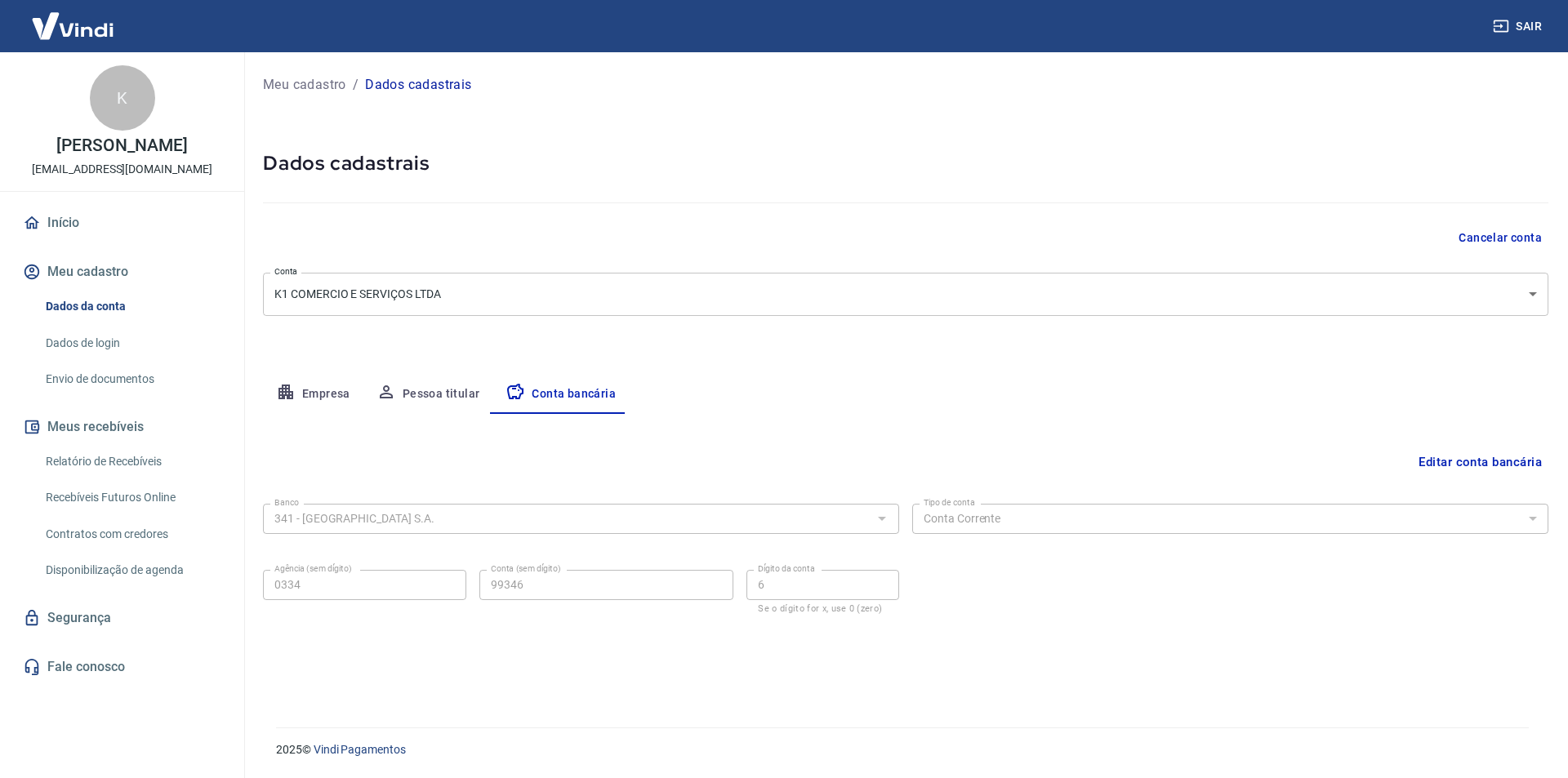
click at [429, 398] on button "Pessoa titular" at bounding box center [428, 393] width 130 height 39
click at [342, 385] on button "Empresa" at bounding box center [313, 393] width 100 height 39
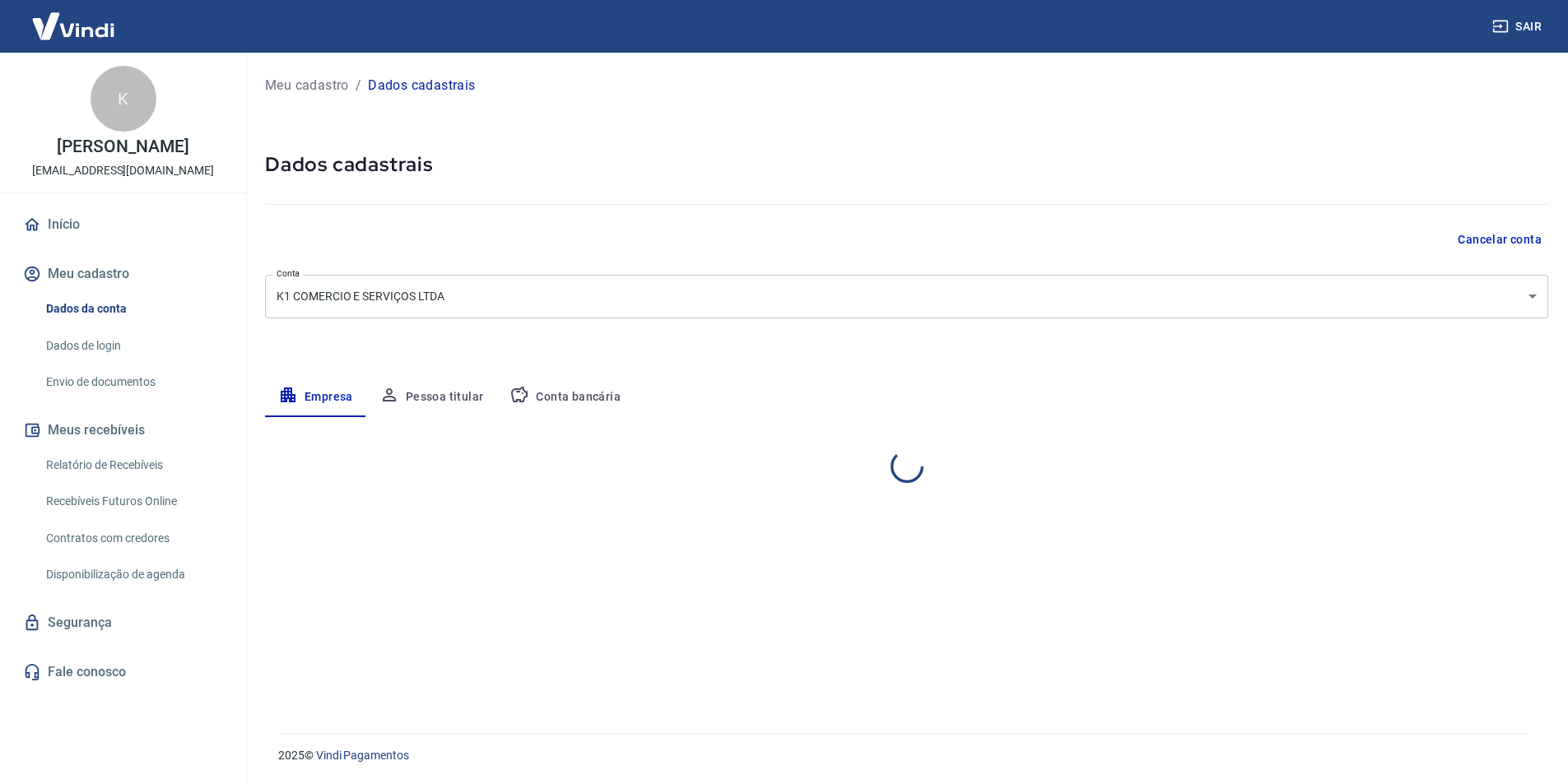
select select "BA"
select select "business"
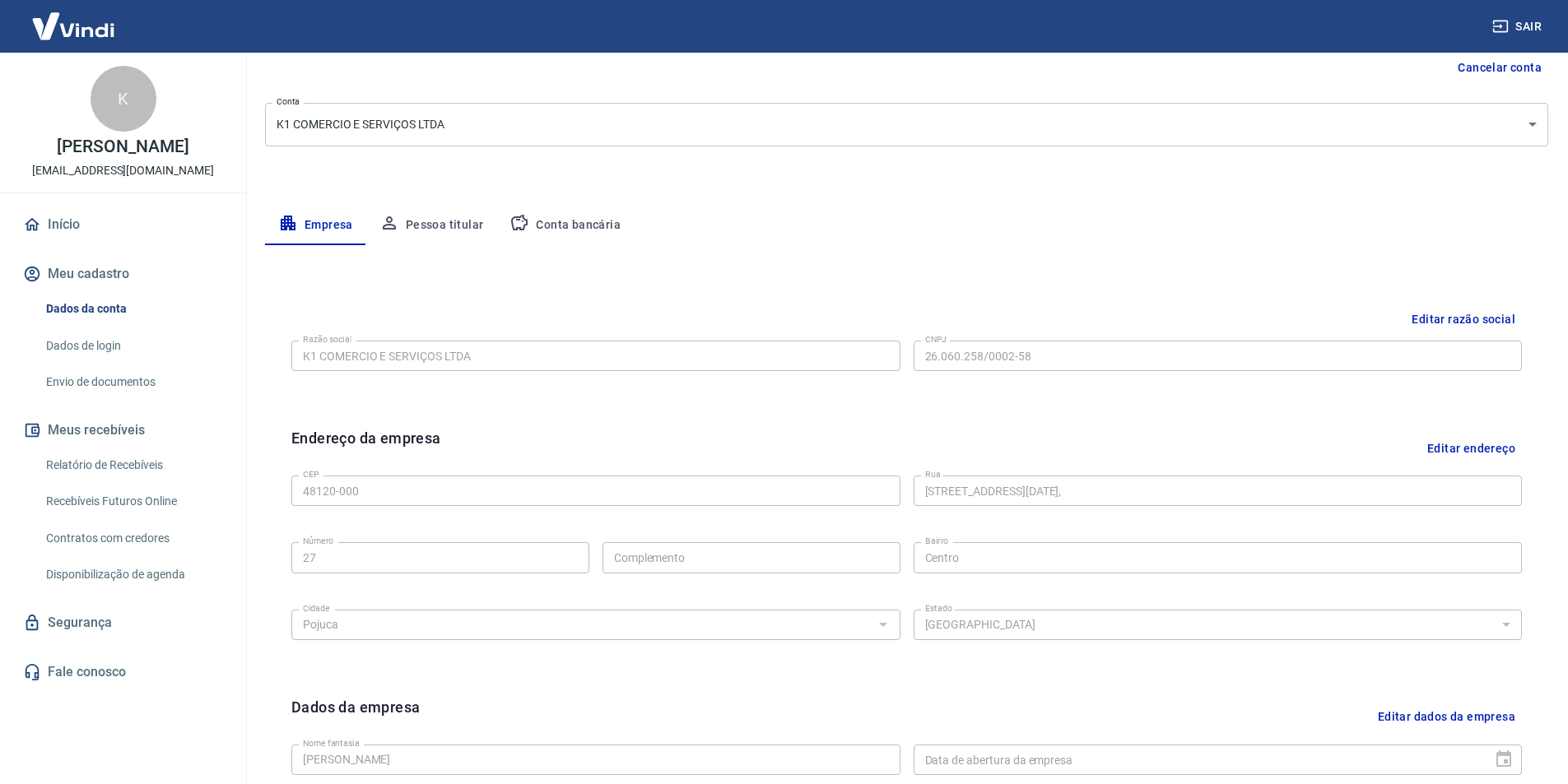
scroll to position [164, 0]
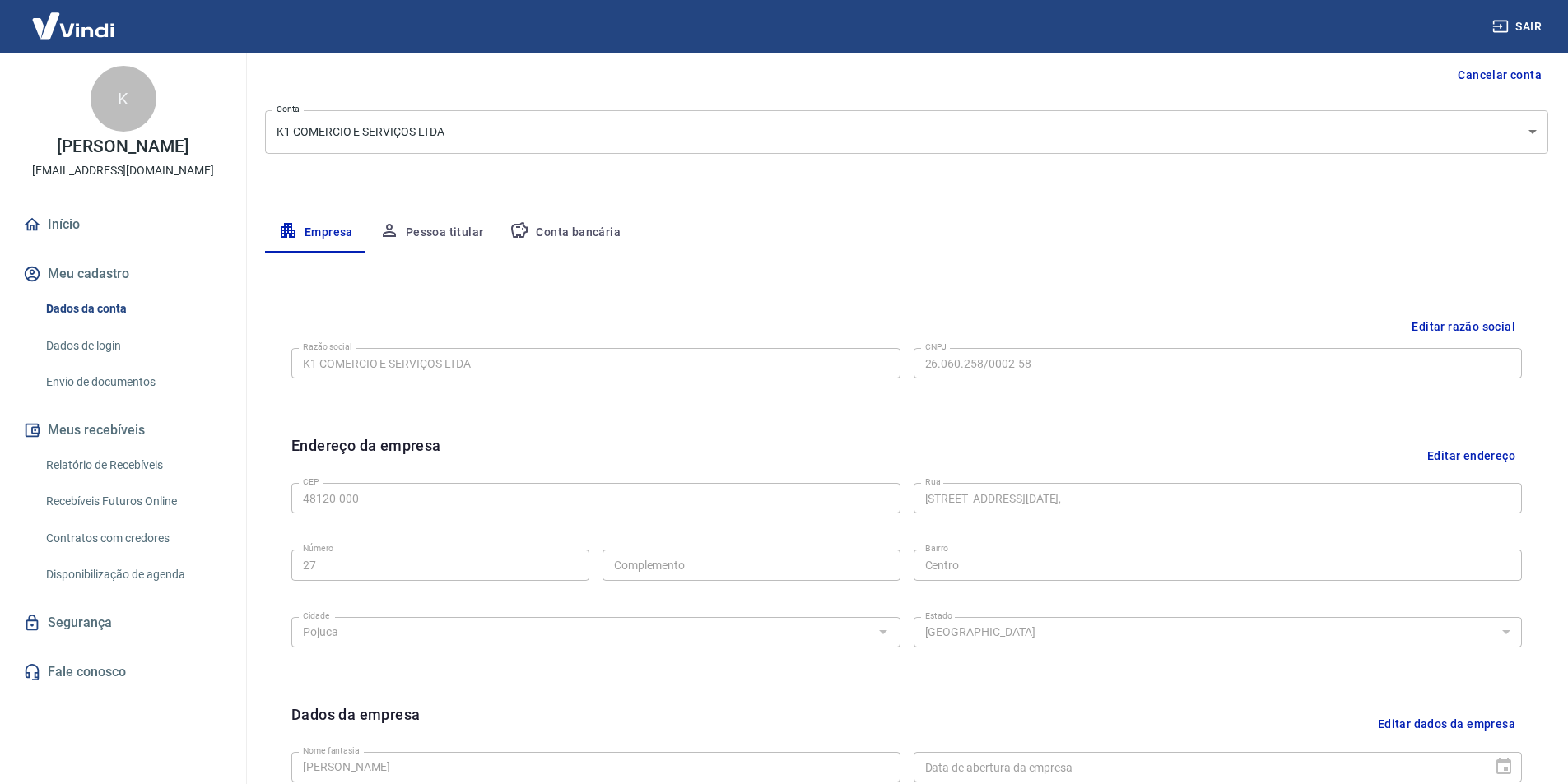
click at [1470, 324] on button "Editar razão social" at bounding box center [1463, 327] width 117 height 31
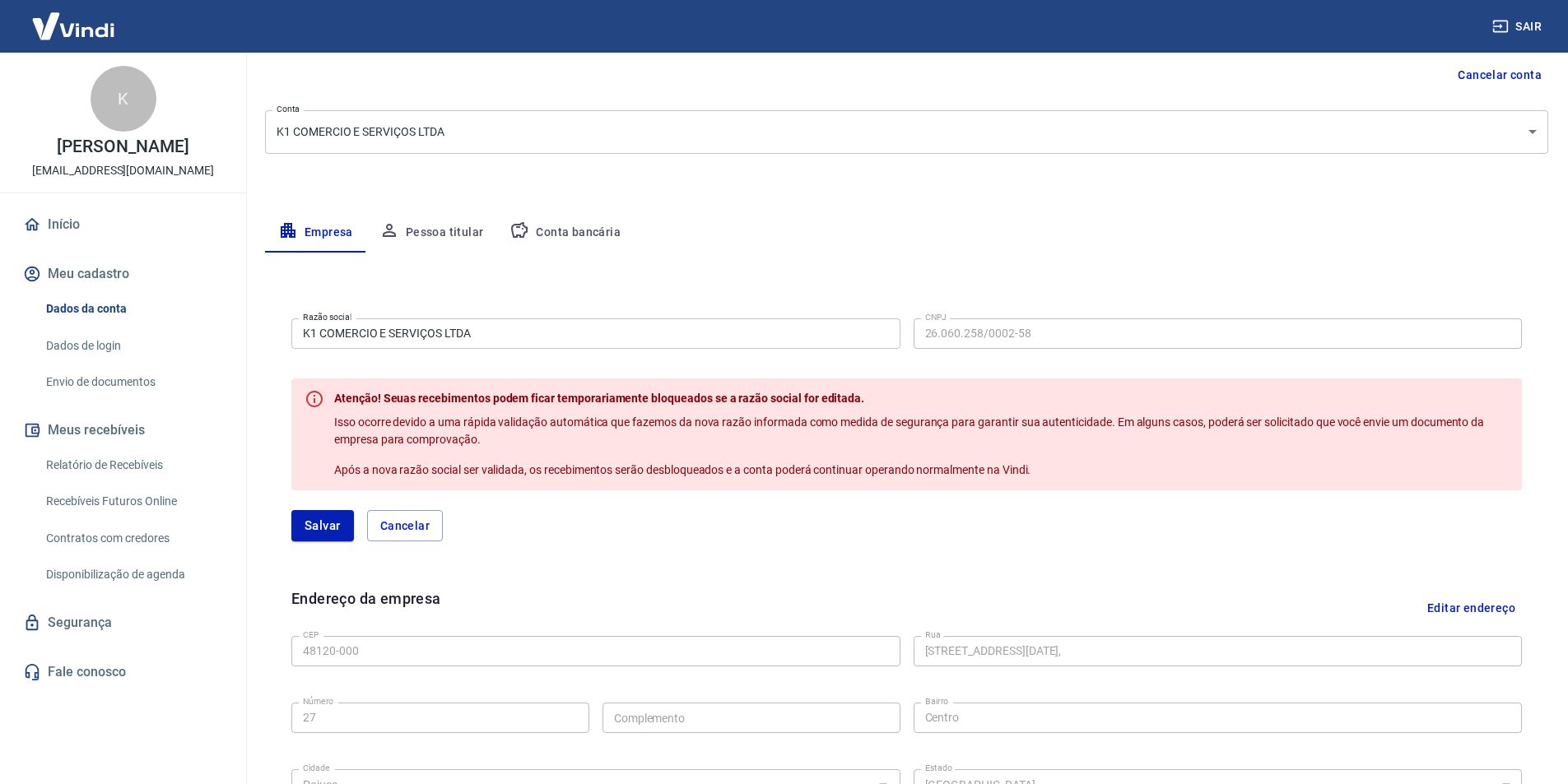
click at [1072, 223] on div "Empresa Pessoa titular Conta bancária" at bounding box center [906, 232] width 1283 height 39
click at [967, 198] on div "Meu cadastro / Dados cadastrais Dados cadastrais Cancelar conta Conta K1 COMERC…" at bounding box center [907, 496] width 1322 height 1215
click at [948, 214] on div "Empresa Pessoa titular Conta bancária" at bounding box center [906, 232] width 1283 height 39
click at [393, 524] on button "Cancelar" at bounding box center [404, 525] width 75 height 32
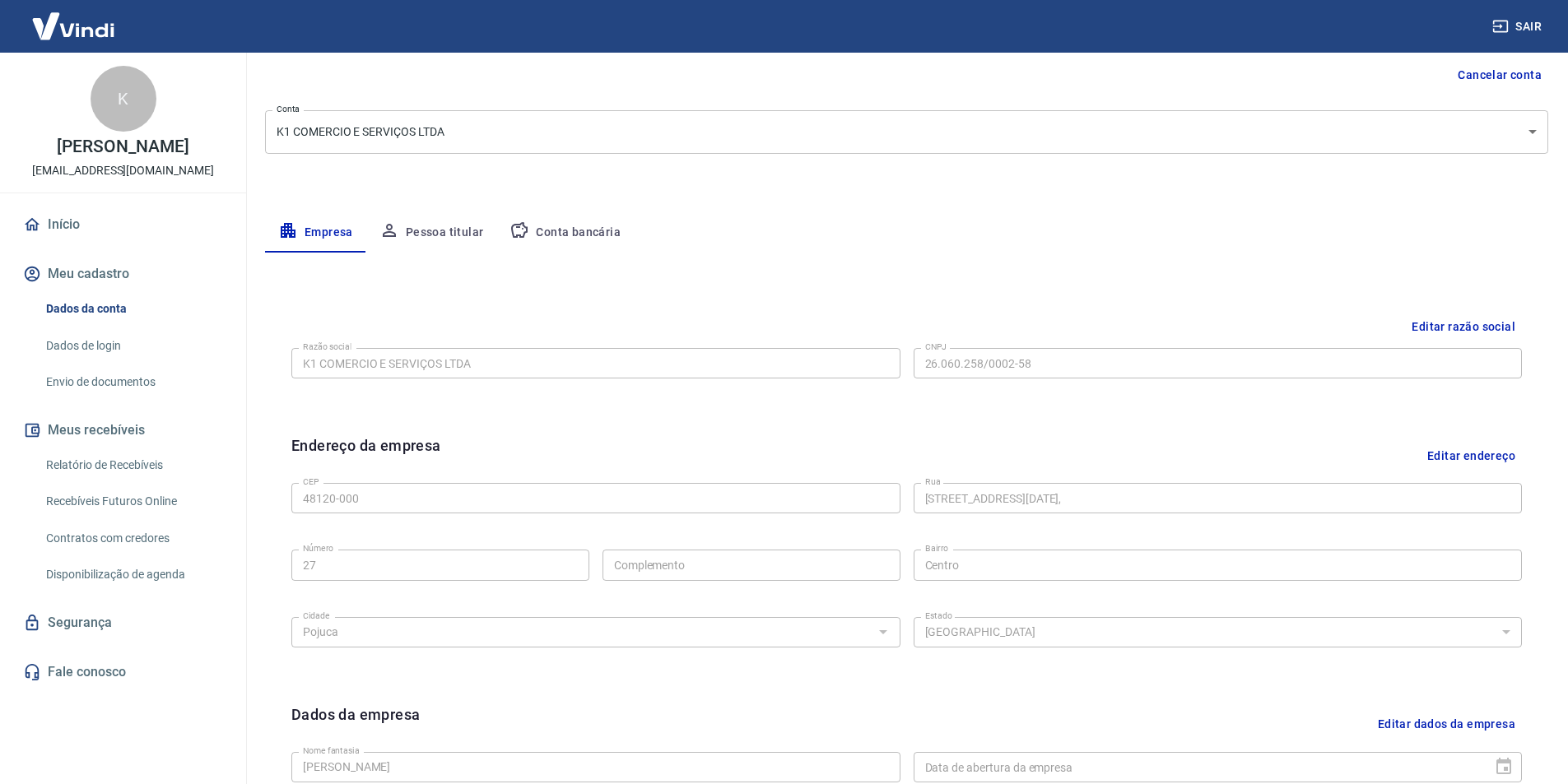
click at [573, 241] on button "Conta bancária" at bounding box center [565, 232] width 138 height 39
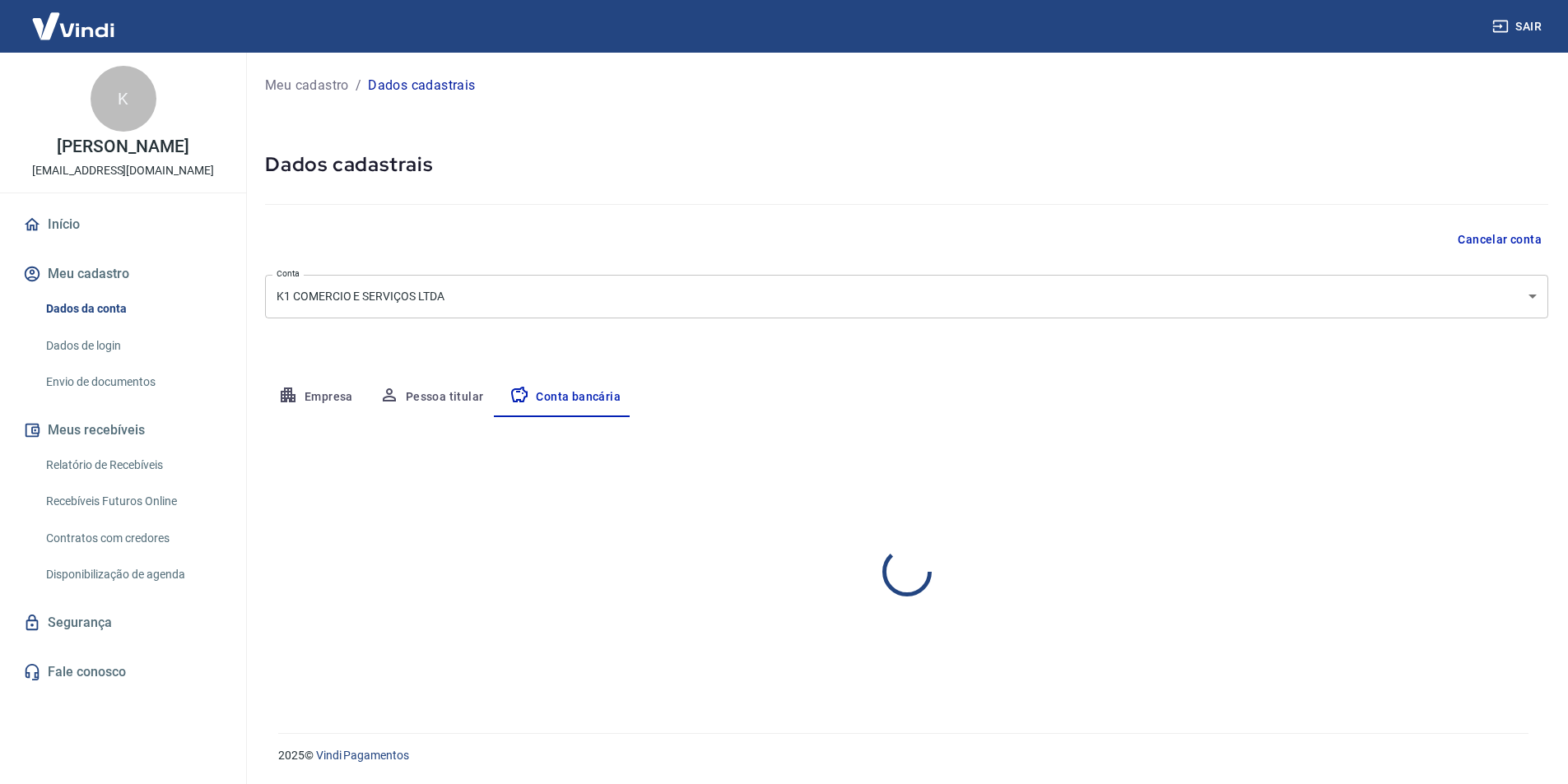
scroll to position [0, 0]
select select "1"
click at [1514, 466] on button "Editar conta bancária" at bounding box center [1492, 465] width 138 height 32
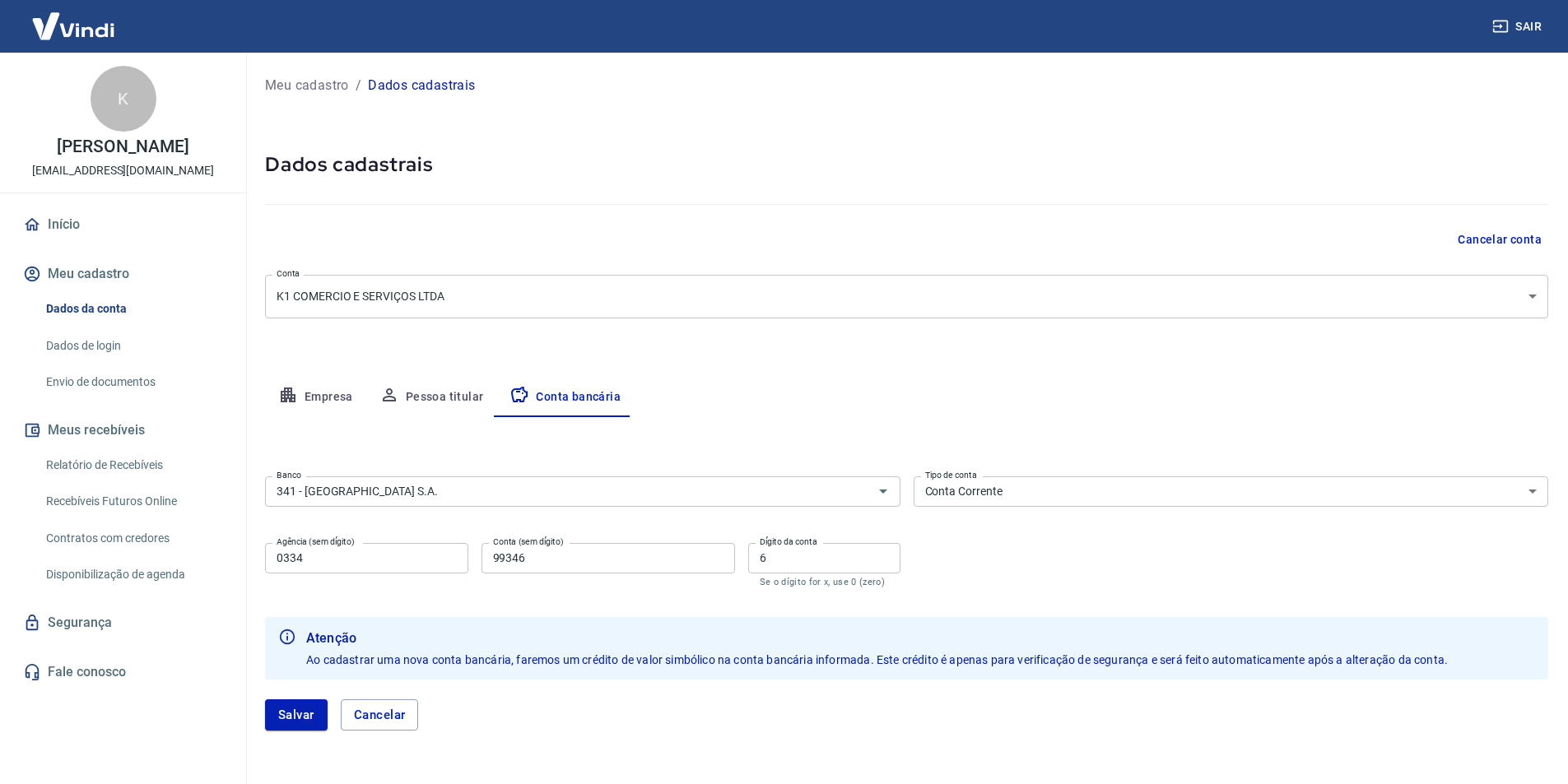
click at [420, 387] on button "Pessoa titular" at bounding box center [431, 396] width 131 height 39
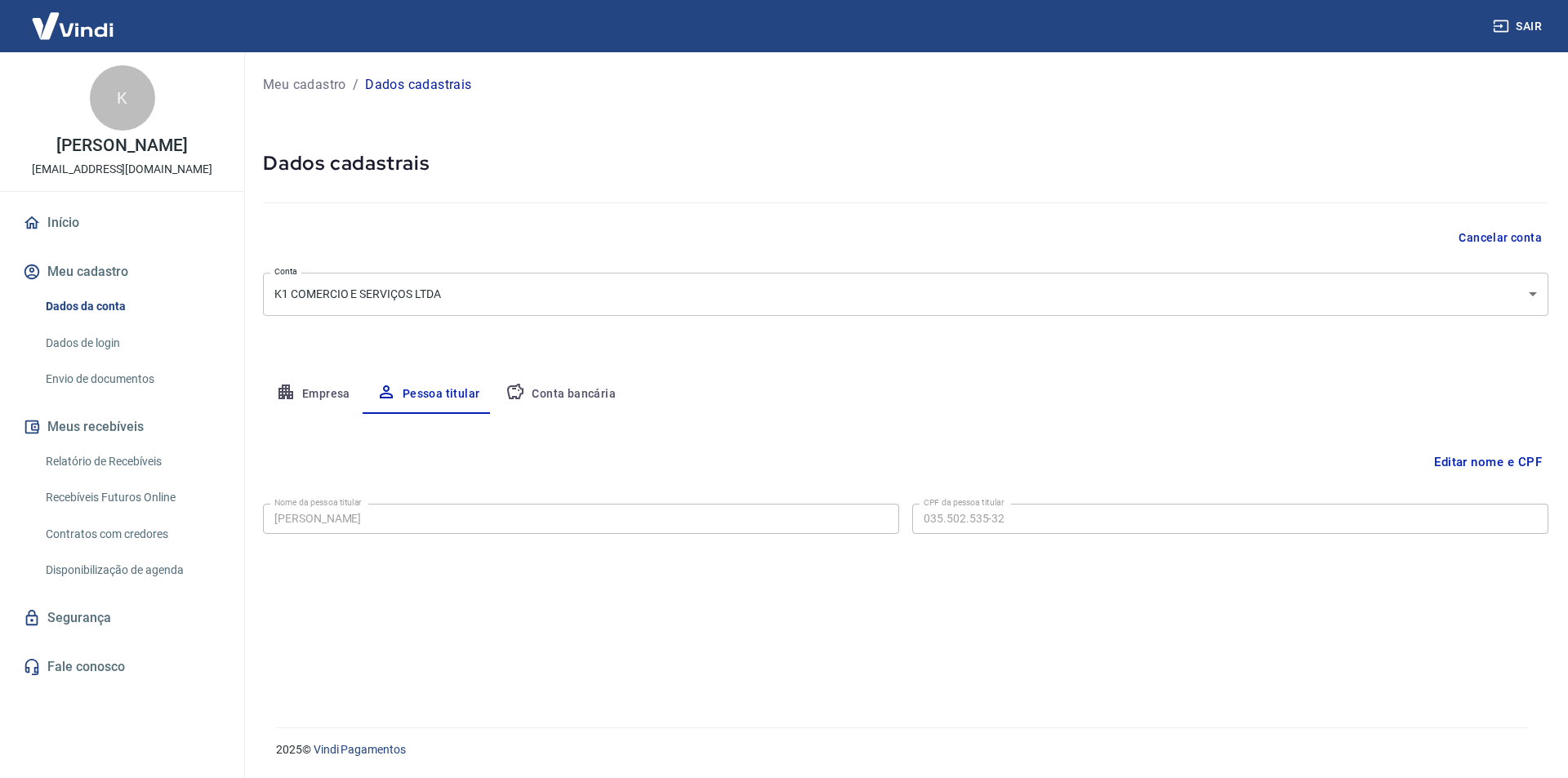
click at [567, 392] on button "Conta bancária" at bounding box center [560, 393] width 137 height 39
select select "1"
click at [1279, 272] on body "Sair K [PERSON_NAME] [EMAIL_ADDRESS][DOMAIN_NAME] Início Meu cadastro Dados da …" at bounding box center [784, 389] width 1568 height 778
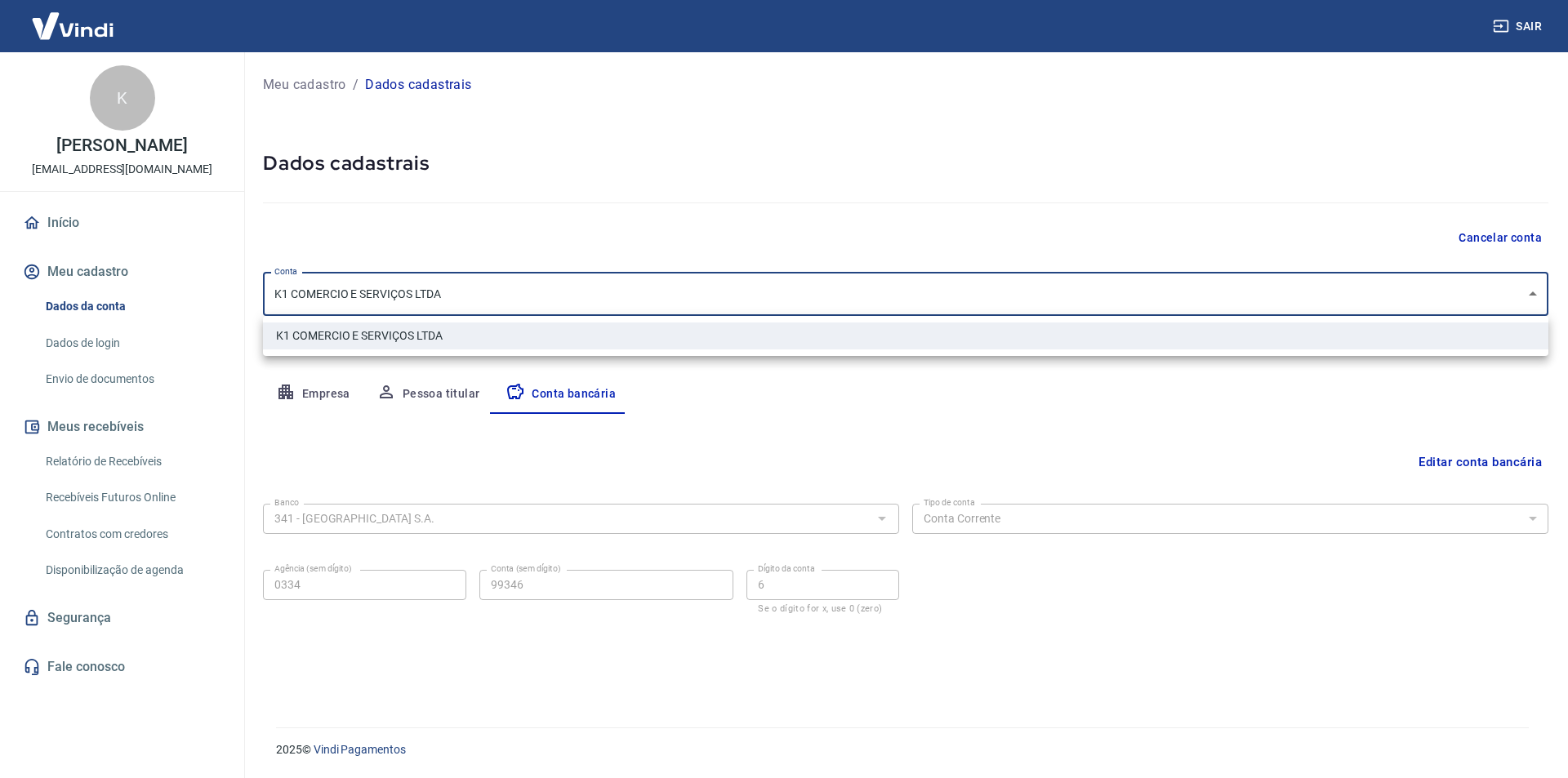
click at [1262, 287] on div at bounding box center [784, 389] width 1568 height 778
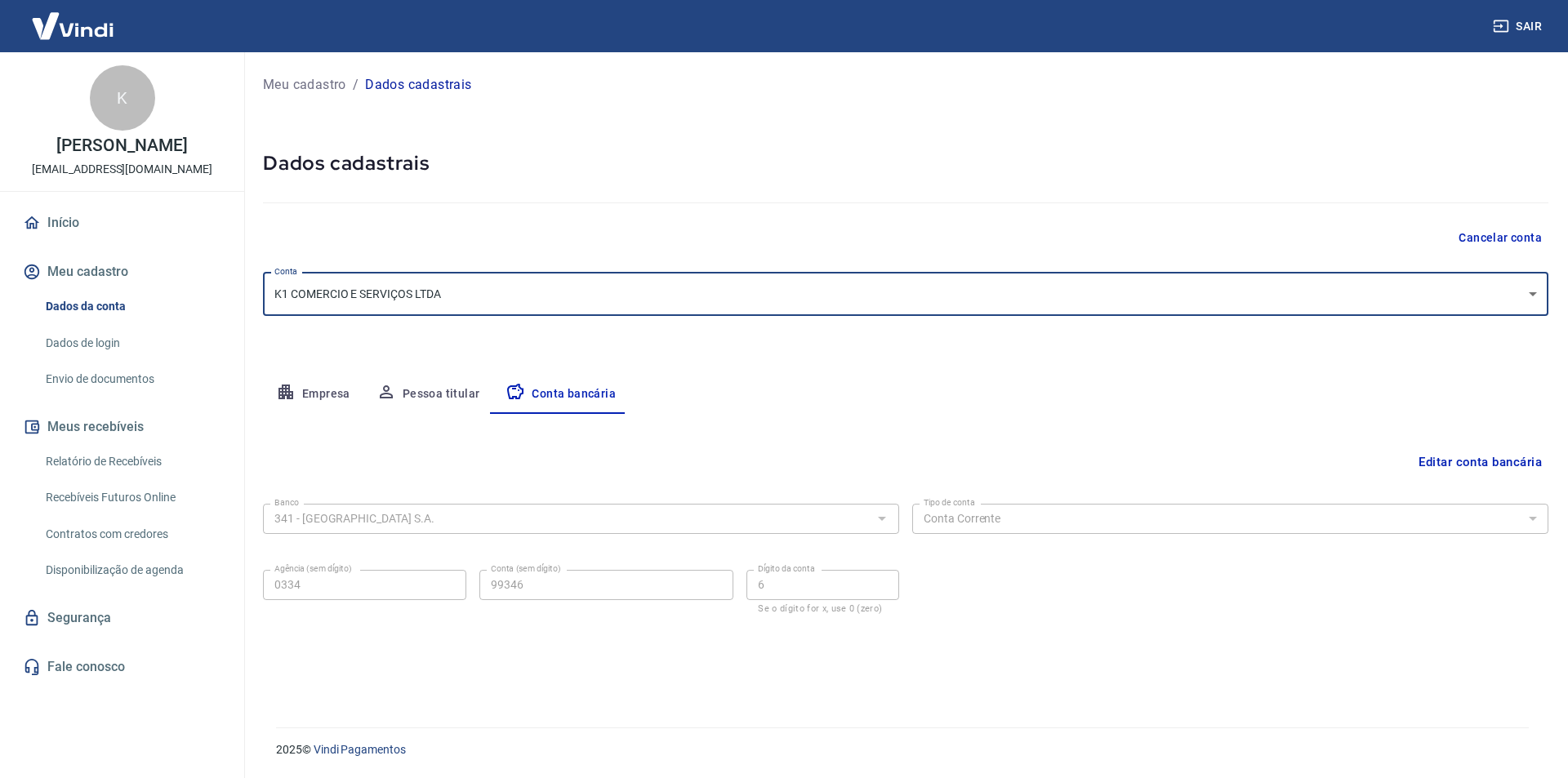
click at [323, 81] on p "Meu cadastro" at bounding box center [304, 84] width 83 height 20
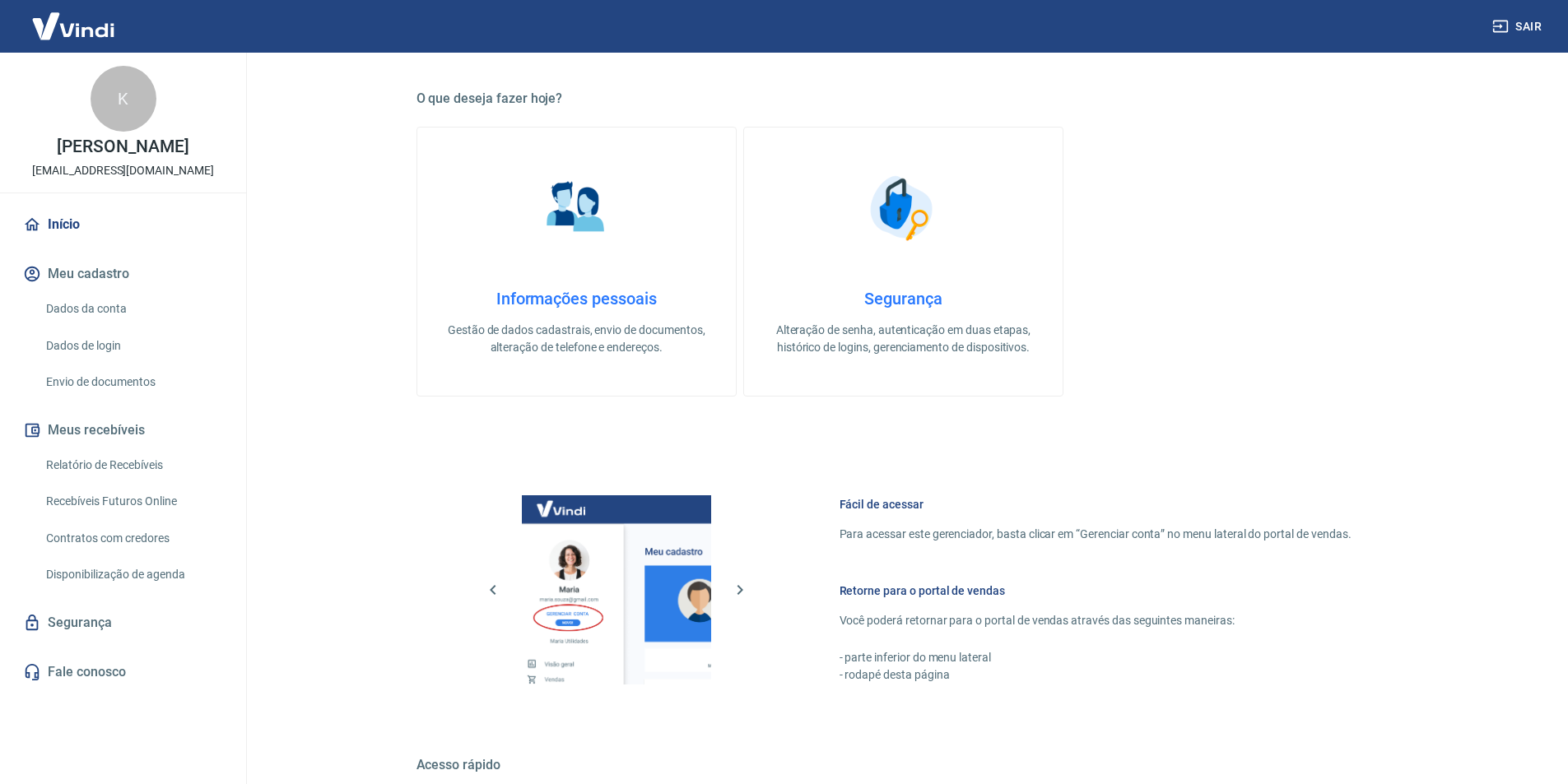
scroll to position [222, 0]
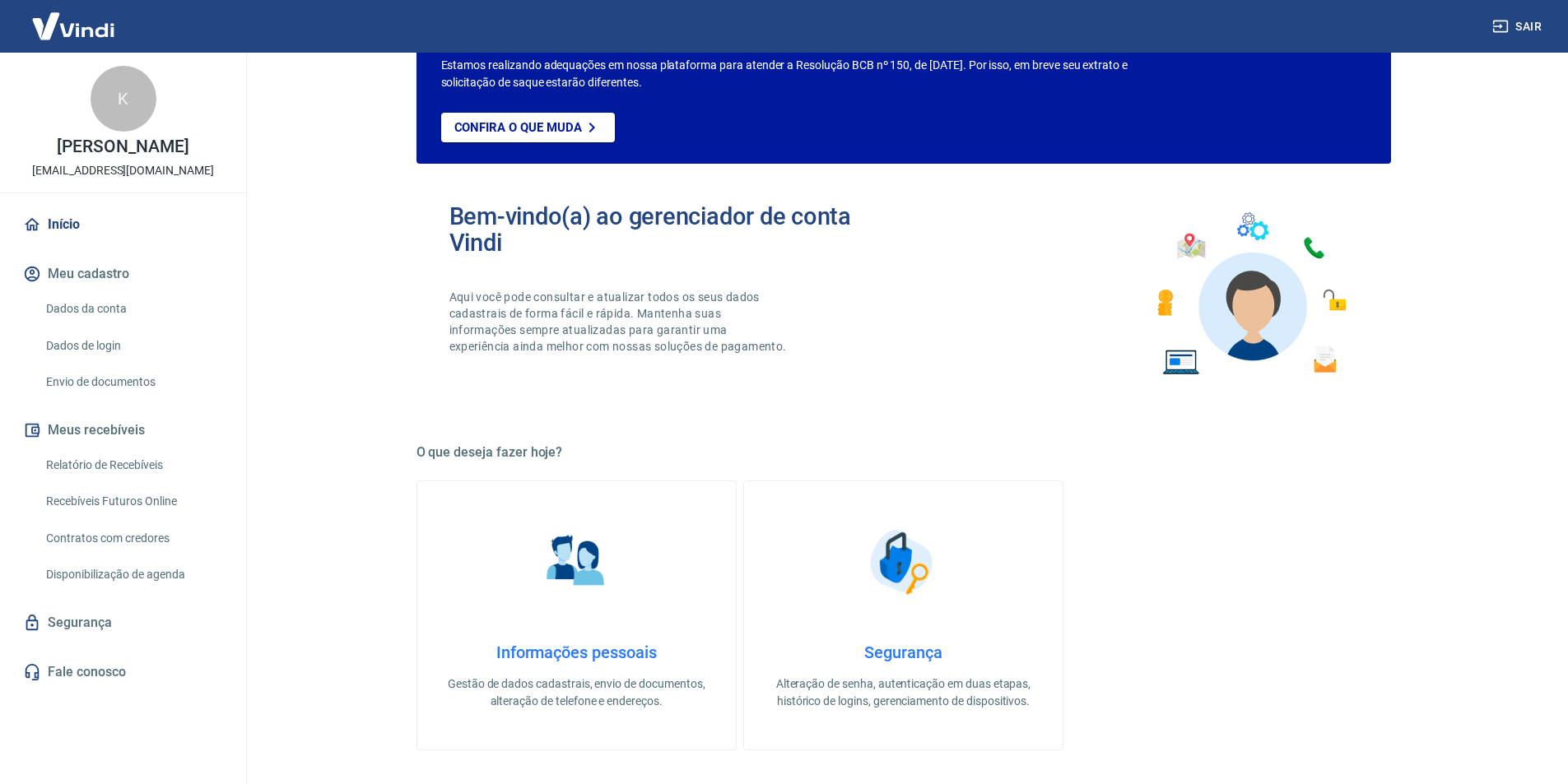
click at [523, 584] on link "Informações pessoais Gestão de dados cadastrais, envio de documentos, alteração…" at bounding box center [576, 615] width 320 height 270
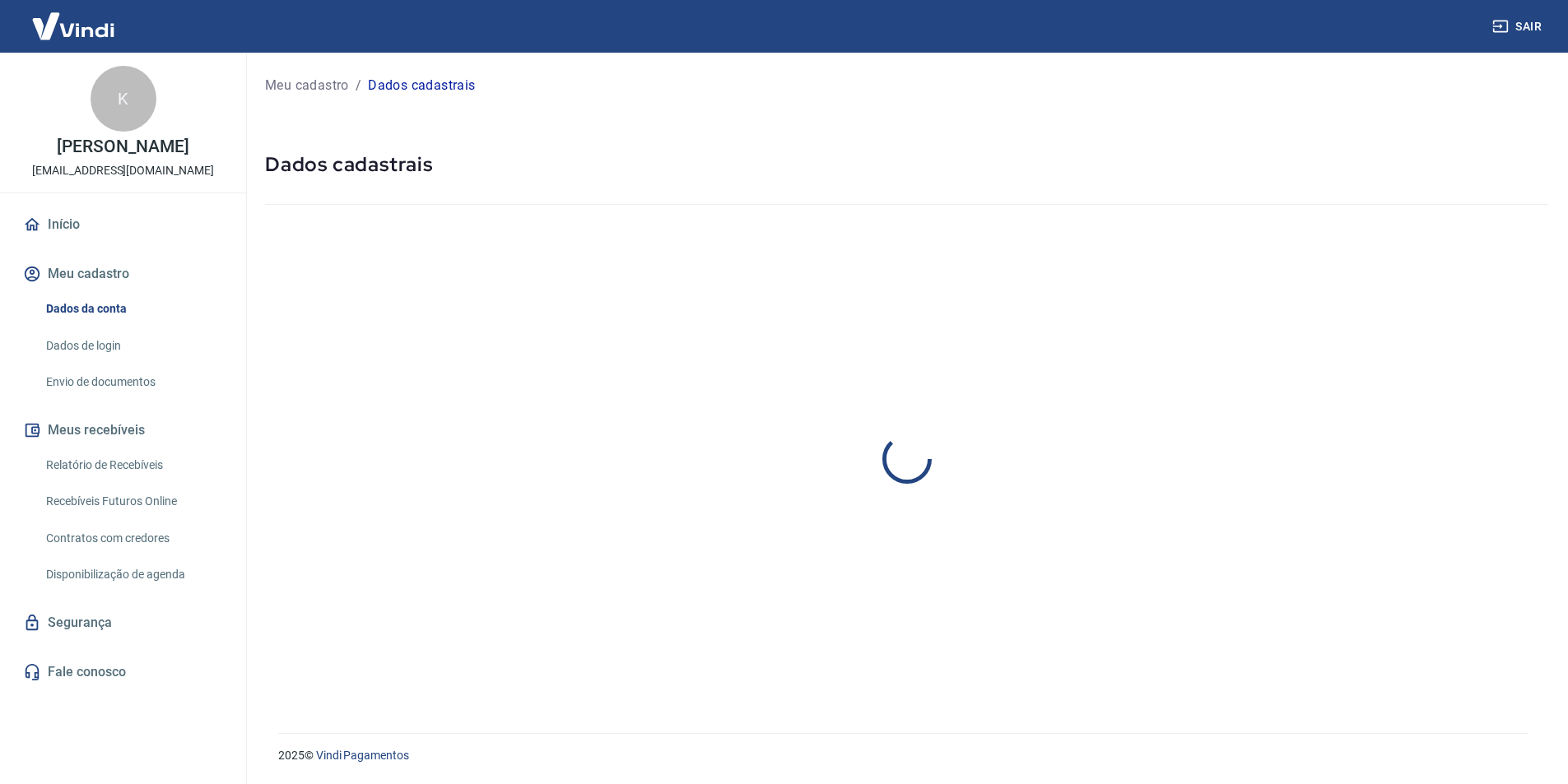
select select "BA"
select select "business"
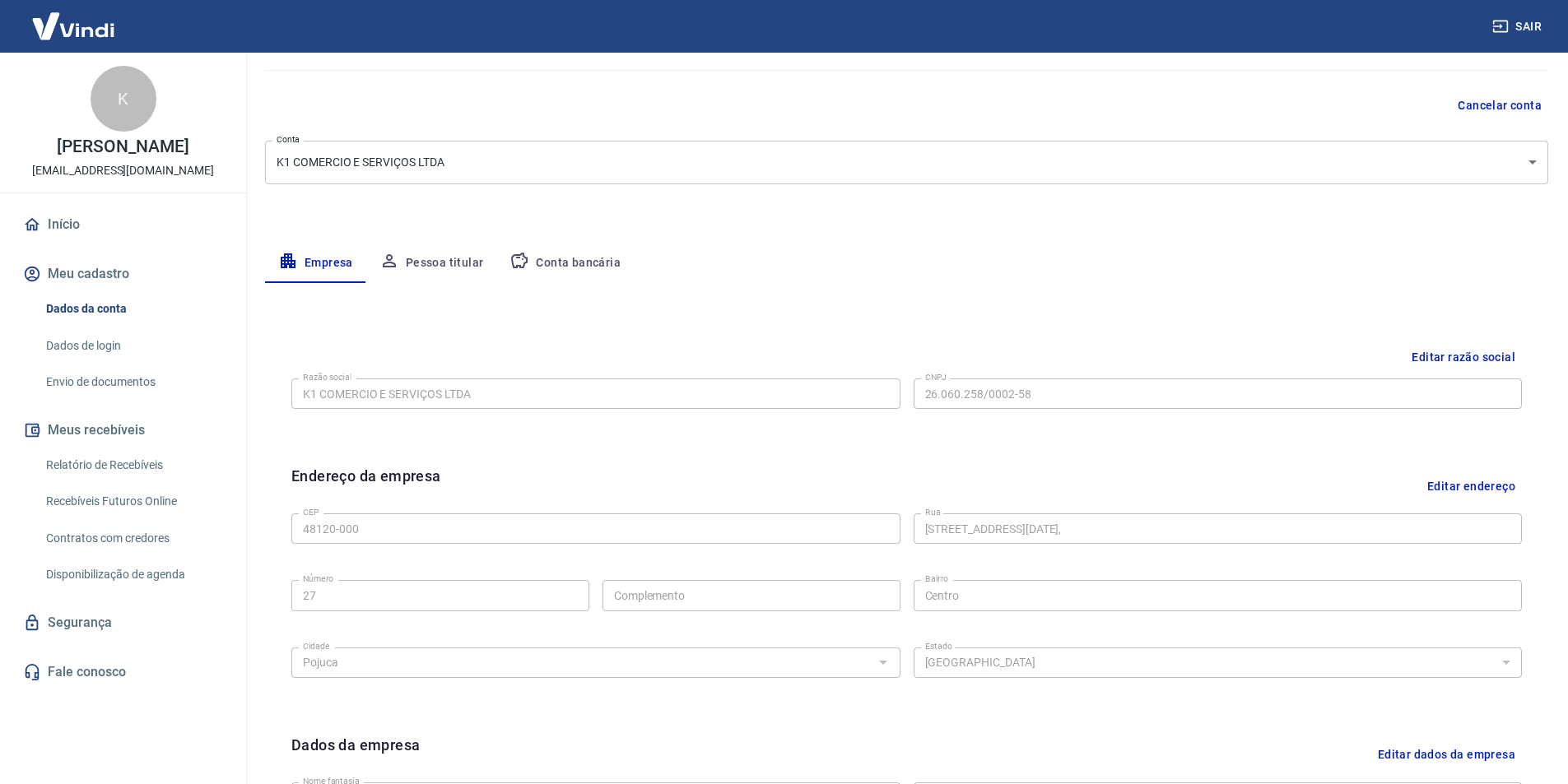
scroll to position [164, 0]
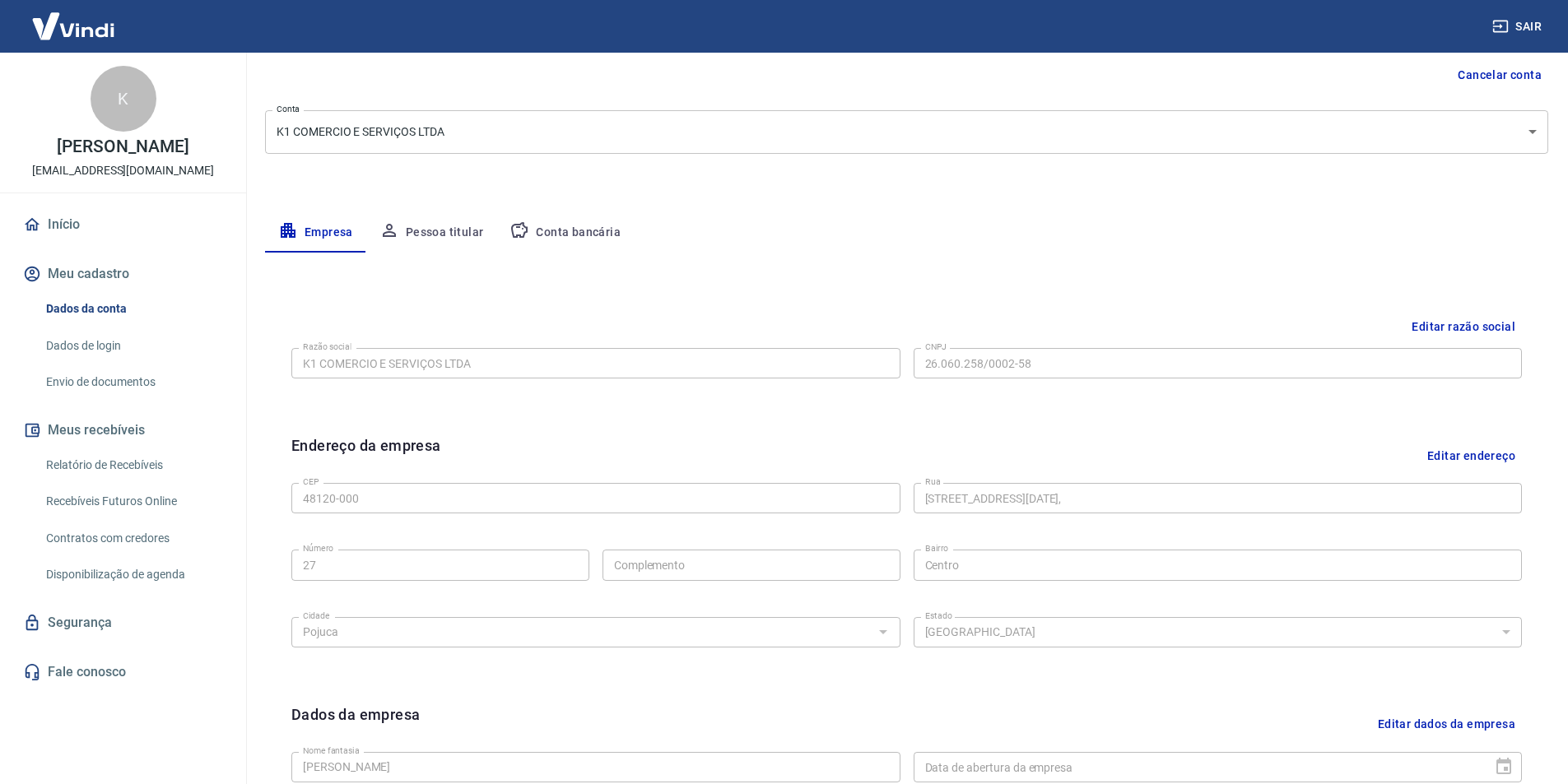
click at [469, 234] on button "Pessoa titular" at bounding box center [431, 232] width 131 height 39
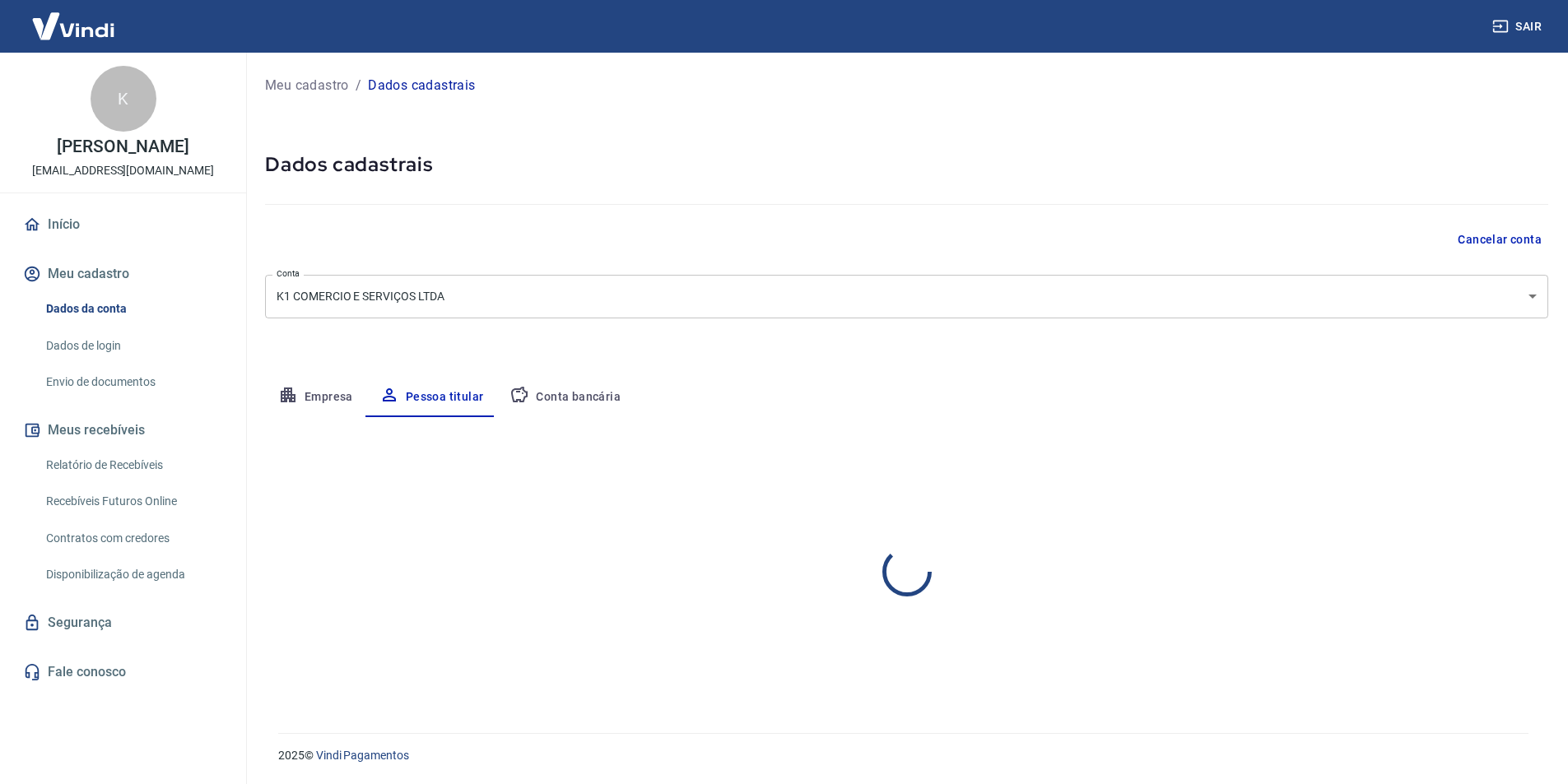
scroll to position [0, 0]
click at [332, 84] on p "Meu cadastro" at bounding box center [307, 85] width 84 height 20
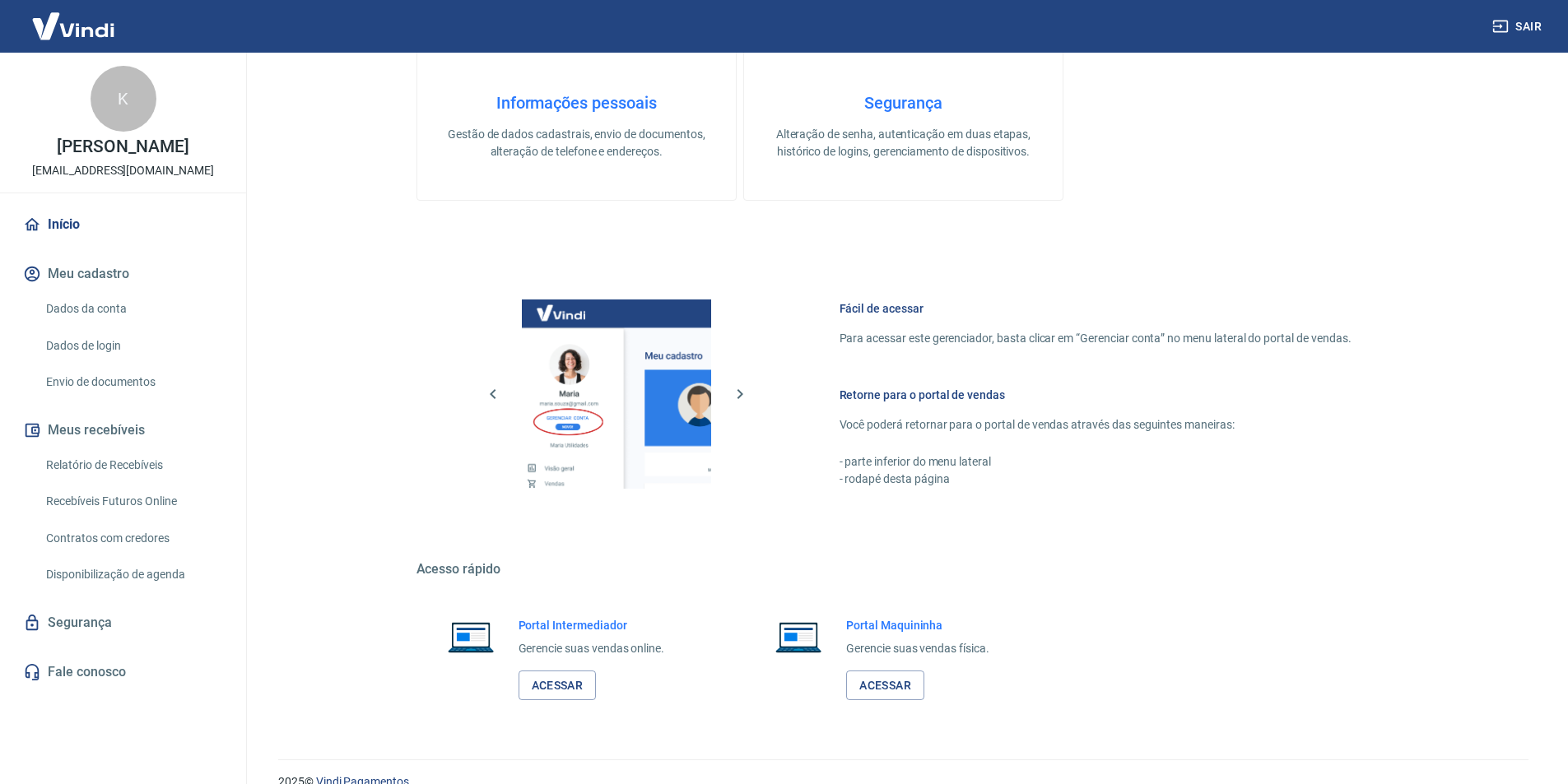
scroll to position [797, 0]
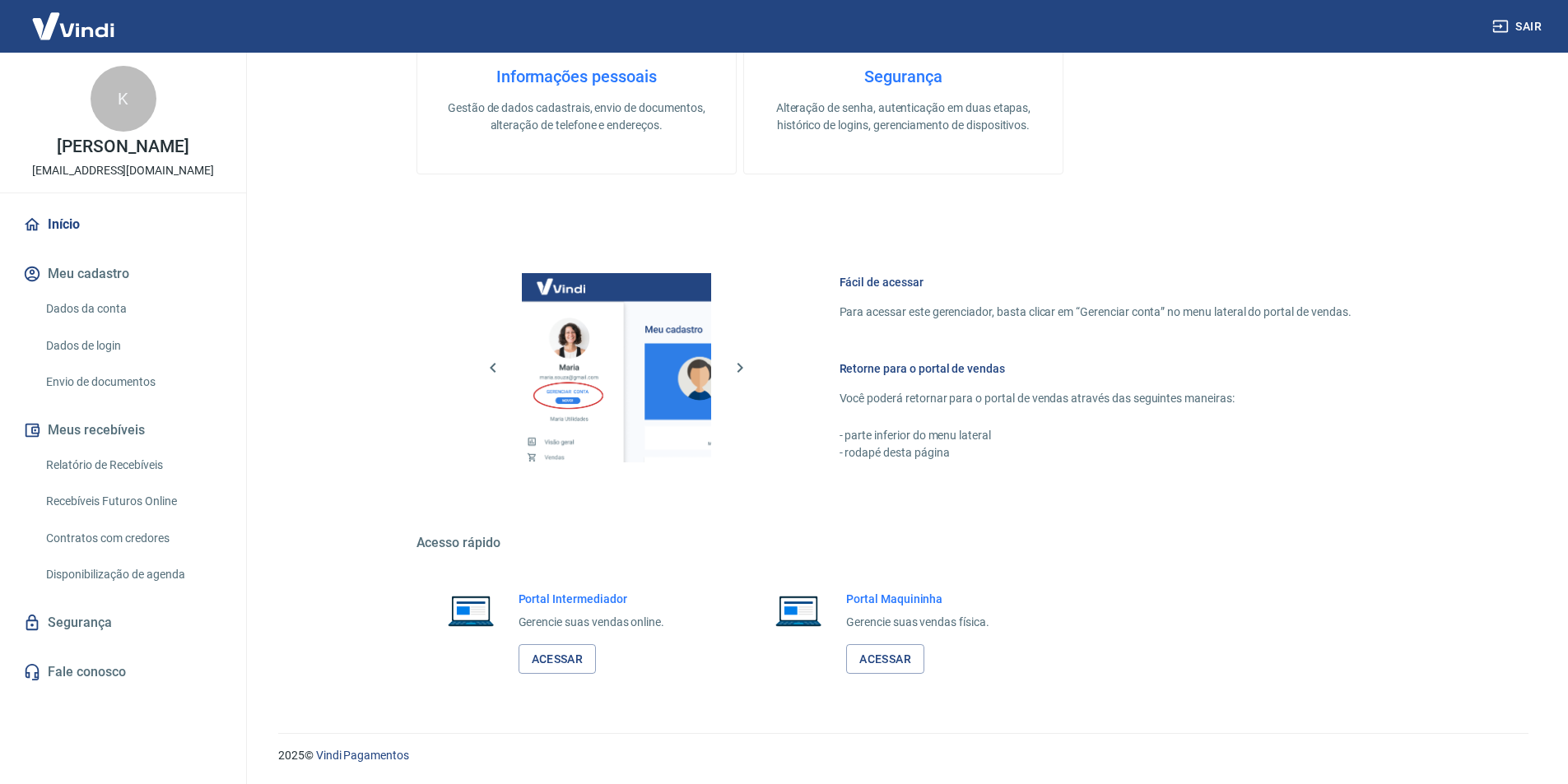
click at [82, 292] on button "Meu cadastro" at bounding box center [123, 274] width 206 height 36
click at [82, 326] on link "Dados da conta" at bounding box center [133, 308] width 187 height 33
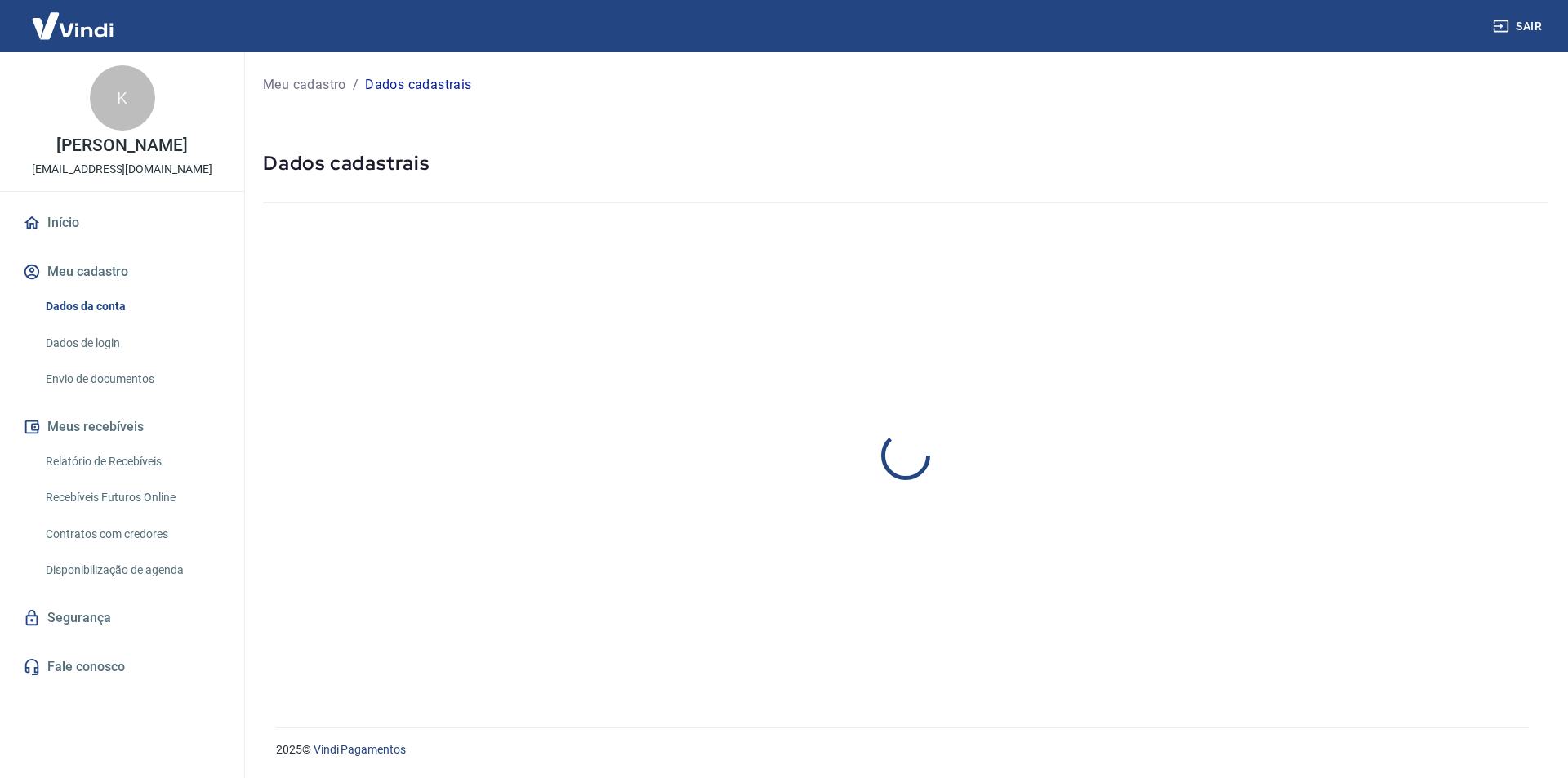
select select "BA"
select select "business"
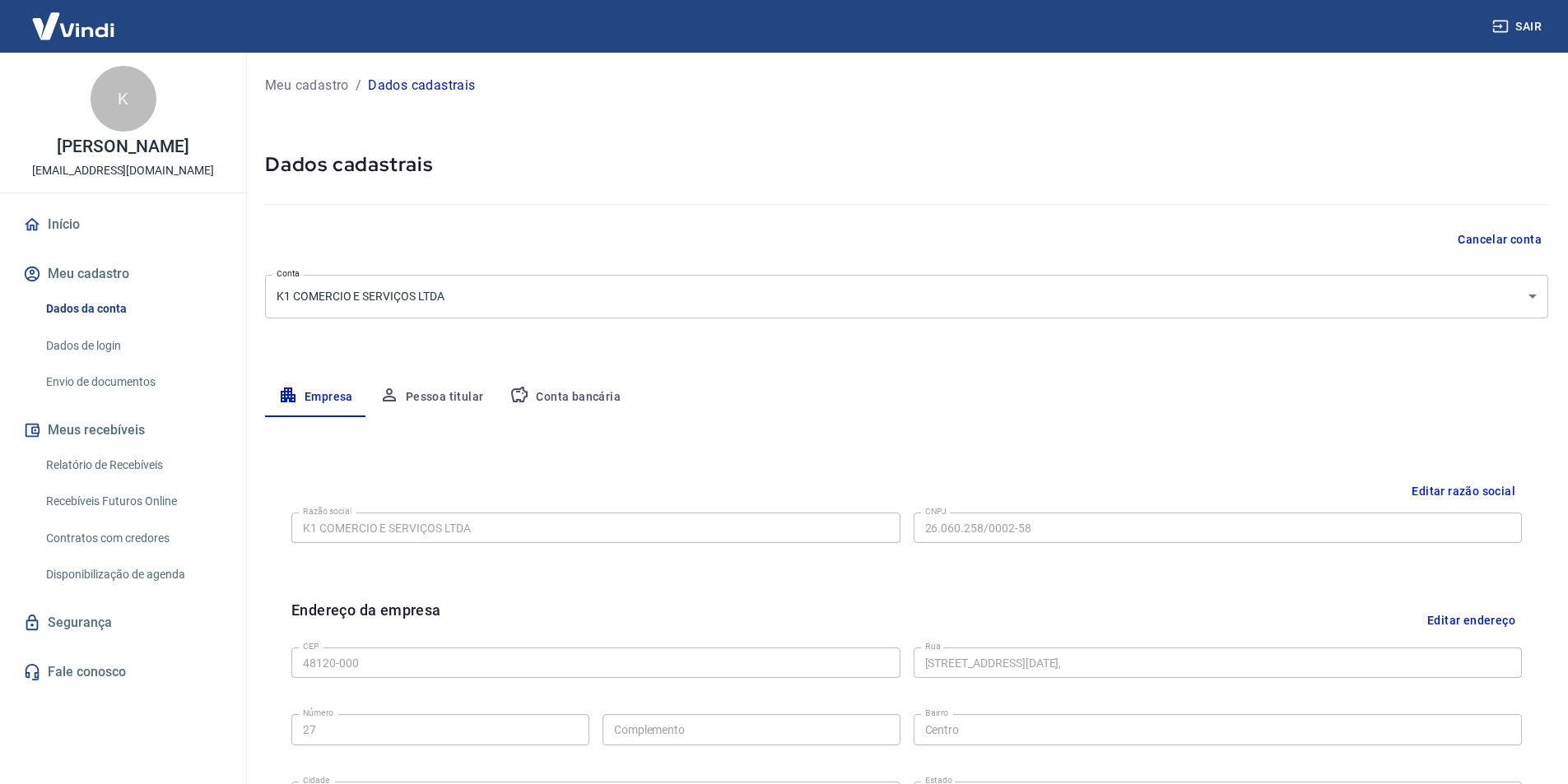
click at [126, 508] on link "Recebíveis Futuros Online" at bounding box center [133, 500] width 187 height 33
click at [95, 363] on link "Dados de login" at bounding box center [133, 346] width 187 height 33
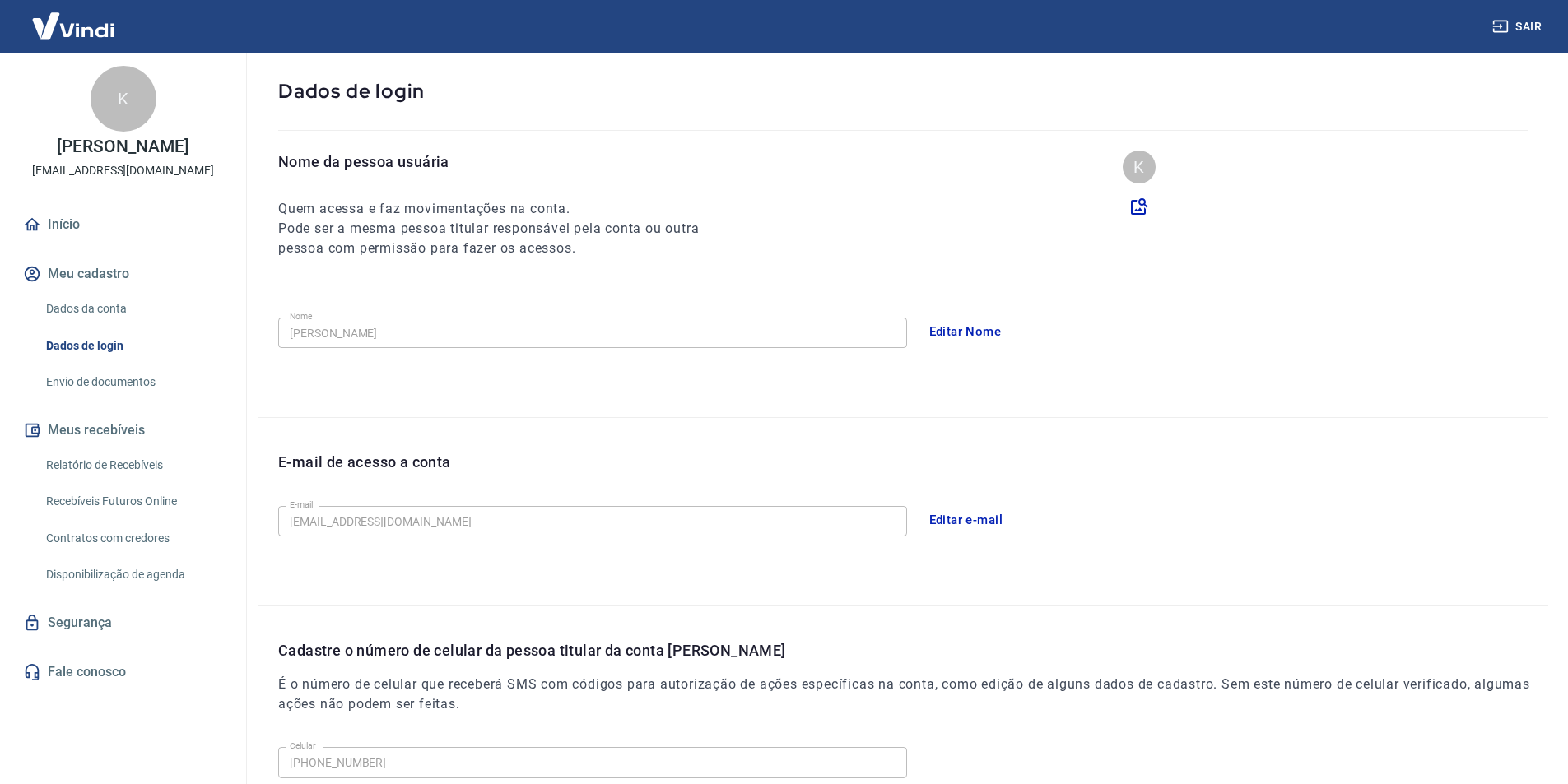
scroll to position [270, 0]
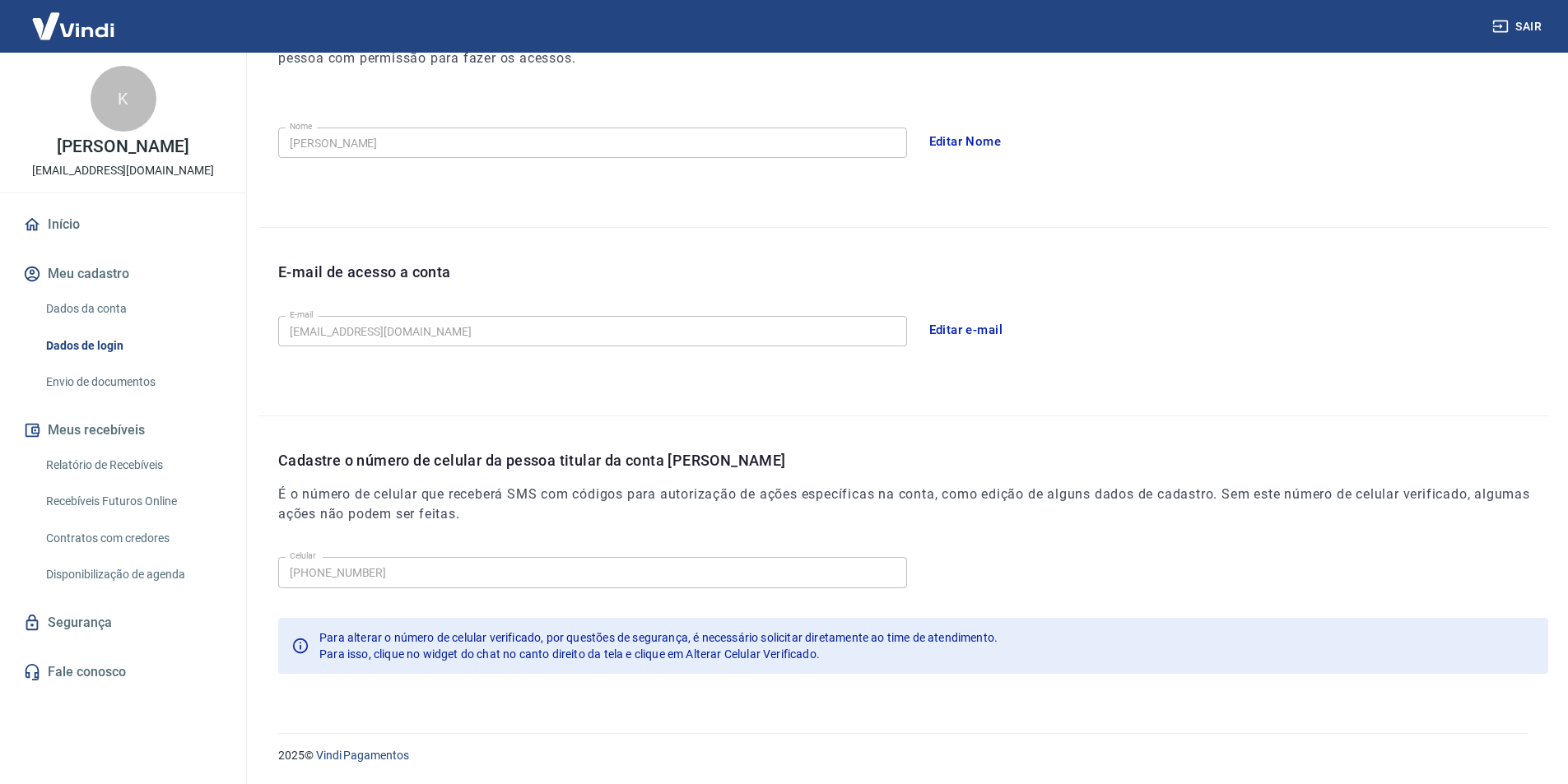
click at [100, 320] on link "Dados da conta" at bounding box center [133, 308] width 187 height 33
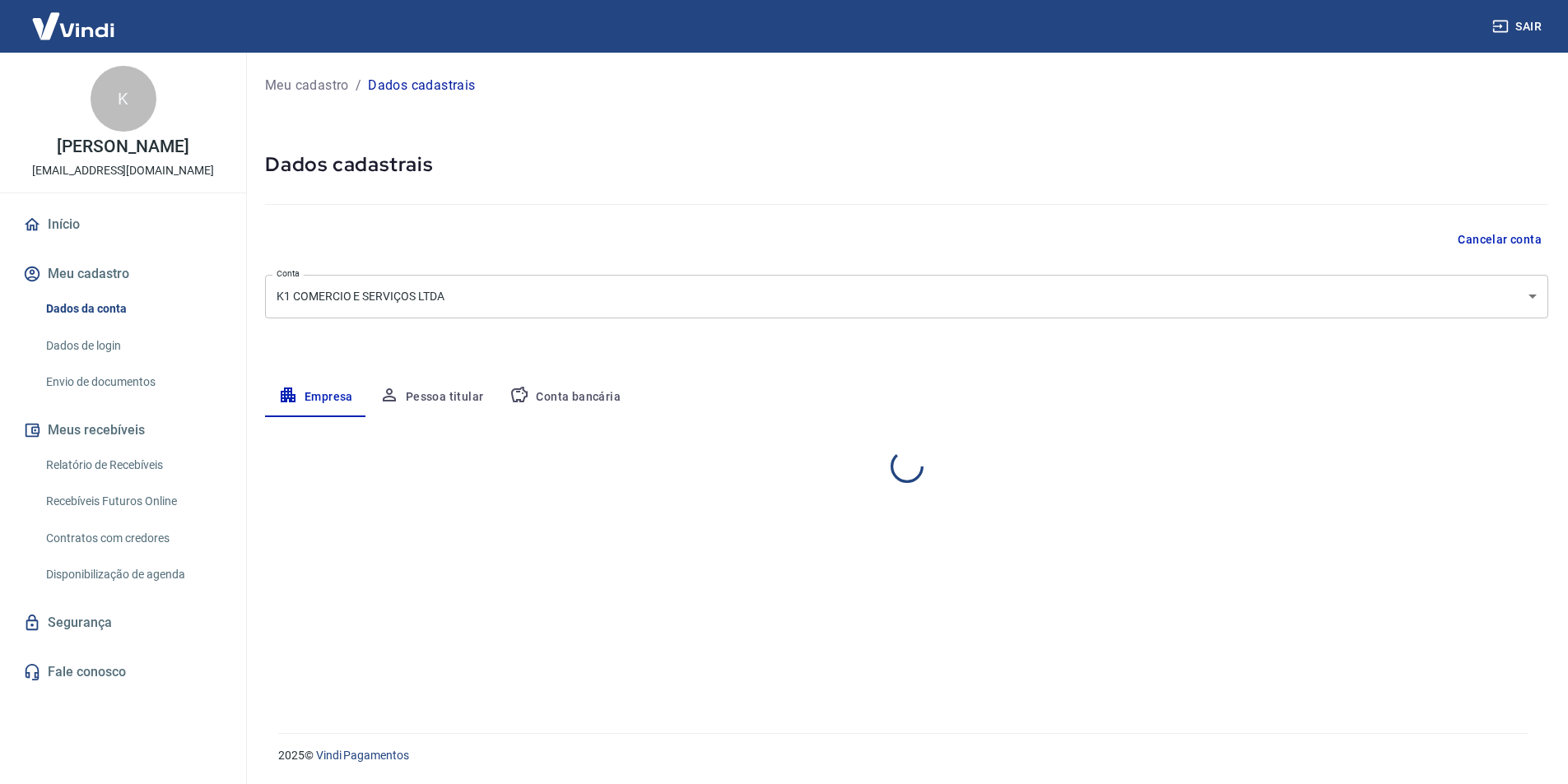
select select "BA"
select select "business"
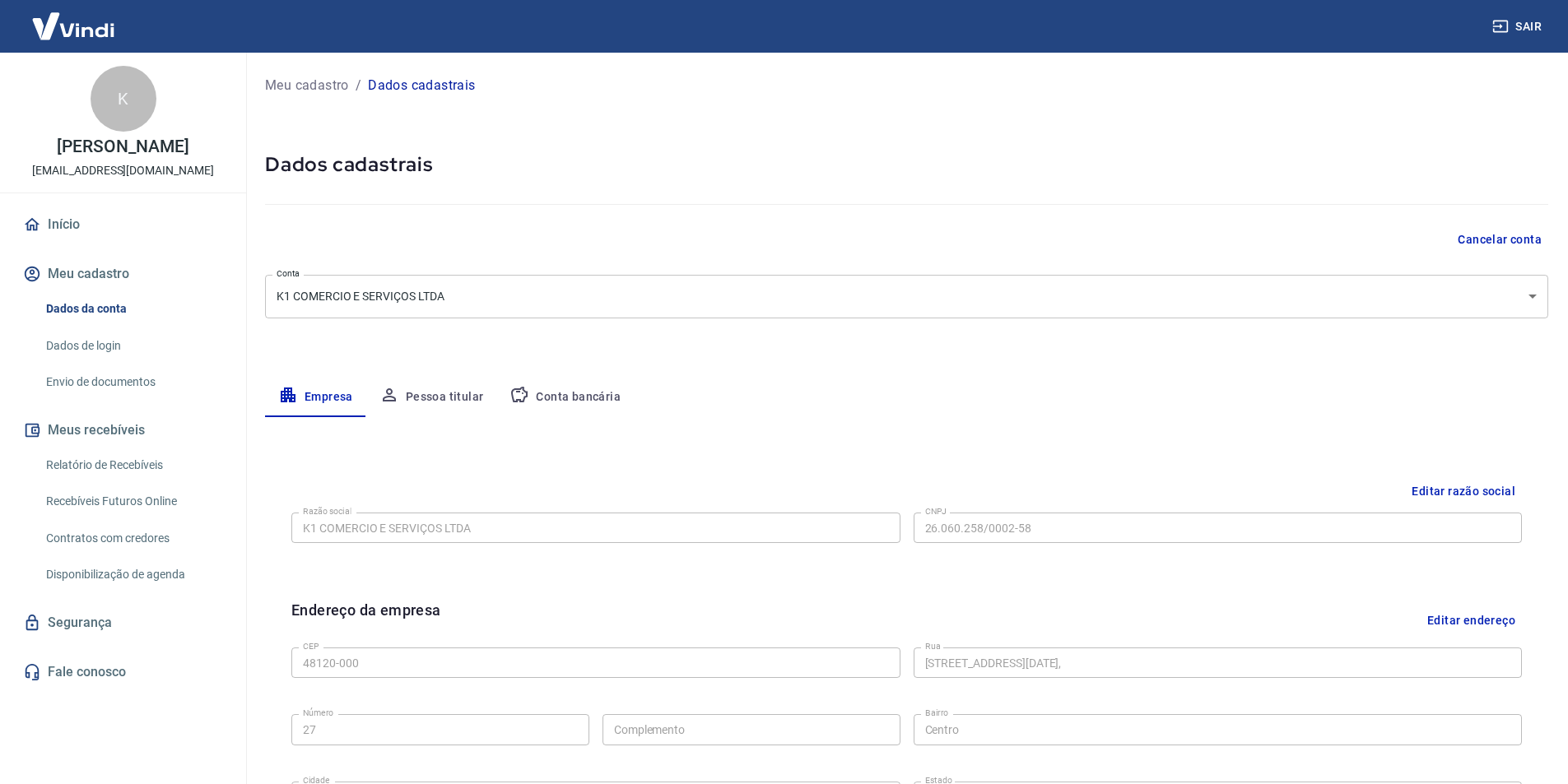
click at [455, 395] on button "Pessoa titular" at bounding box center [431, 396] width 131 height 39
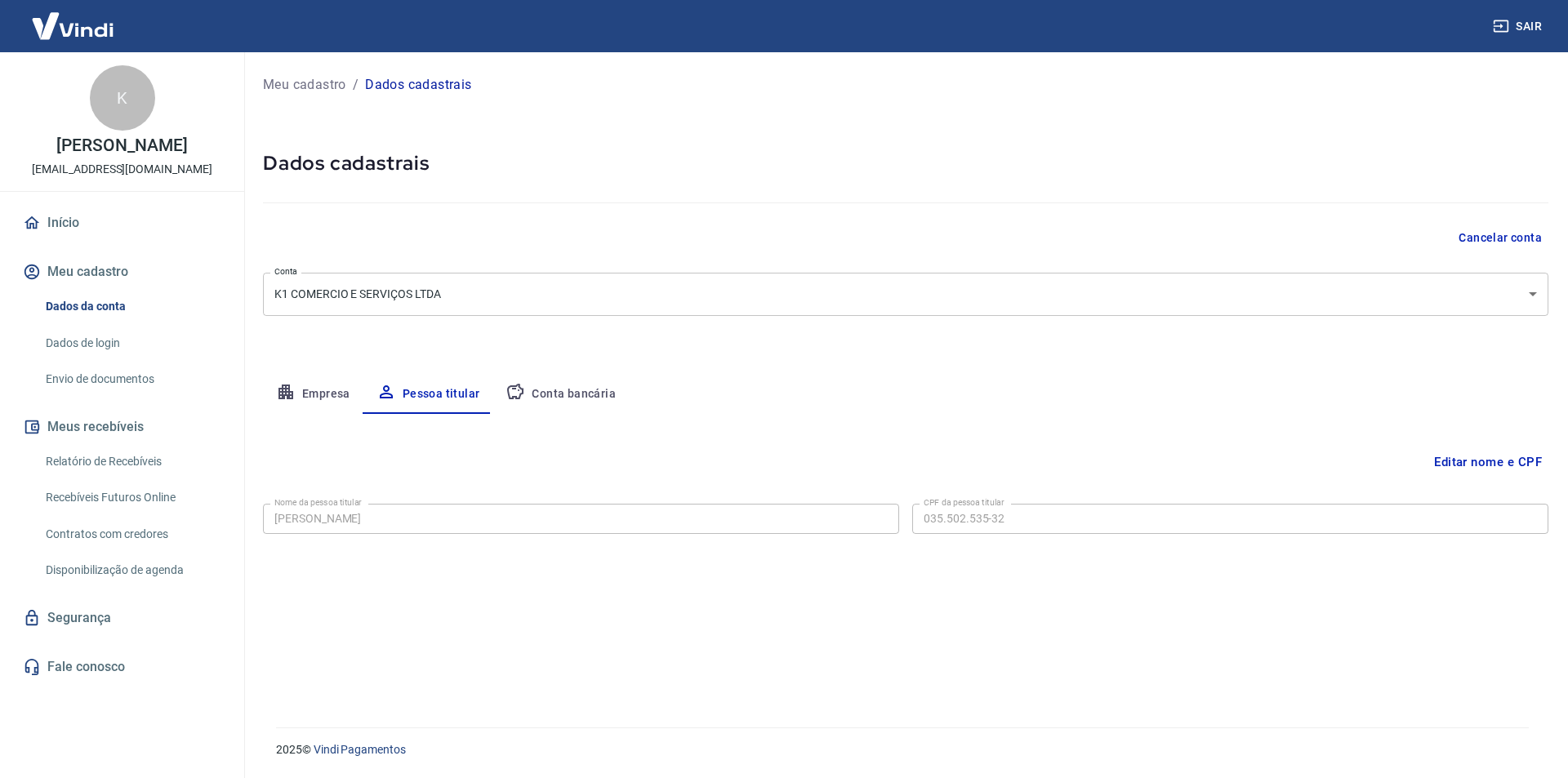
click at [955, 504] on label "CPF da pessoa titular" at bounding box center [963, 502] width 81 height 12
click at [961, 536] on div "Nome da pessoa titular [PERSON_NAME] da pessoa titular CPF da pessoa titular 03…" at bounding box center [905, 517] width 1285 height 40
